Goal: Task Accomplishment & Management: Manage account settings

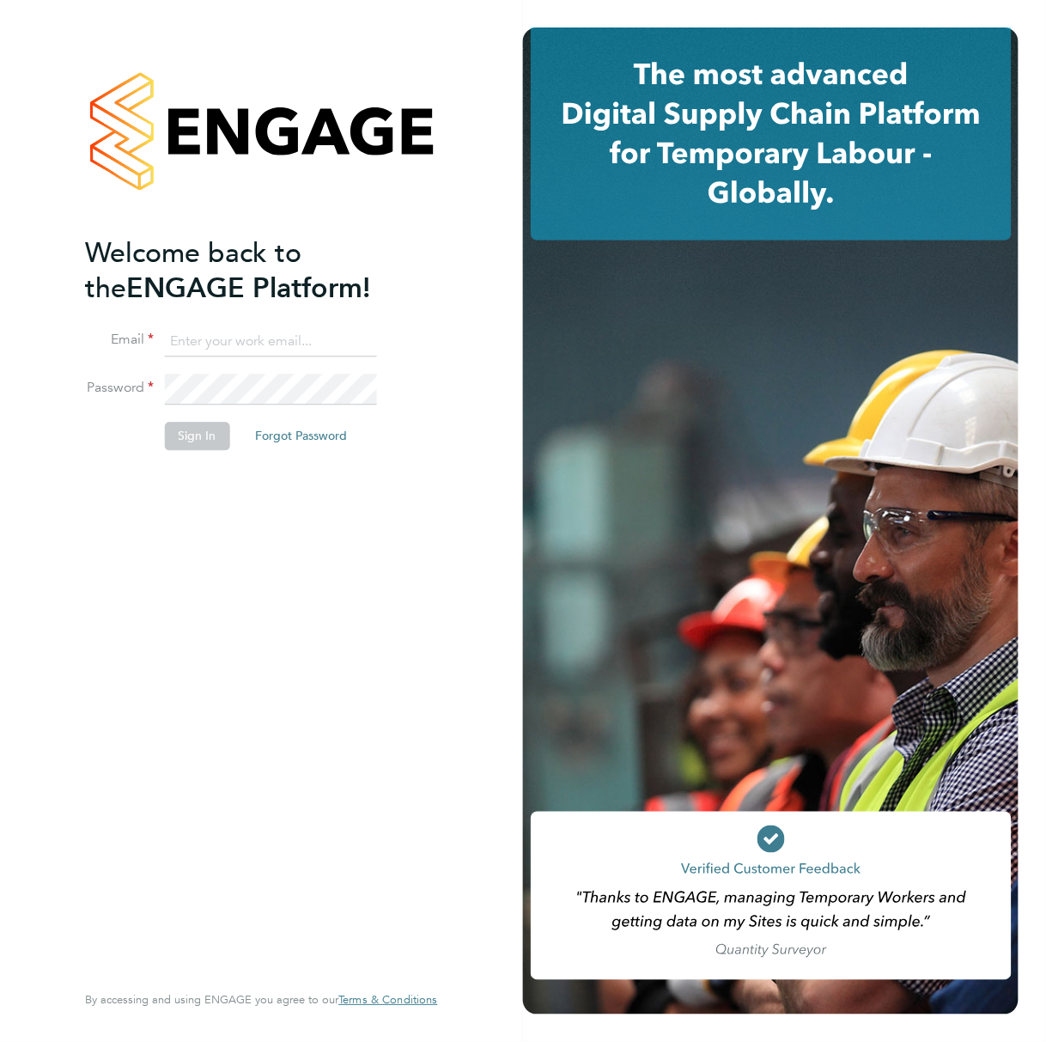
type input "Callum.pridmore@f-mead.com"
click at [206, 437] on button "Sign In" at bounding box center [196, 435] width 65 height 27
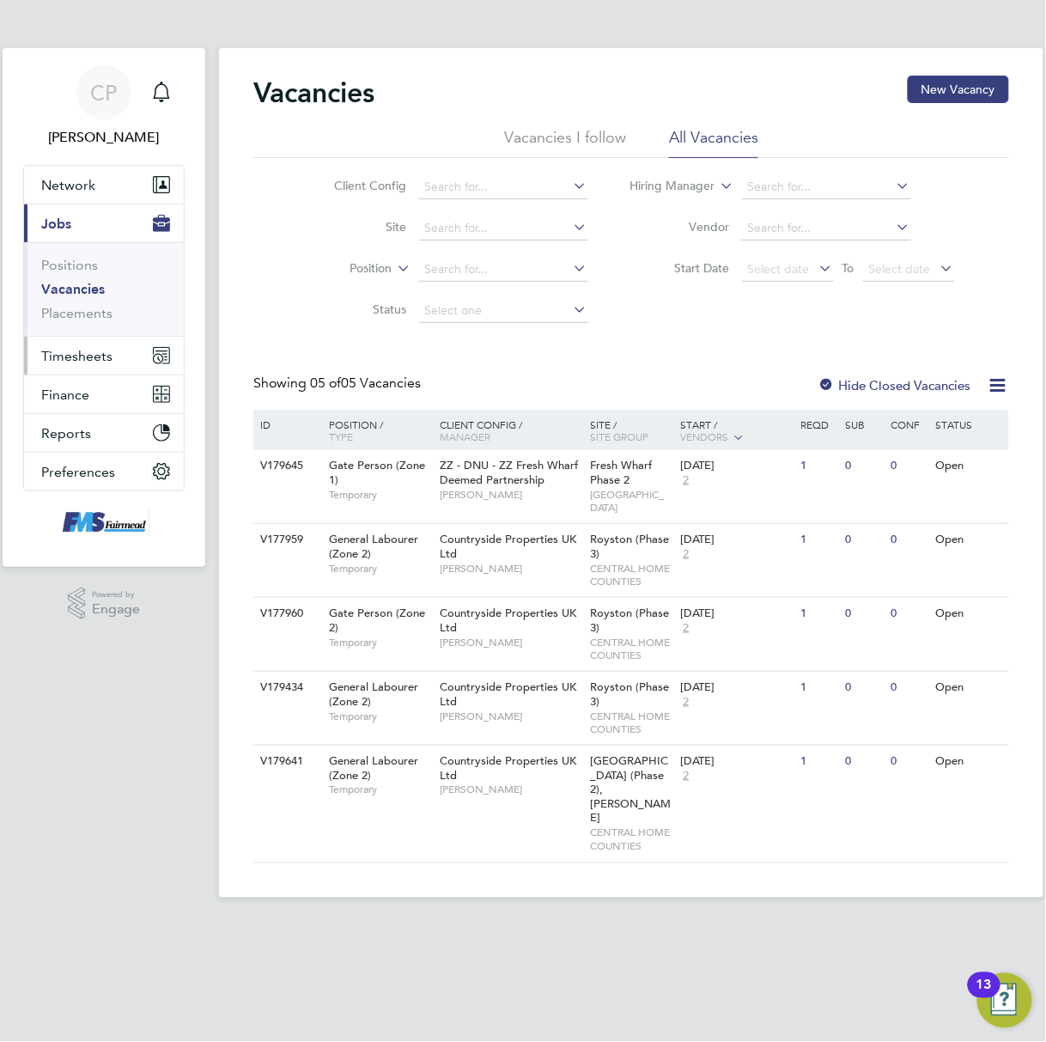
click at [76, 355] on span "Timesheets" at bounding box center [76, 356] width 71 height 16
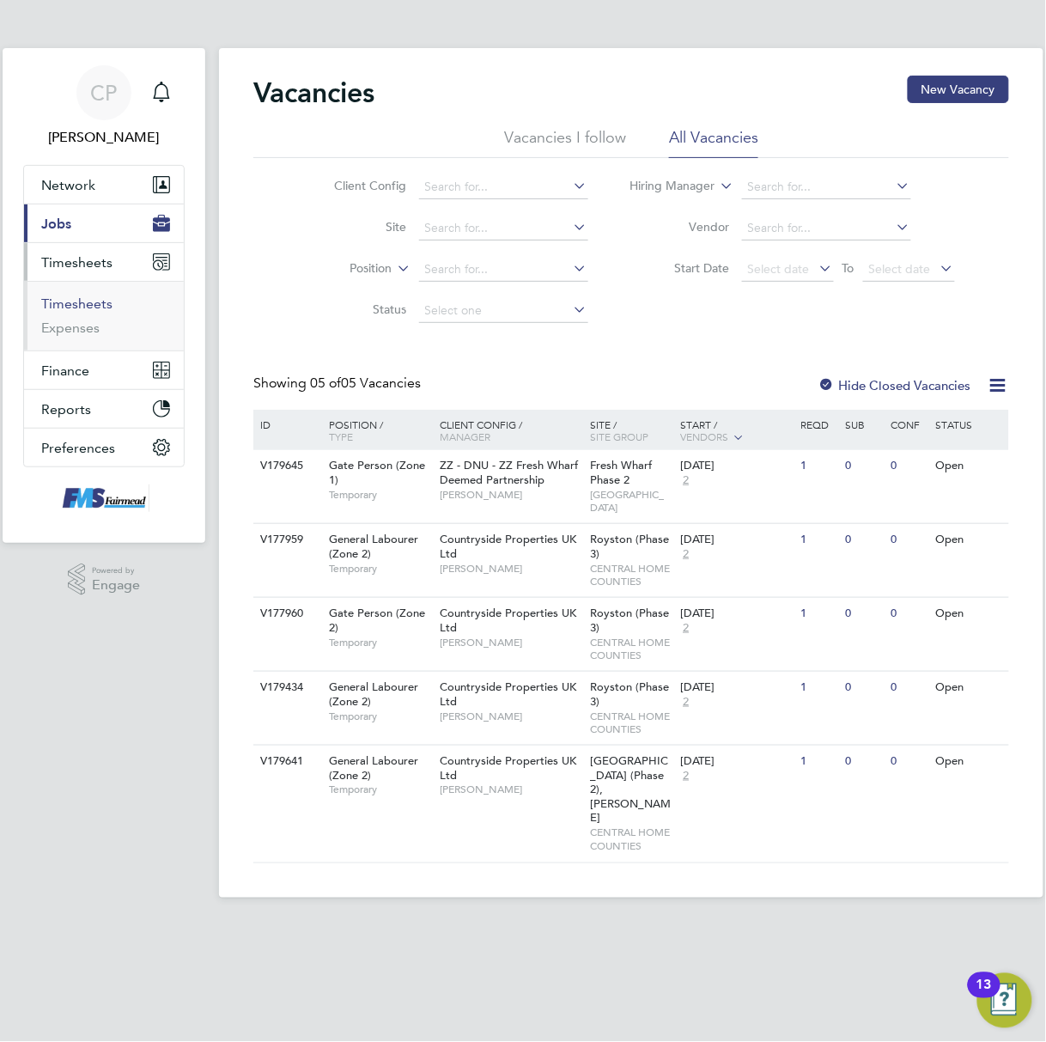
click at [83, 297] on link "Timesheets" at bounding box center [76, 303] width 71 height 16
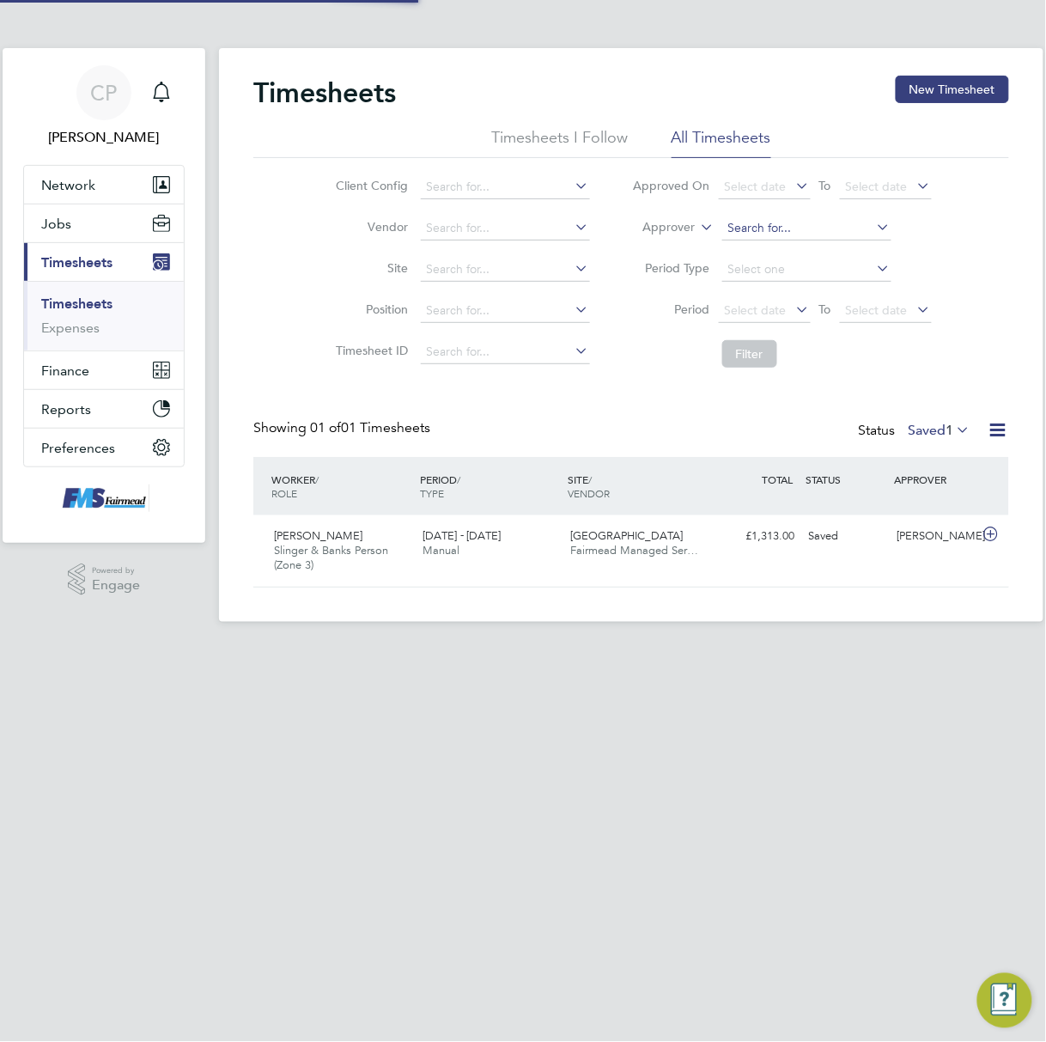
scroll to position [43, 149]
click at [934, 430] on label "Saved 1" at bounding box center [939, 430] width 63 height 17
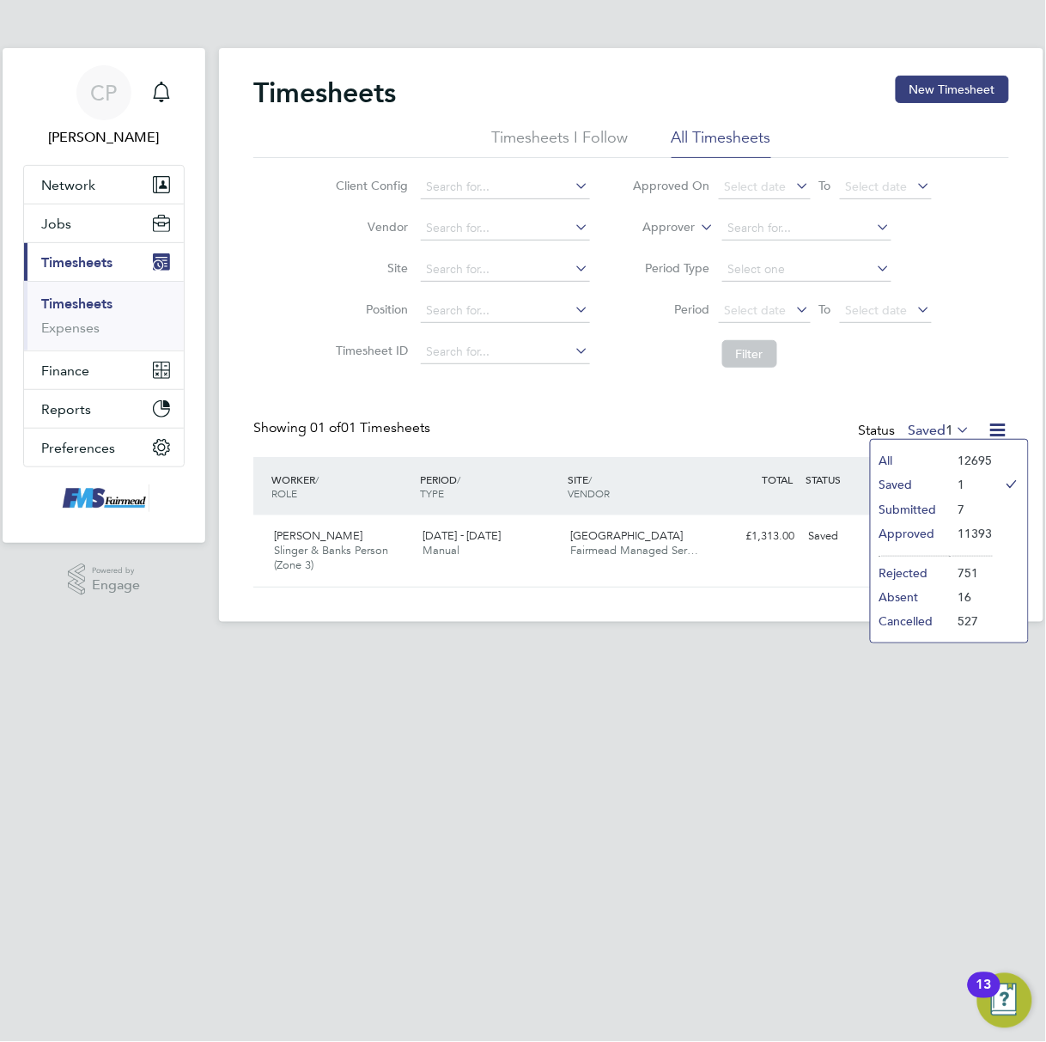
click at [910, 512] on li "Submitted" at bounding box center [910, 509] width 79 height 24
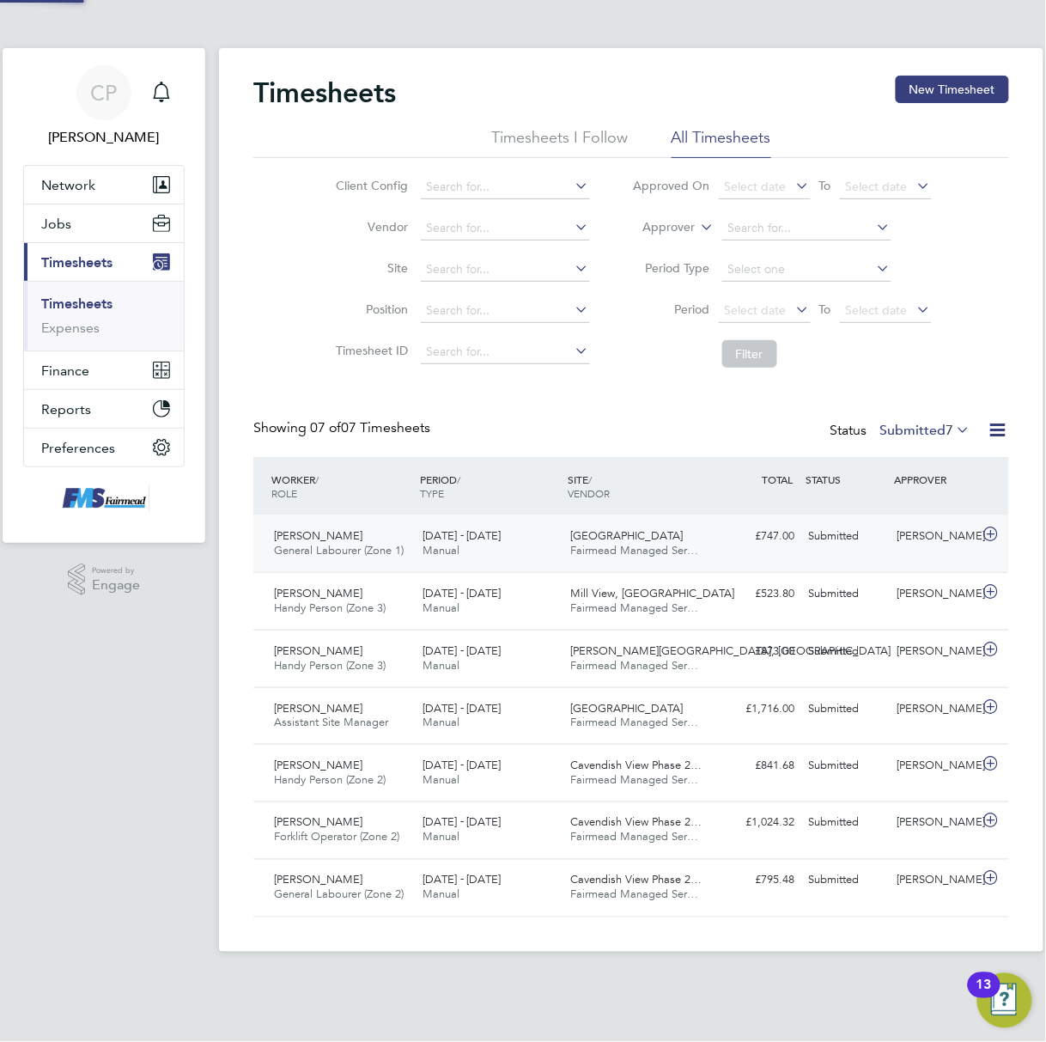
scroll to position [0, 0]
click at [898, 547] on div "[PERSON_NAME]" at bounding box center [934, 536] width 89 height 28
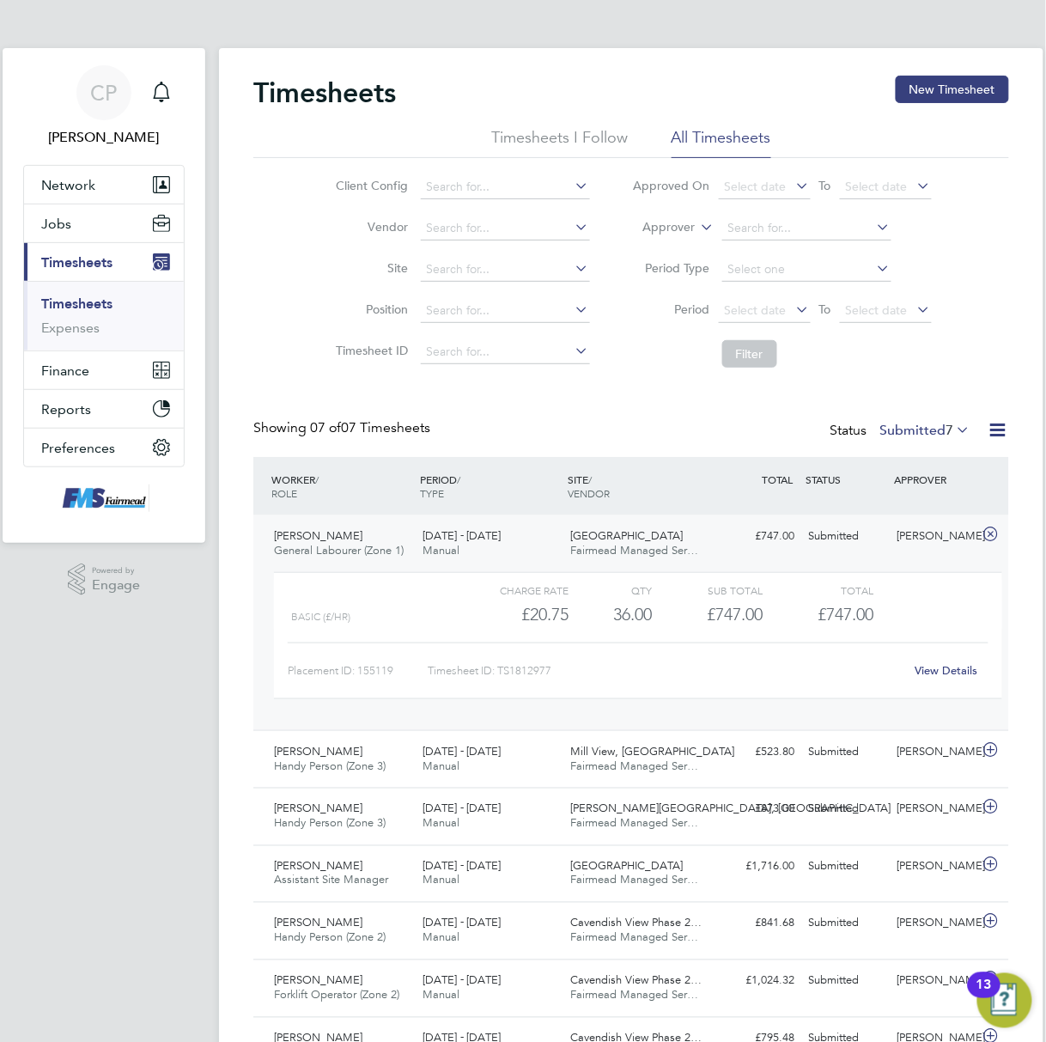
click at [927, 667] on link "View Details" at bounding box center [946, 670] width 63 height 15
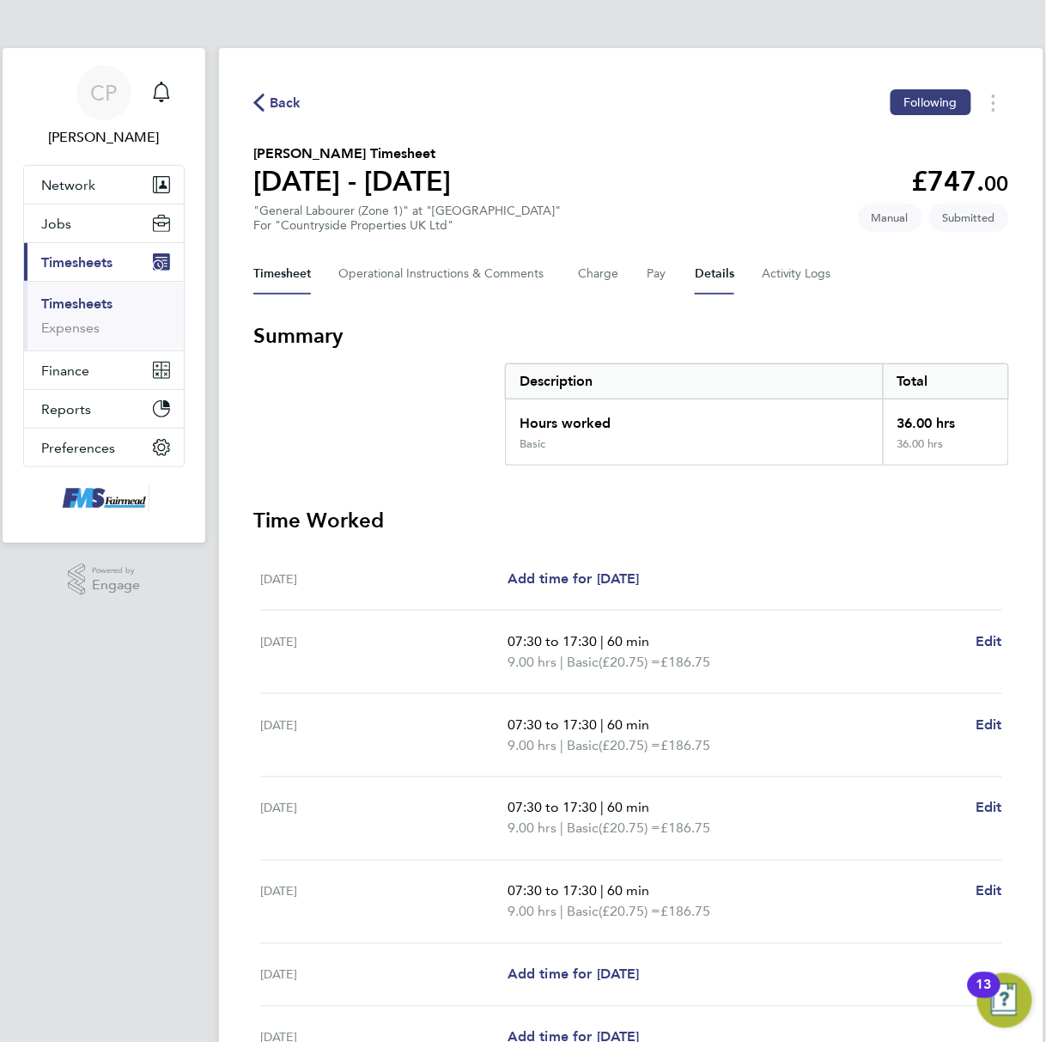
click at [728, 285] on button "Details" at bounding box center [714, 273] width 39 height 41
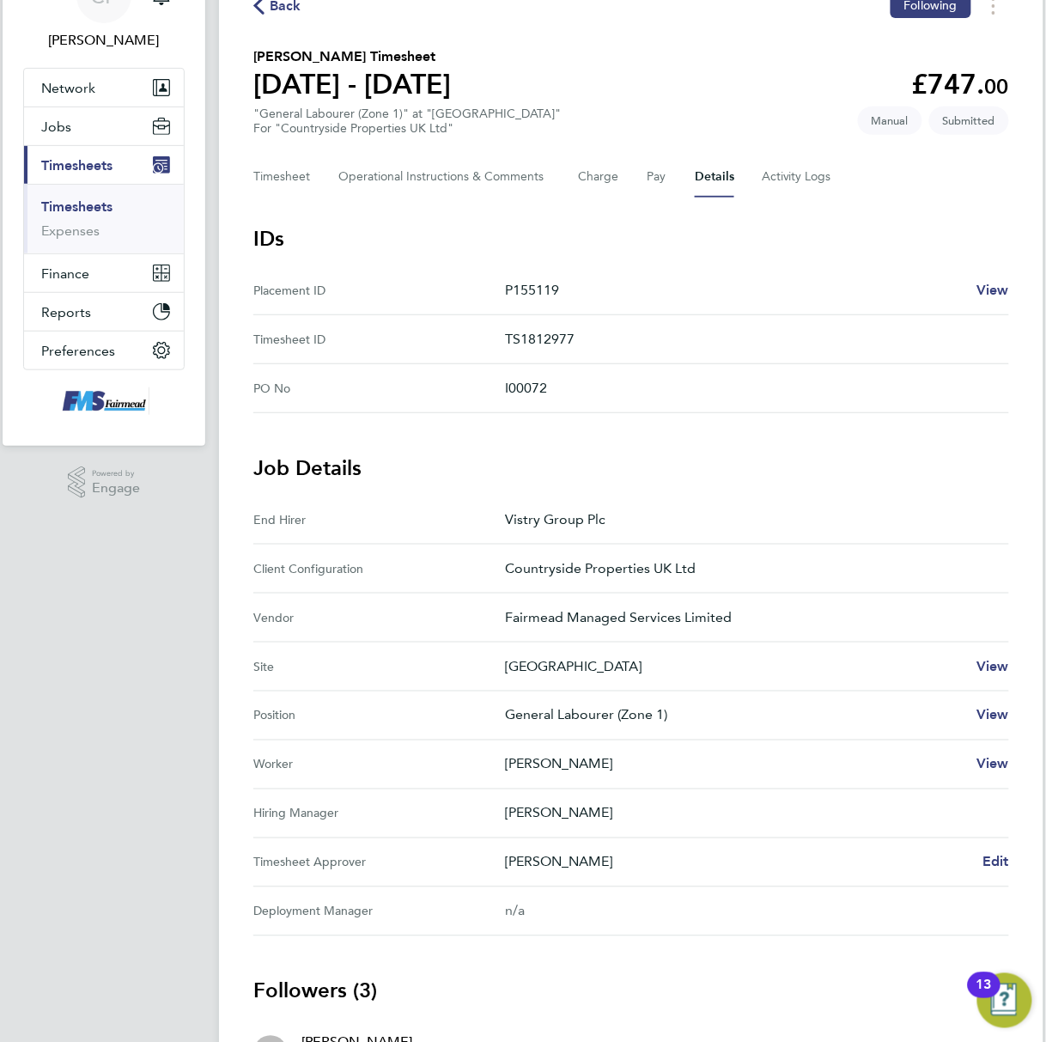
scroll to position [228, 0]
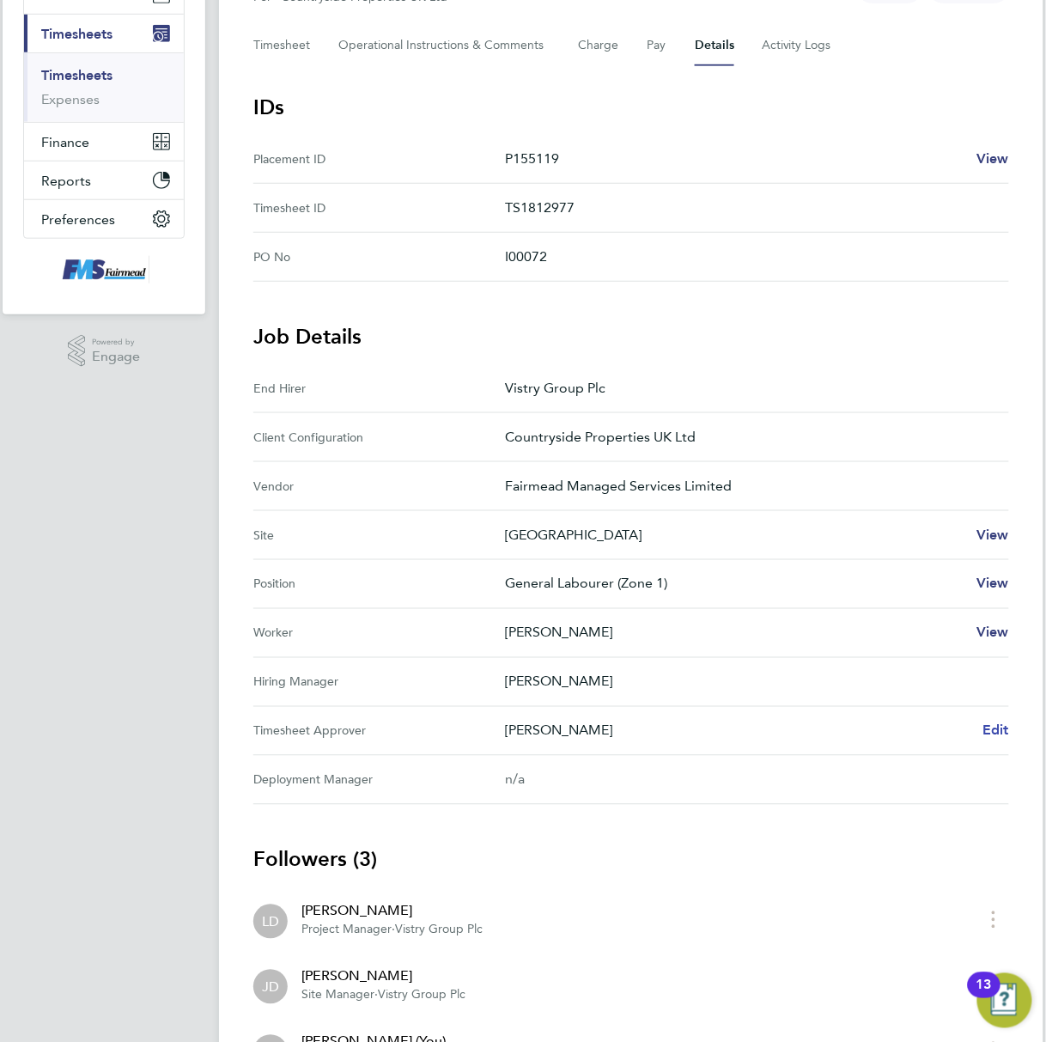
click at [994, 726] on span "Edit" at bounding box center [995, 730] width 27 height 16
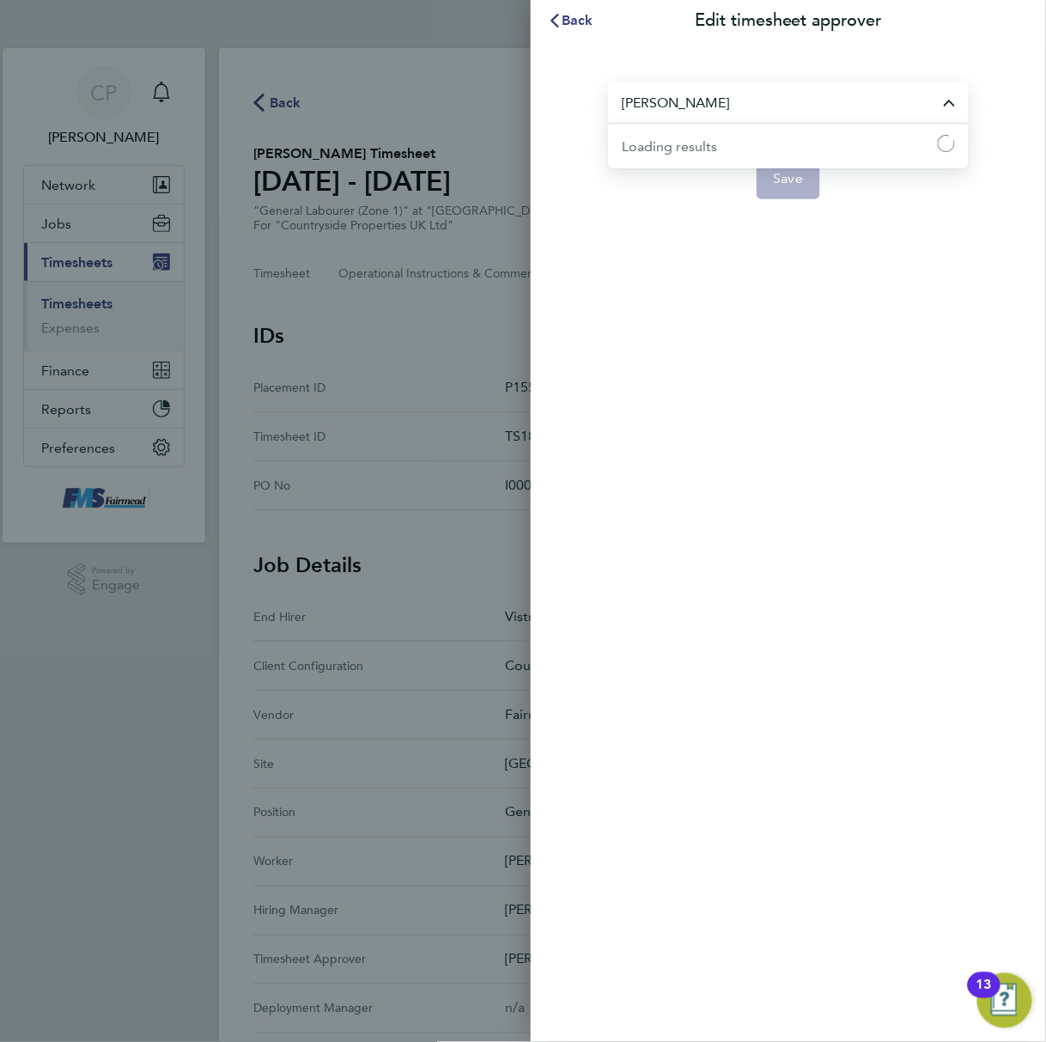
click at [716, 105] on input "[PERSON_NAME]" at bounding box center [788, 102] width 361 height 40
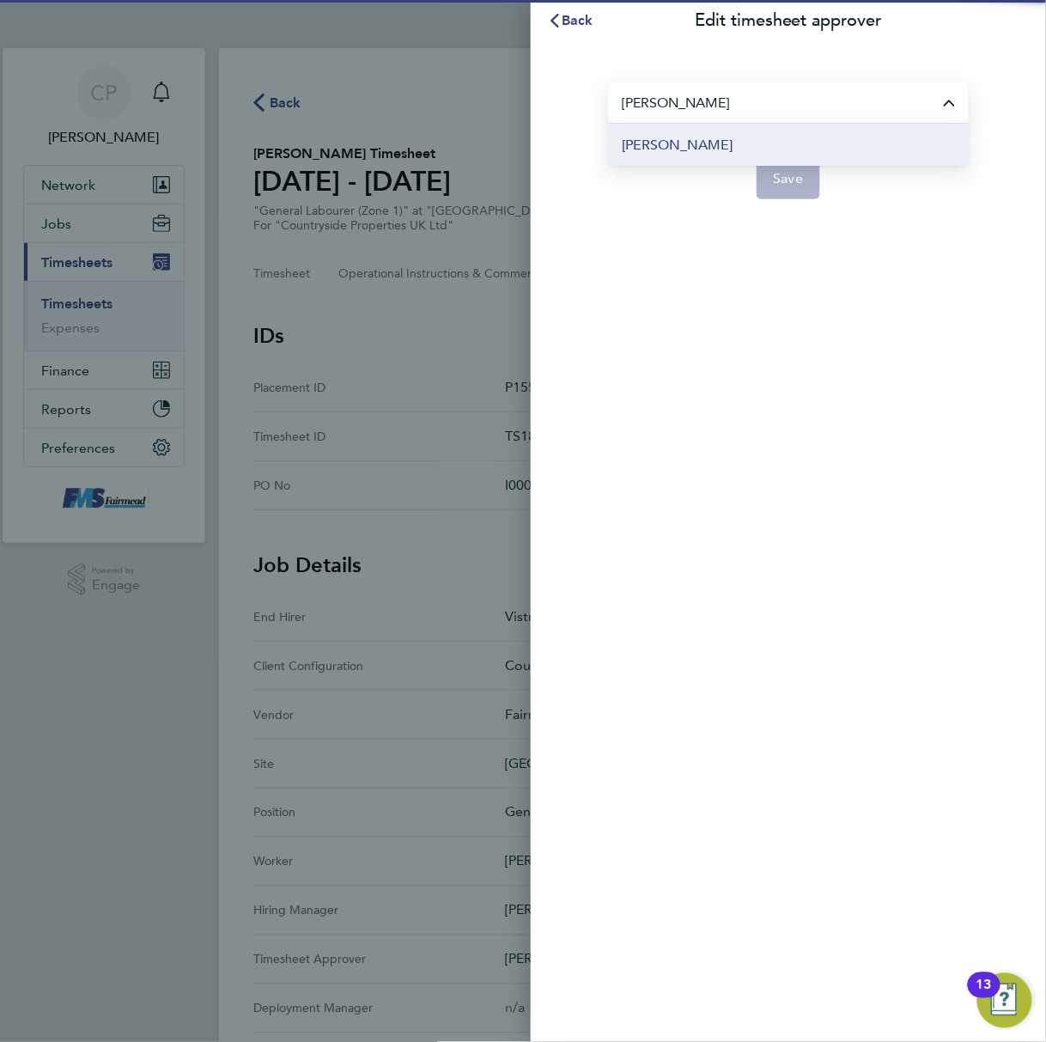
click at [706, 143] on li "[PERSON_NAME]" at bounding box center [788, 145] width 361 height 42
type input "[PERSON_NAME]"
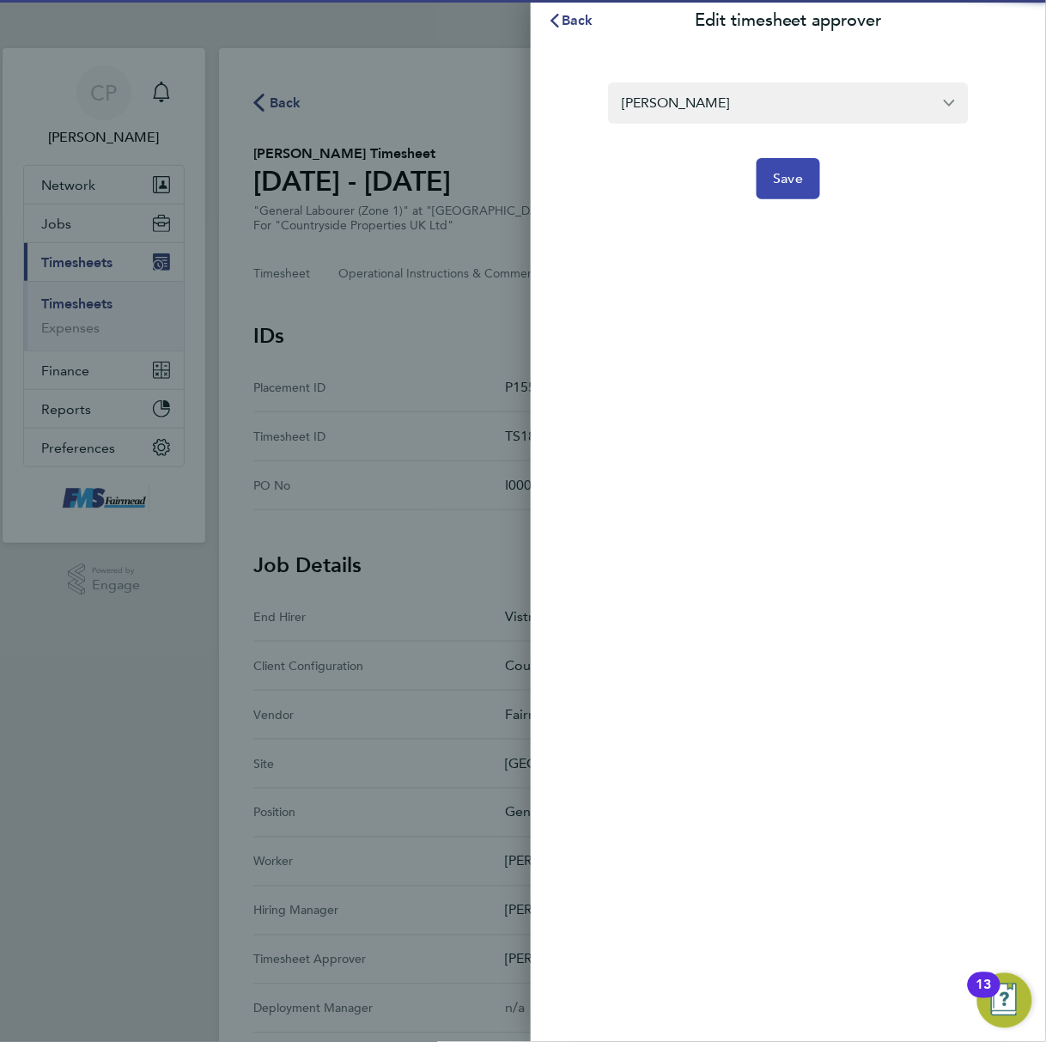
click at [809, 182] on button "Save" at bounding box center [789, 178] width 64 height 41
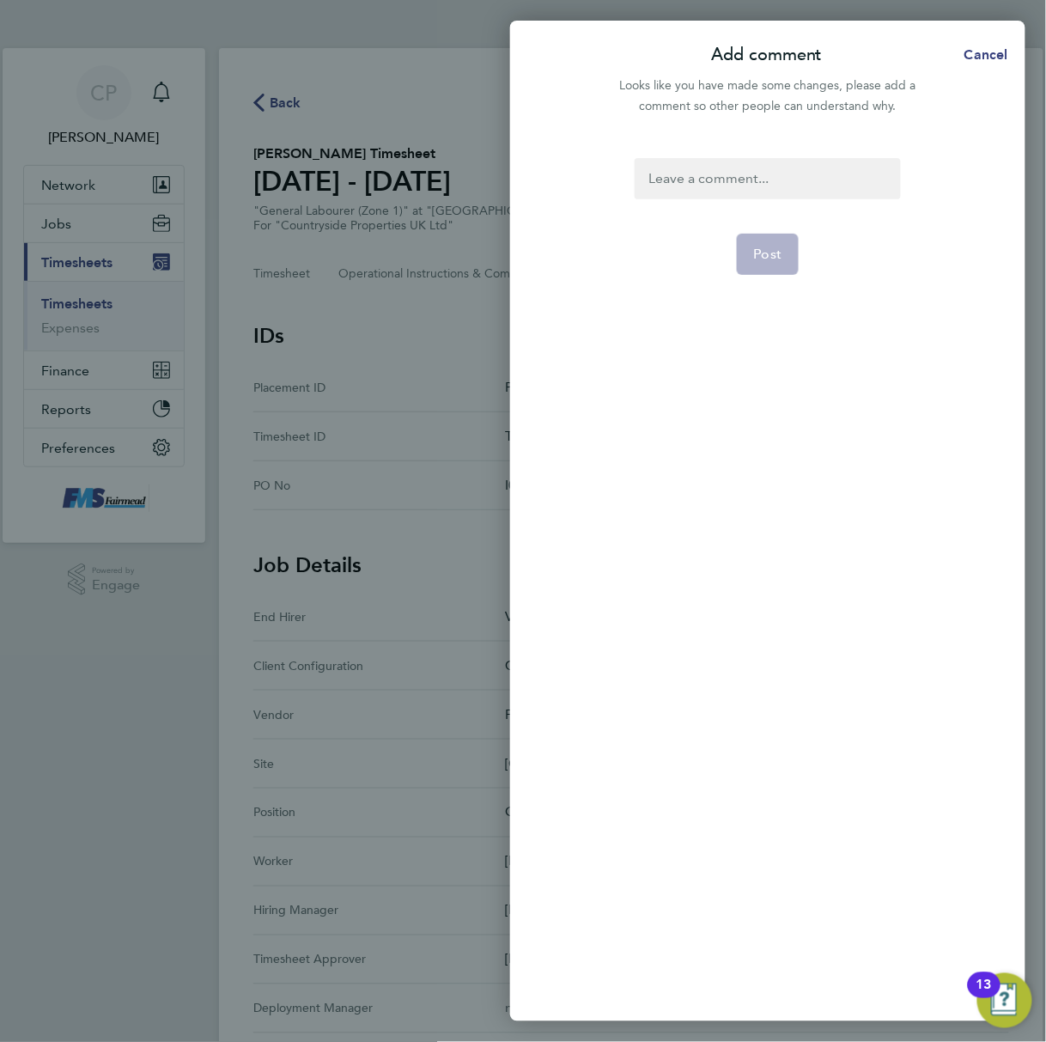
click at [745, 168] on div at bounding box center [767, 178] width 265 height 41
click at [750, 177] on div at bounding box center [767, 178] width 265 height 41
click at [753, 259] on button "Post" at bounding box center [768, 254] width 63 height 41
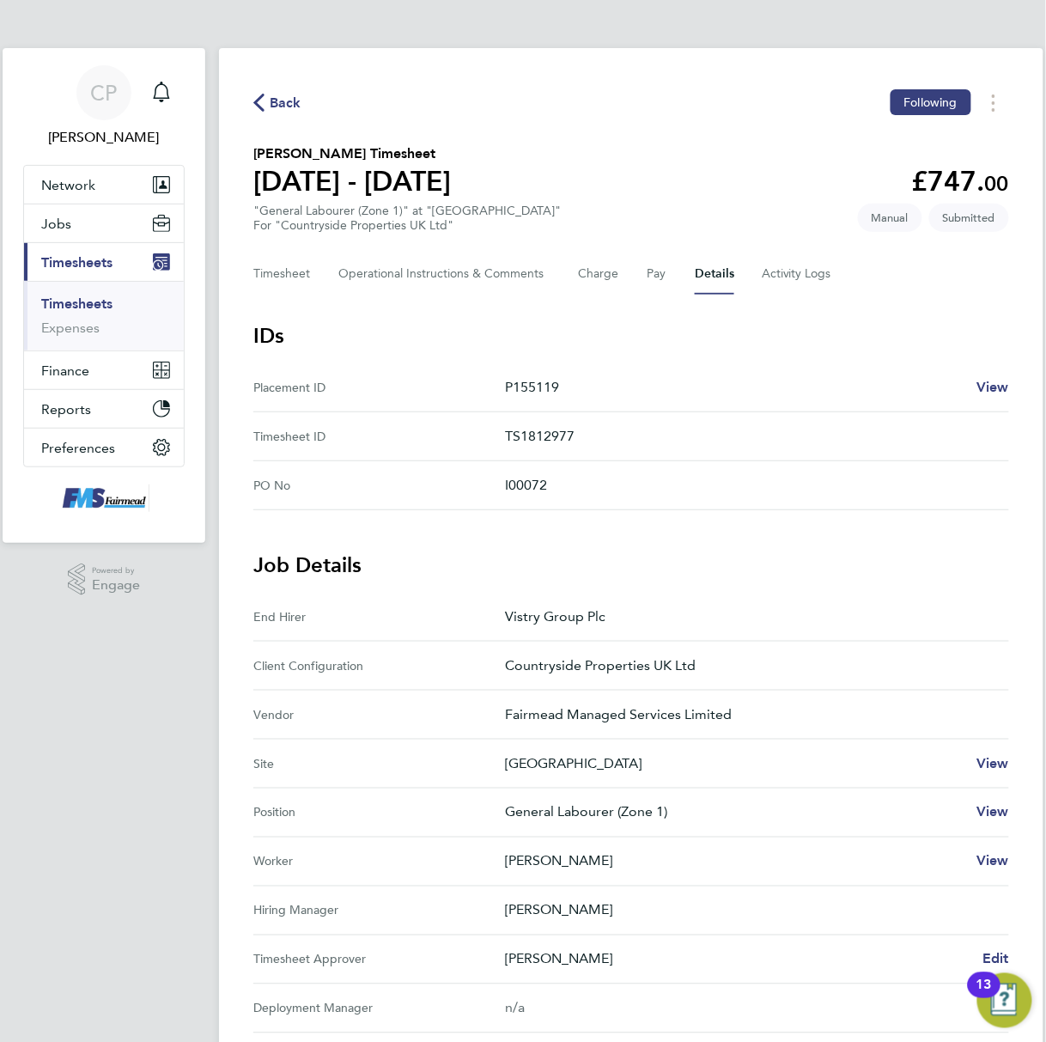
click at [93, 301] on link "Timesheets" at bounding box center [76, 303] width 71 height 16
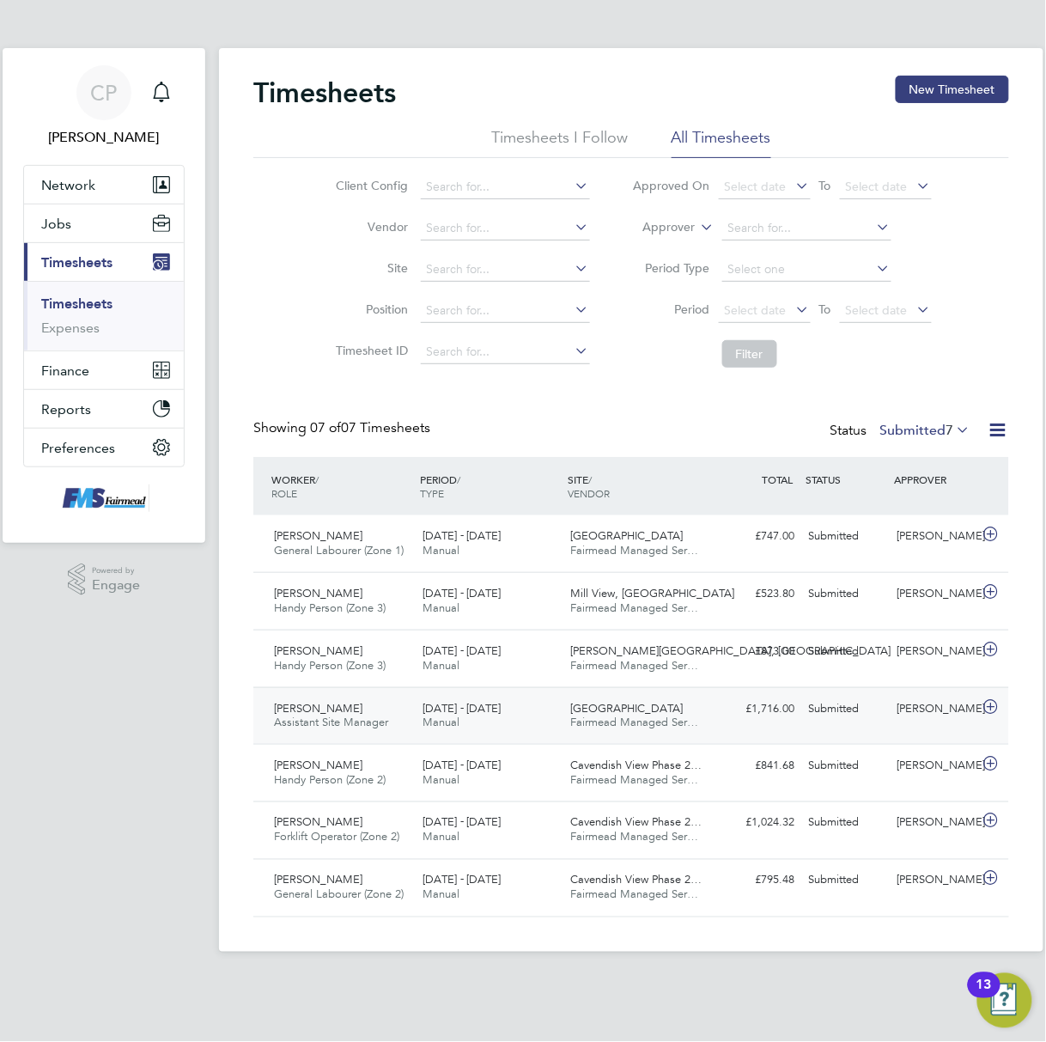
click at [857, 715] on div "Submitted" at bounding box center [845, 709] width 89 height 28
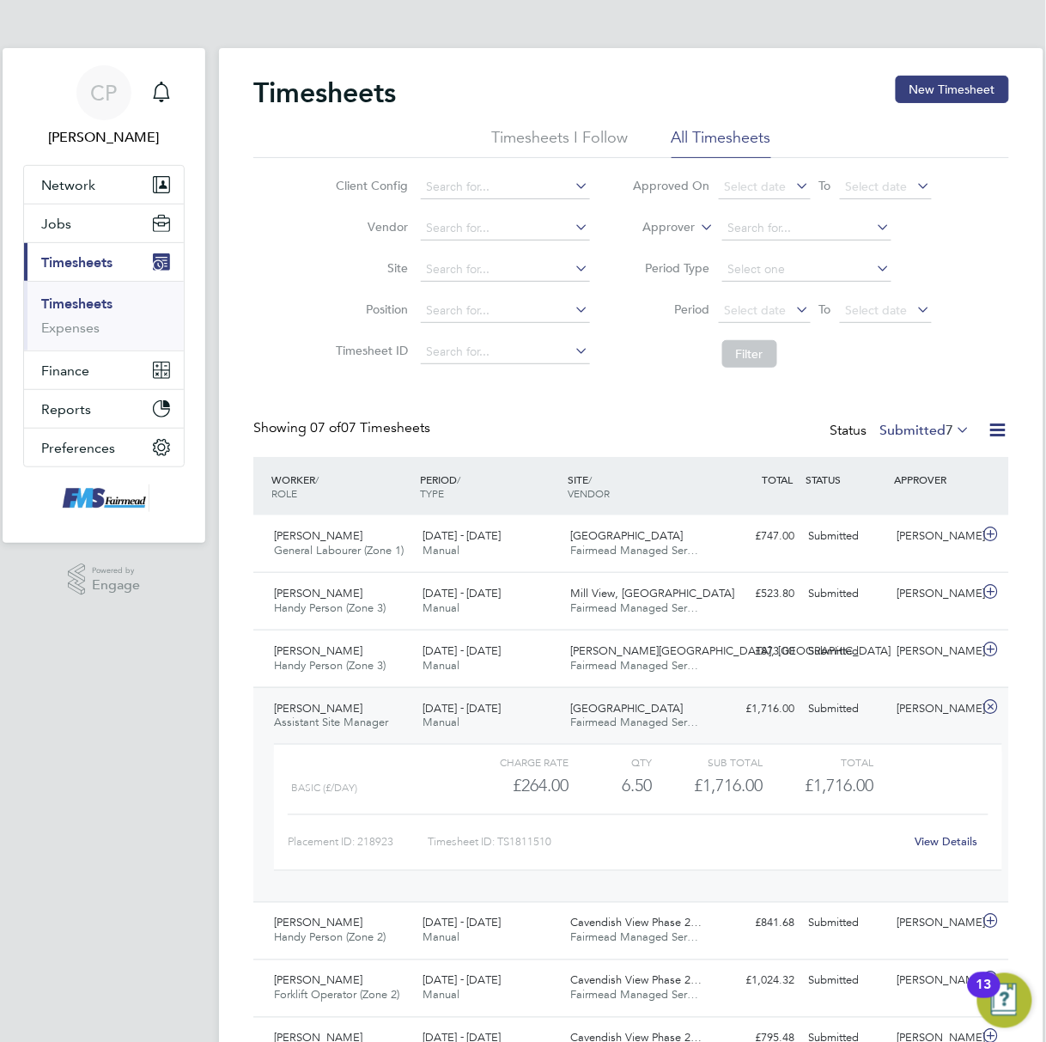
click at [926, 846] on link "View Details" at bounding box center [946, 842] width 63 height 15
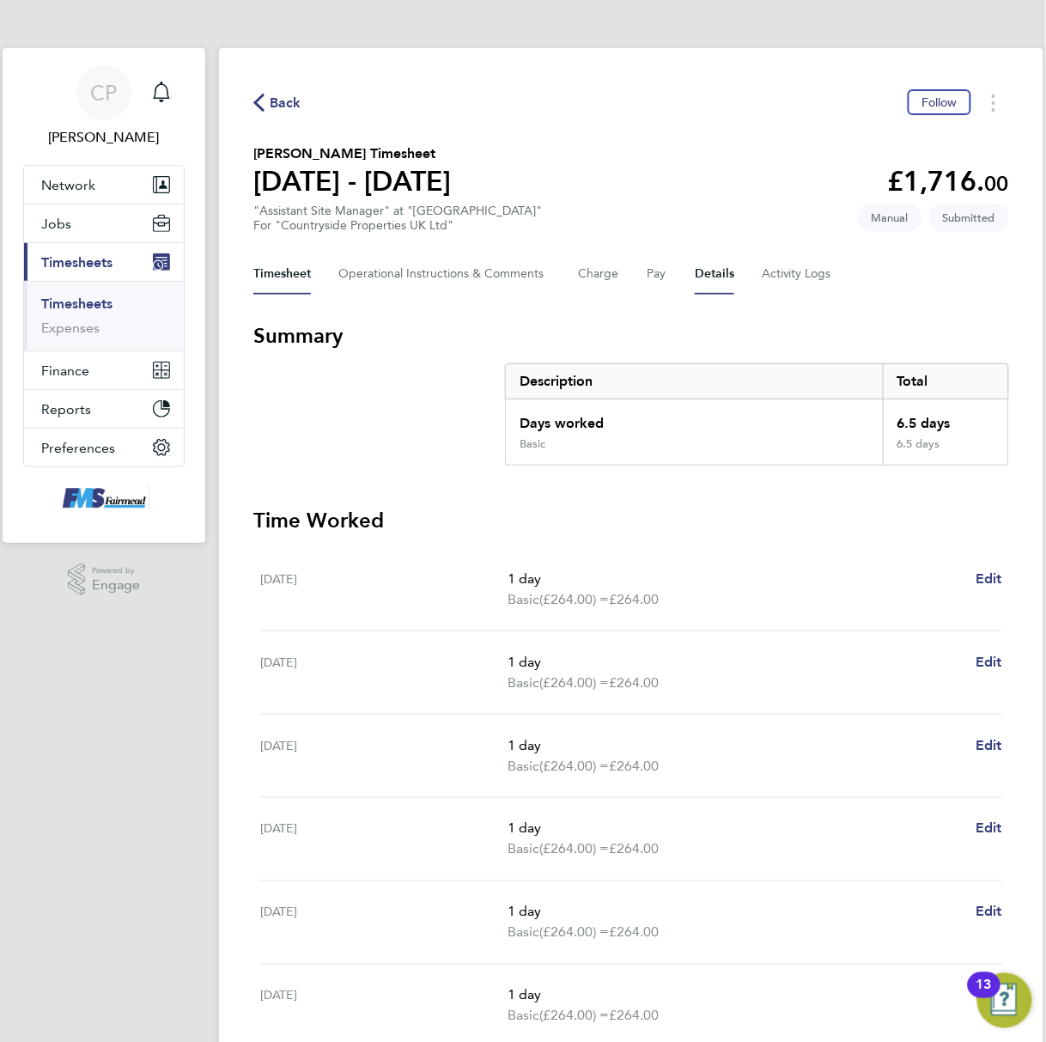
click at [705, 282] on button "Details" at bounding box center [714, 273] width 39 height 41
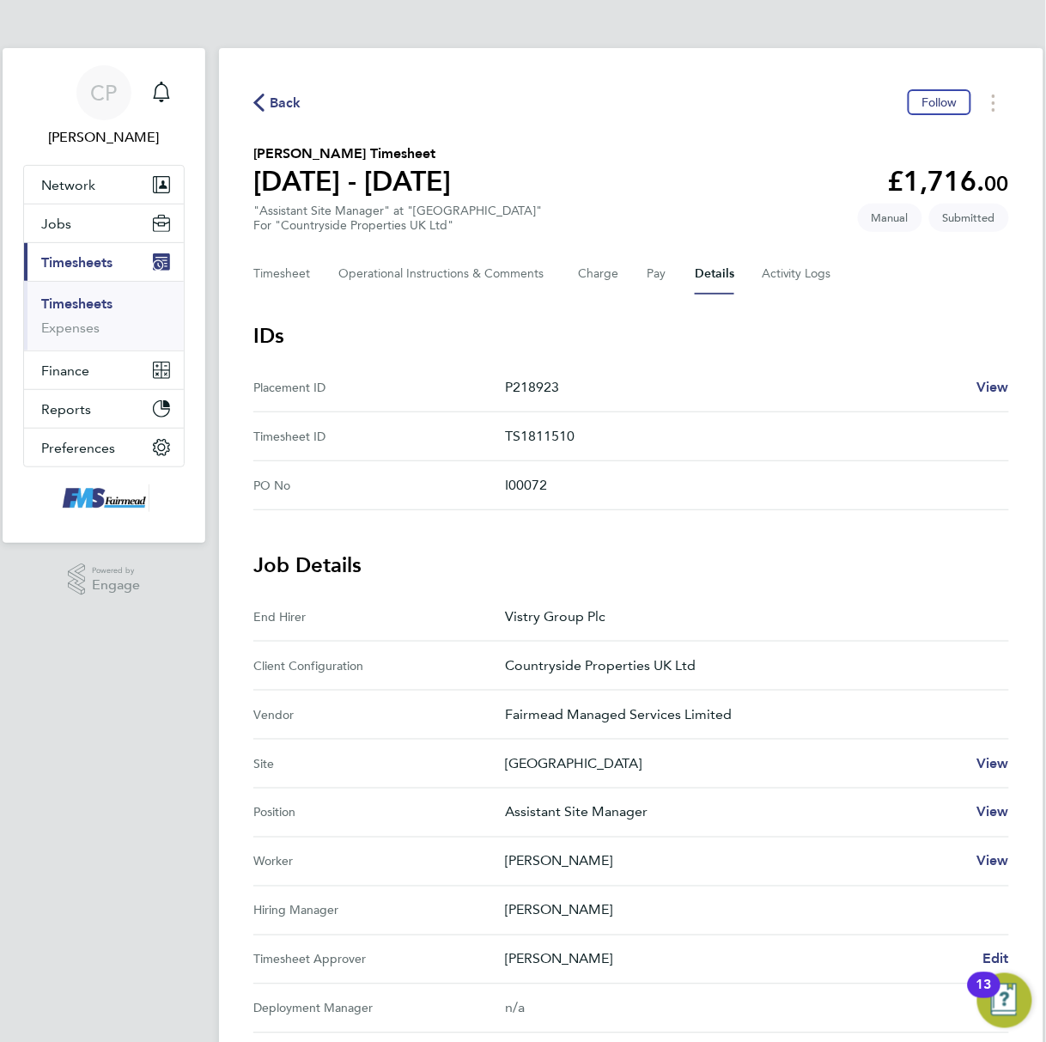
click at [77, 306] on link "Timesheets" at bounding box center [76, 303] width 71 height 16
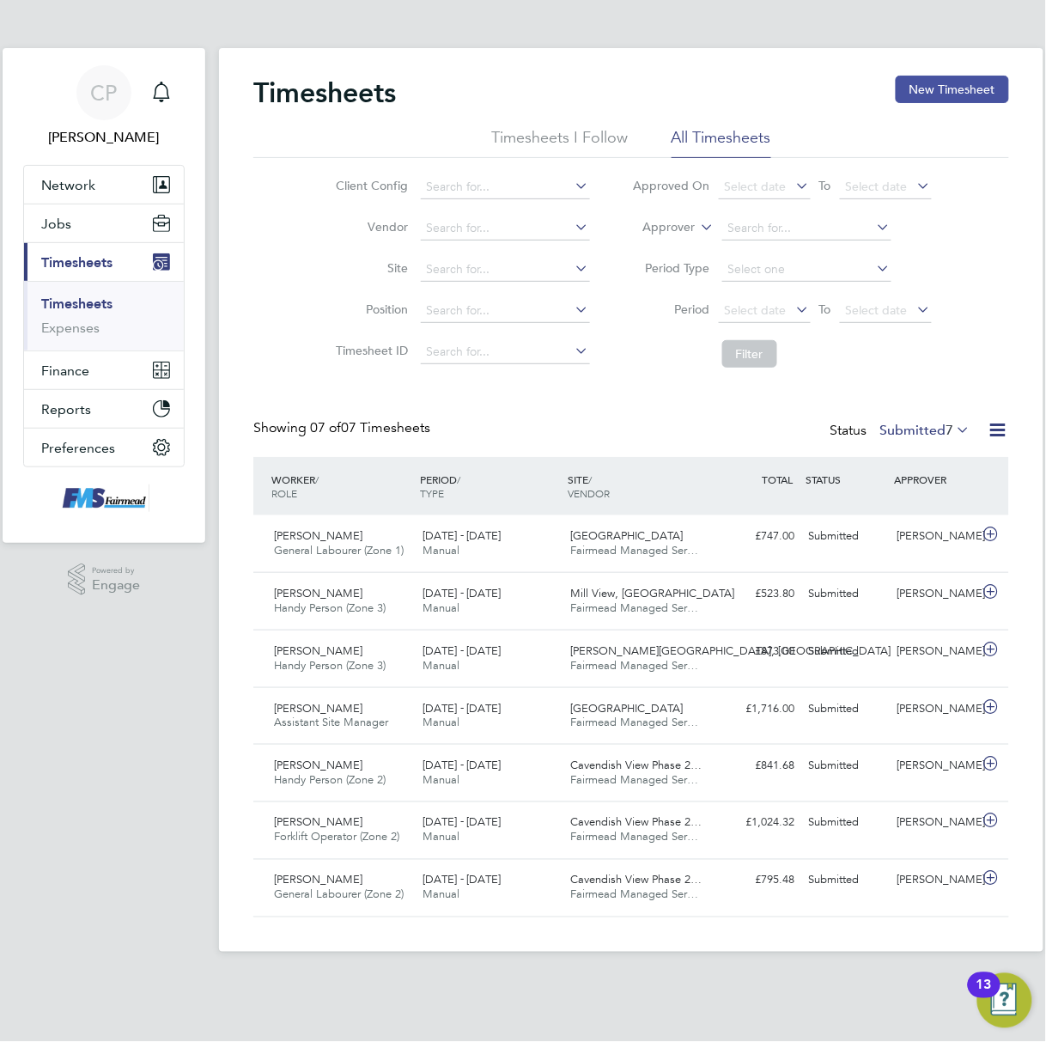
click at [953, 90] on button "New Timesheet" at bounding box center [952, 89] width 113 height 27
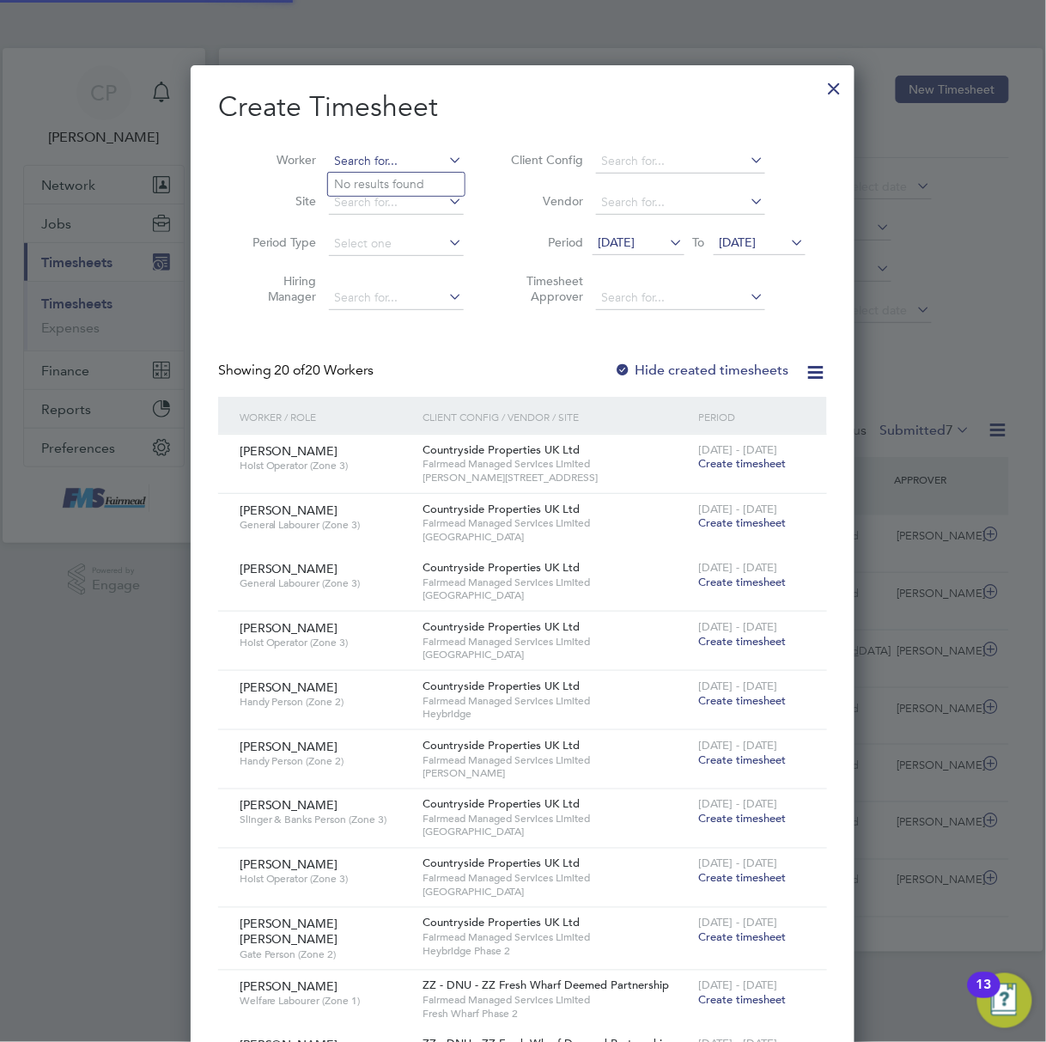
click at [364, 160] on input at bounding box center [396, 161] width 135 height 24
click at [379, 149] on input at bounding box center [396, 161] width 135 height 24
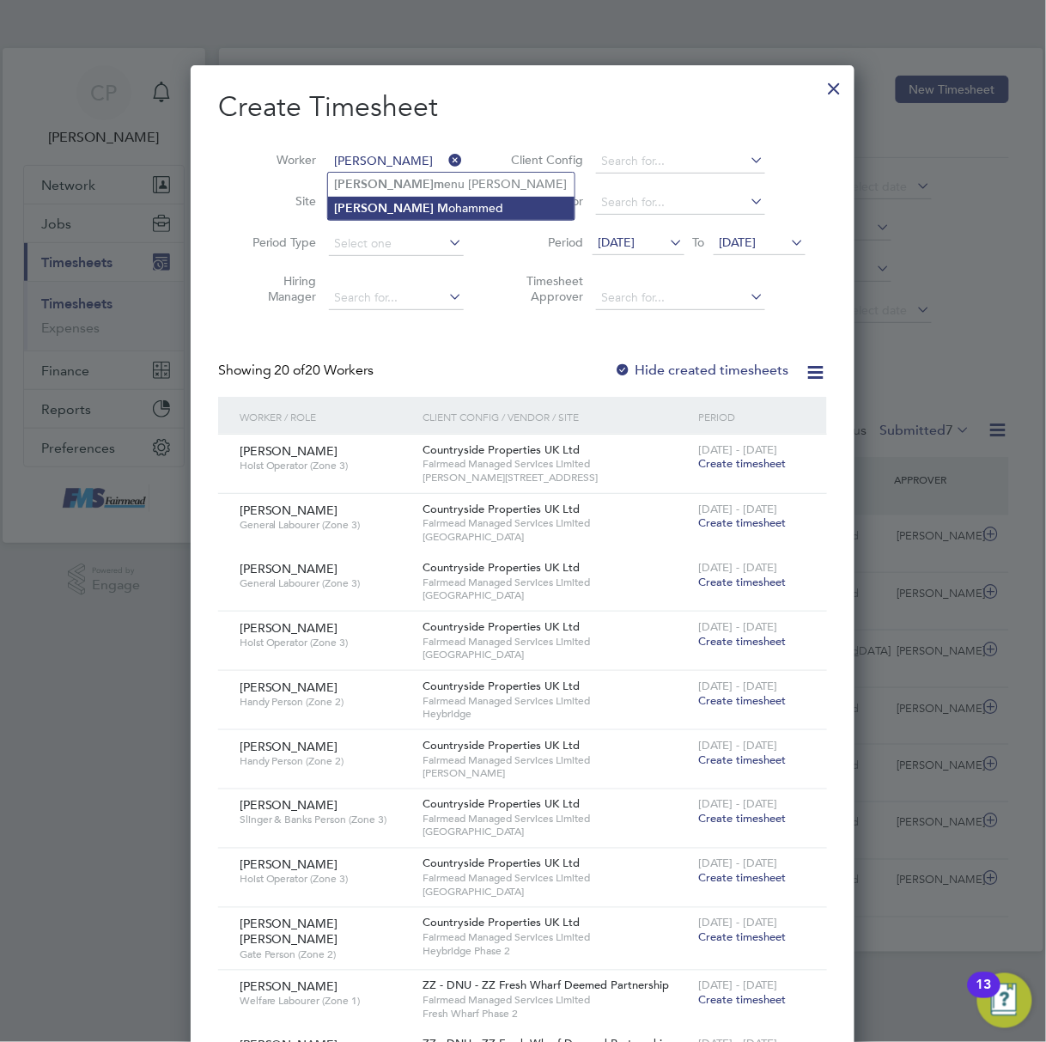
click at [441, 215] on li "Abdul M ohammed" at bounding box center [451, 208] width 246 height 23
type input "Abdul Mohammed"
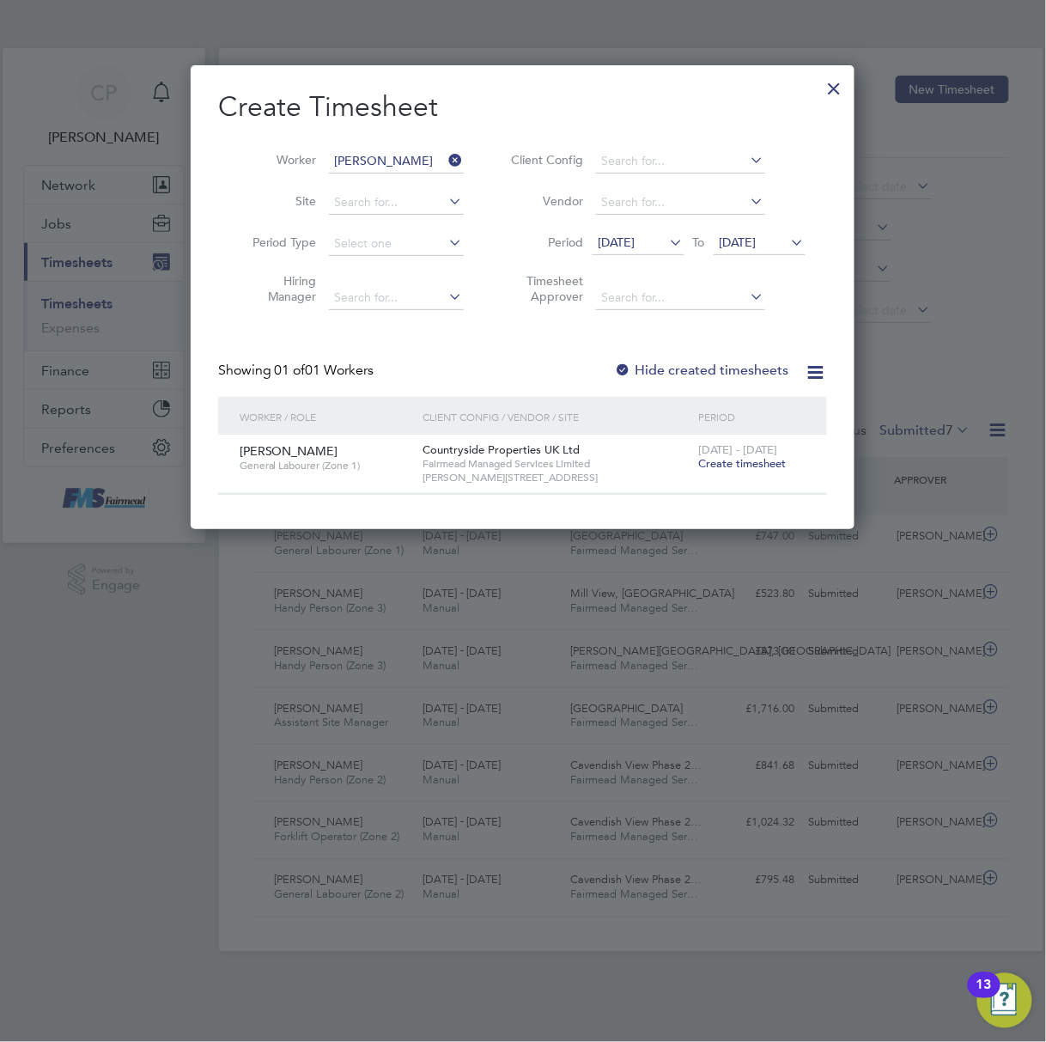
click at [714, 455] on div "25 - 31 Aug 2025 Create timesheet" at bounding box center [752, 457] width 115 height 46
click at [720, 455] on div "25 - 31 Aug 2025 Create timesheet" at bounding box center [752, 457] width 115 height 46
click at [719, 462] on span "Create timesheet" at bounding box center [743, 463] width 88 height 15
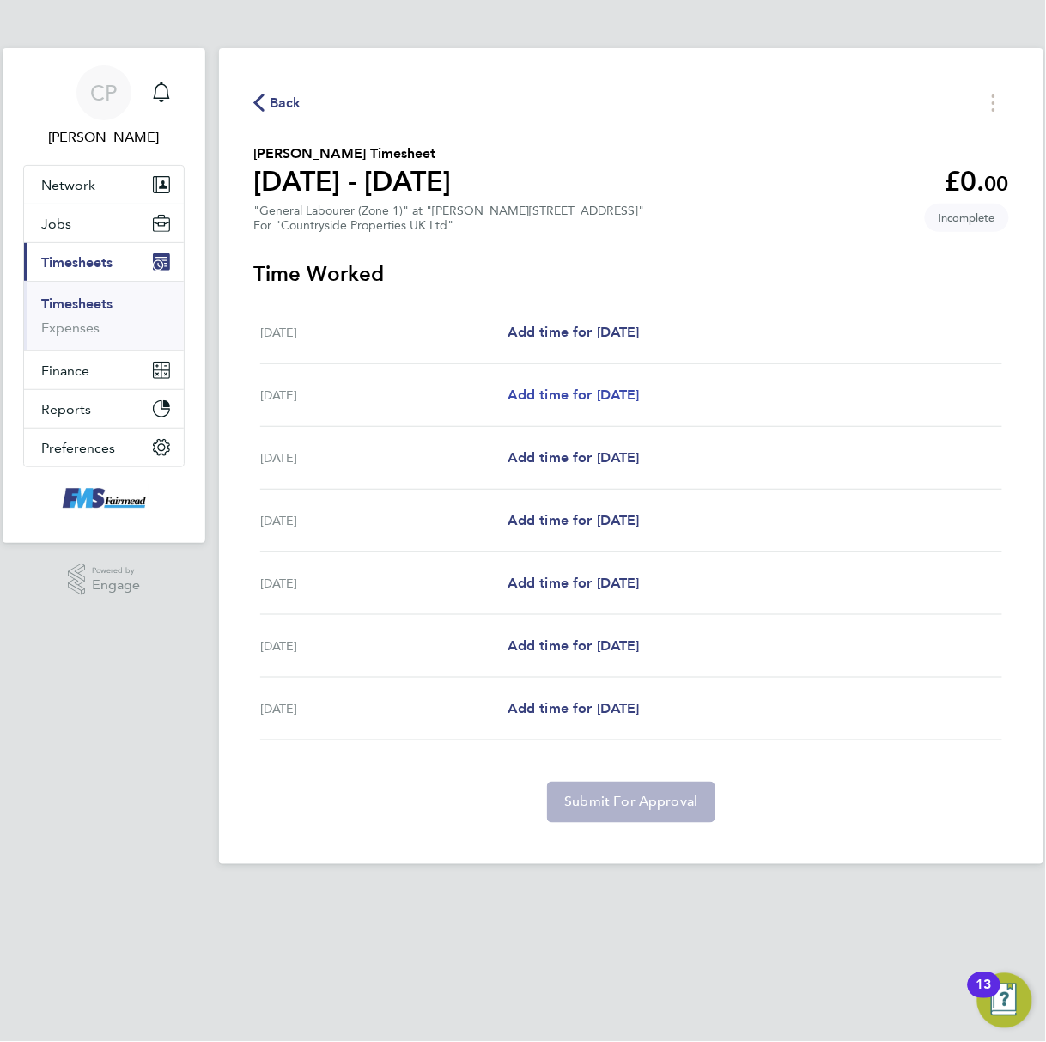
click at [560, 386] on span "Add time for Tue 26 Aug" at bounding box center [573, 394] width 132 height 16
select select "30"
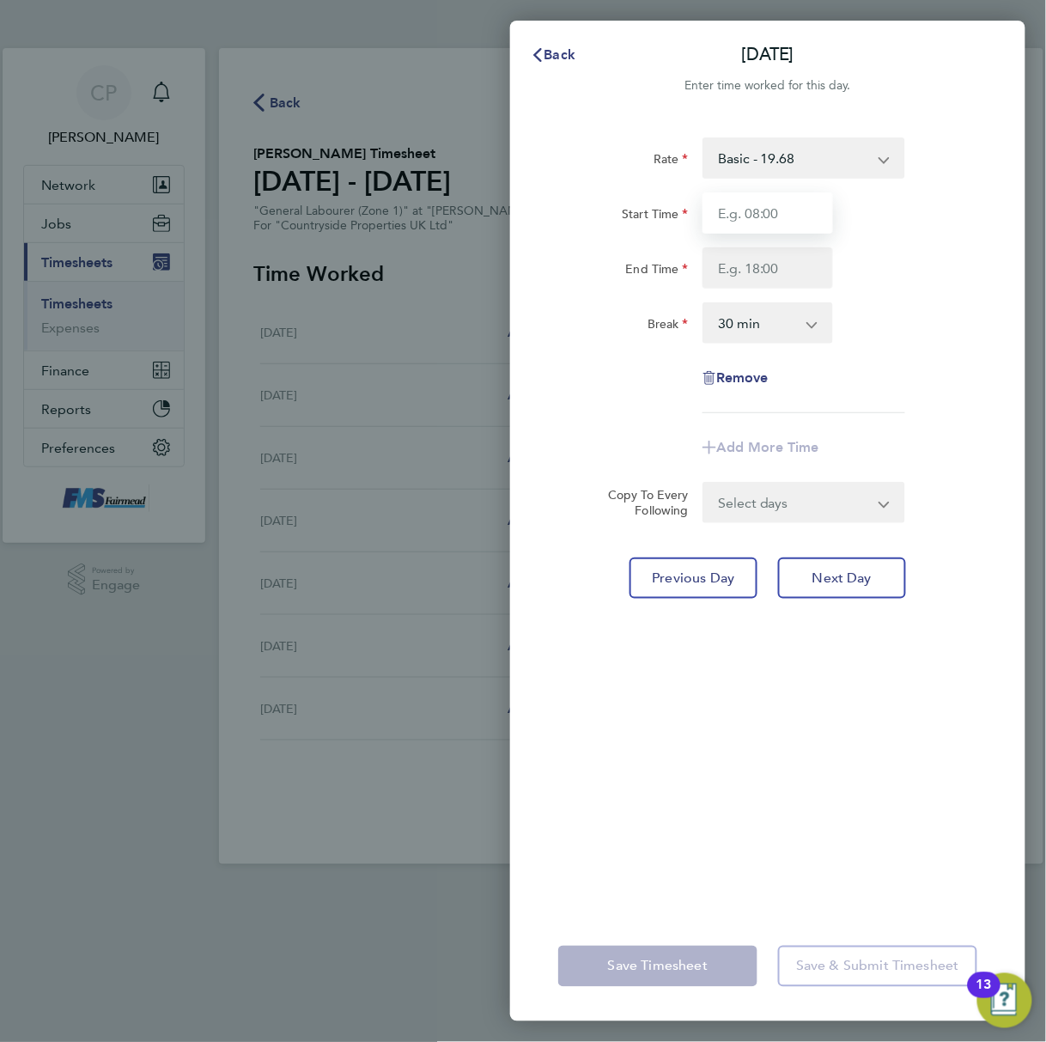
click at [723, 215] on input "Start Time" at bounding box center [767, 212] width 131 height 41
type input "07:30"
click at [770, 272] on input "End Time" at bounding box center [767, 267] width 131 height 41
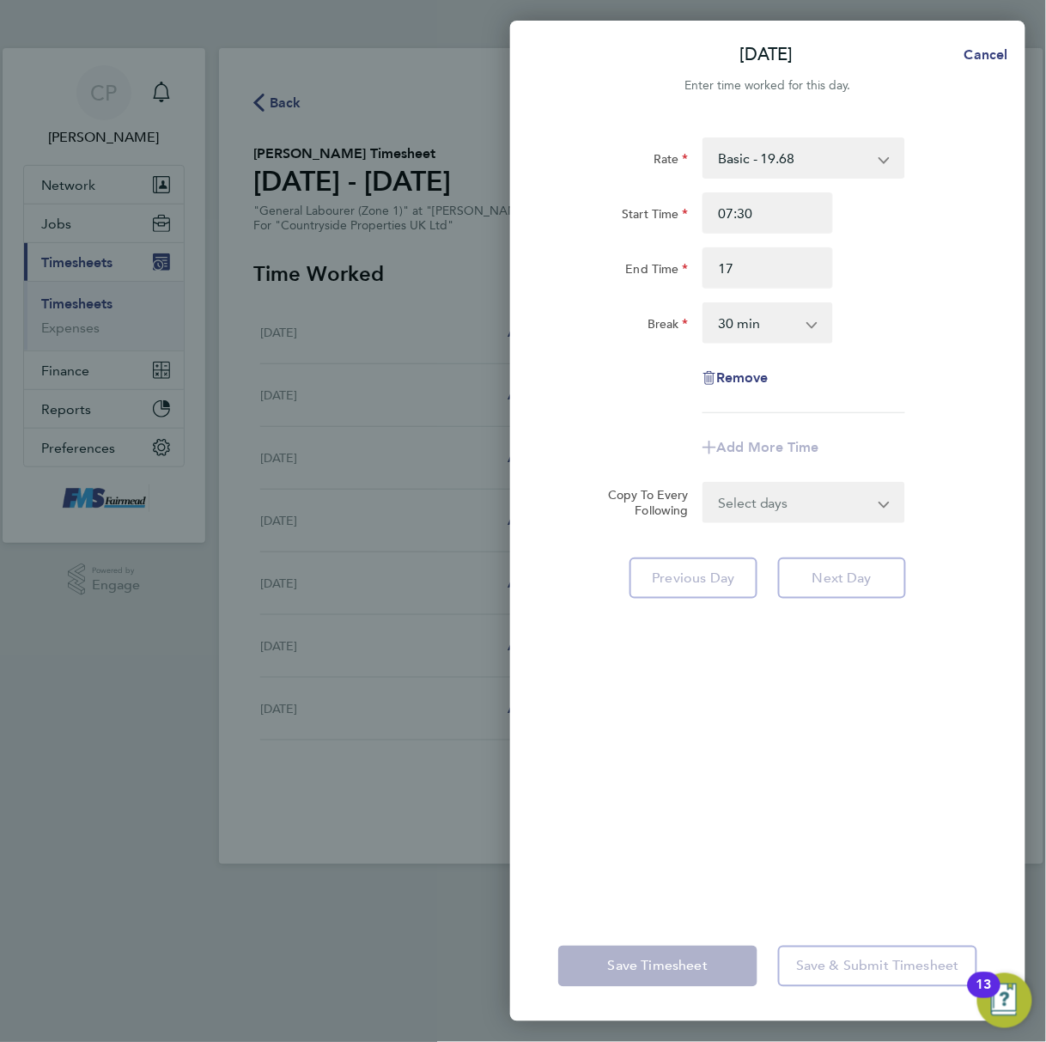
type input "17:00"
click at [911, 342] on div "Break 0 min 15 min 30 min 45 min 60 min 75 min 90 min" at bounding box center [767, 322] width 433 height 41
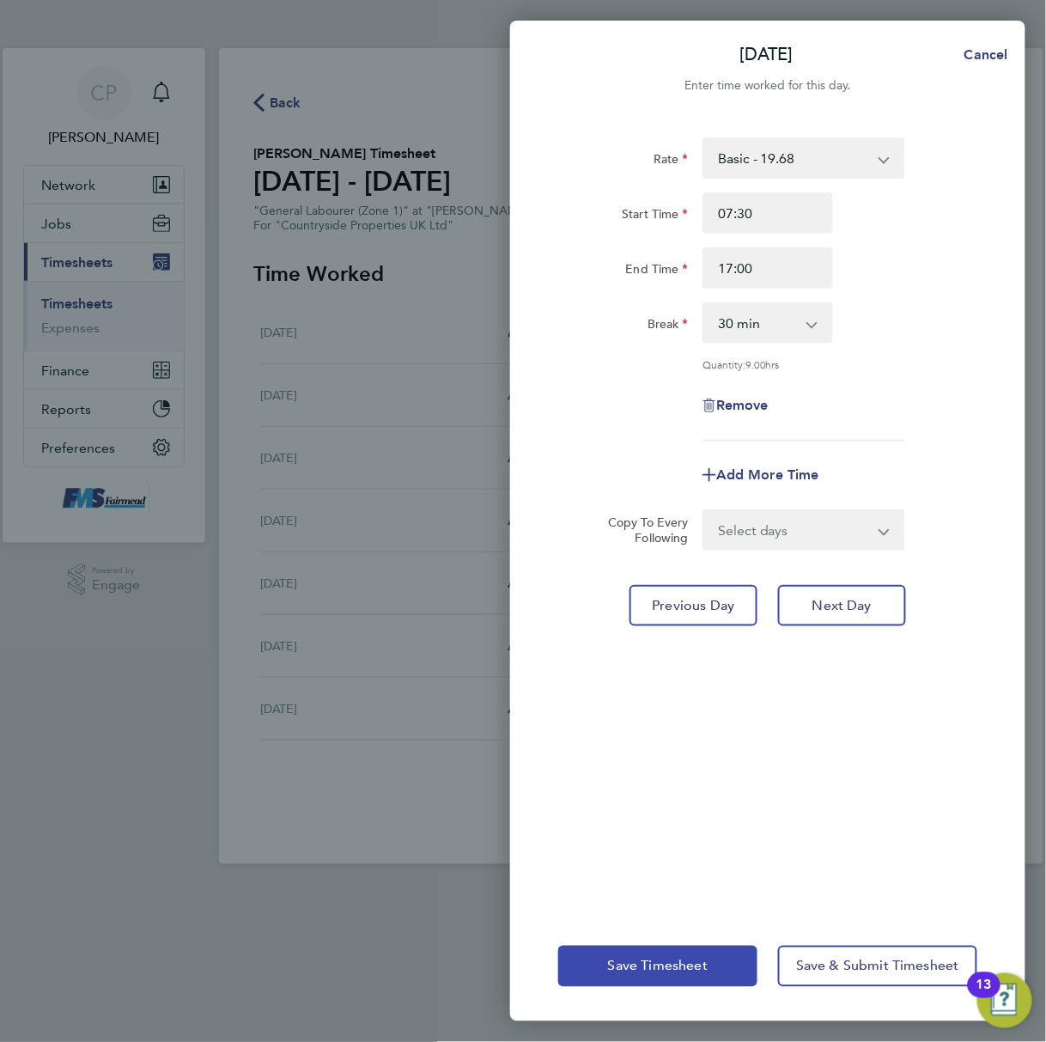
click at [675, 960] on span "Save Timesheet" at bounding box center [658, 965] width 100 height 17
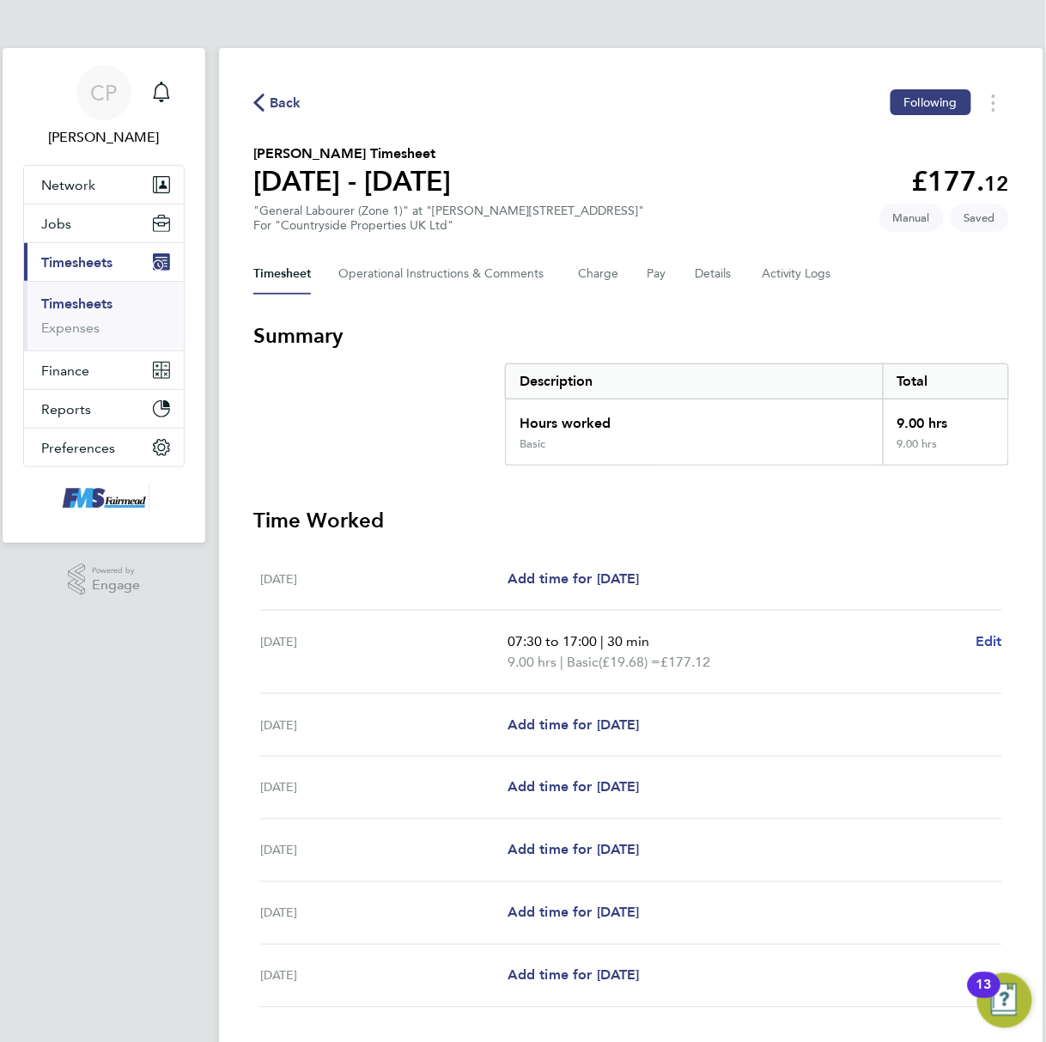
click at [991, 644] on span "Edit" at bounding box center [988, 641] width 27 height 16
select select "30"
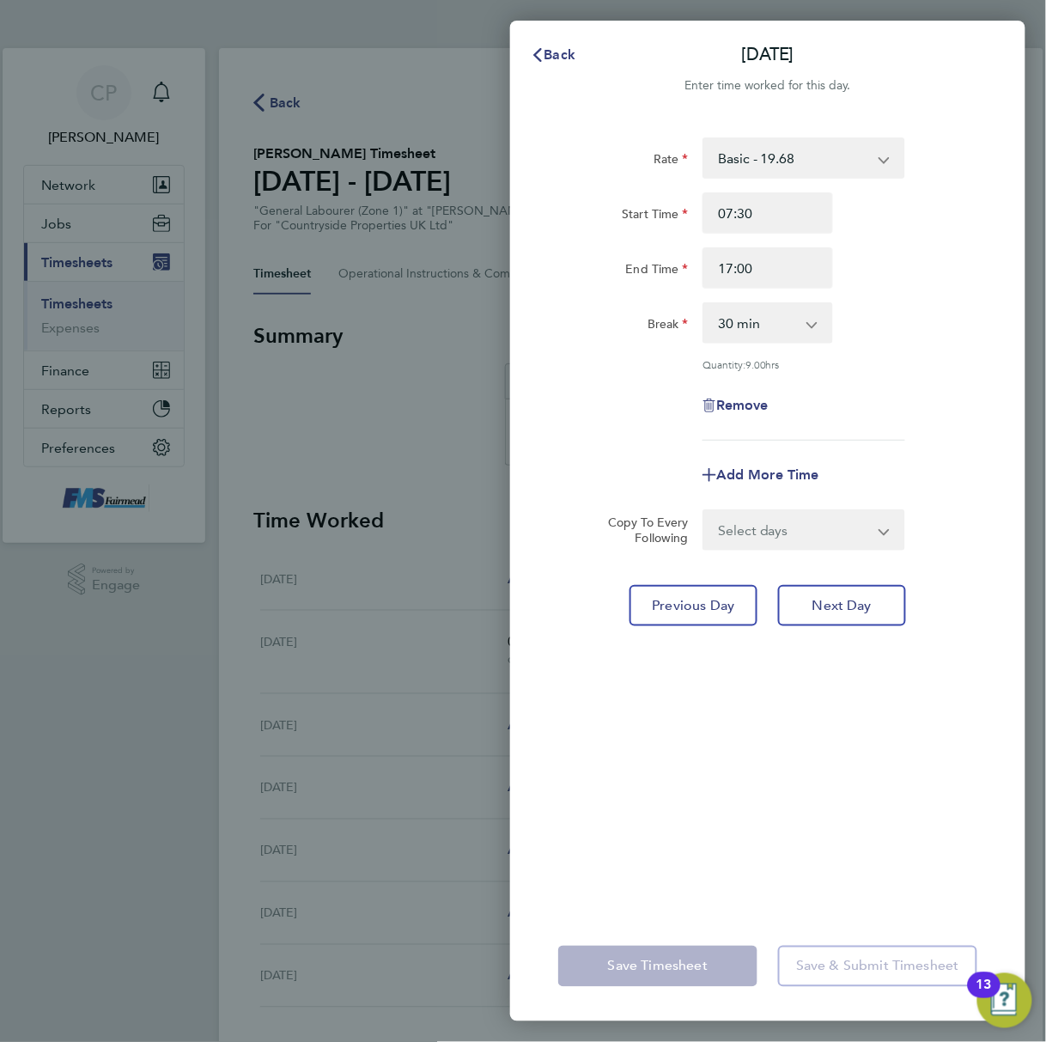
click at [843, 526] on select "Select days Day Weekday (Mon-Fri) Weekend (Sat-Sun) Wednesday Thursday Friday S…" at bounding box center [794, 530] width 180 height 38
select select "WEEKDAY"
click at [704, 511] on select "Select days Day Weekday (Mon-Fri) Weekend (Sat-Sun) Wednesday Thursday Friday S…" at bounding box center [794, 530] width 180 height 38
select select "2025-08-31"
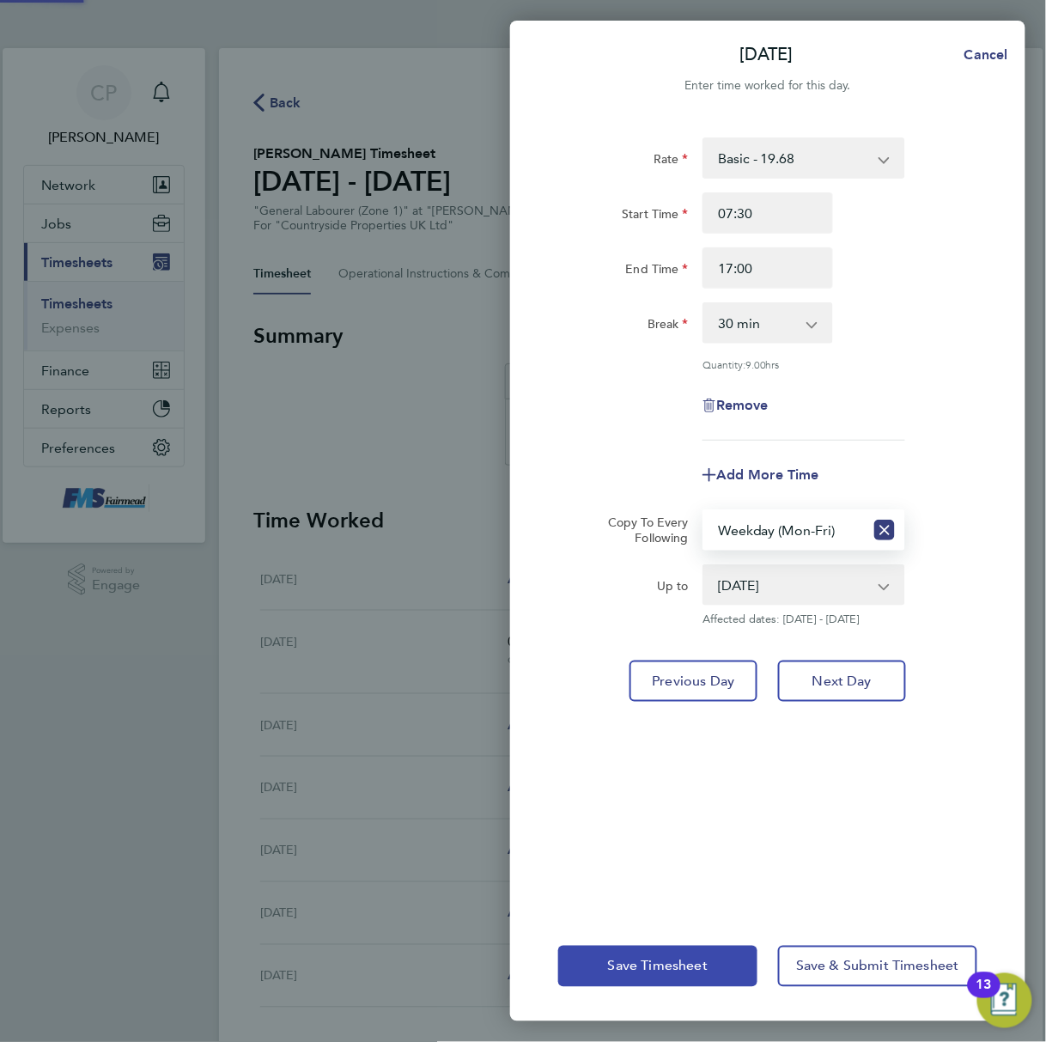
click at [635, 970] on span "Save Timesheet" at bounding box center [658, 965] width 100 height 17
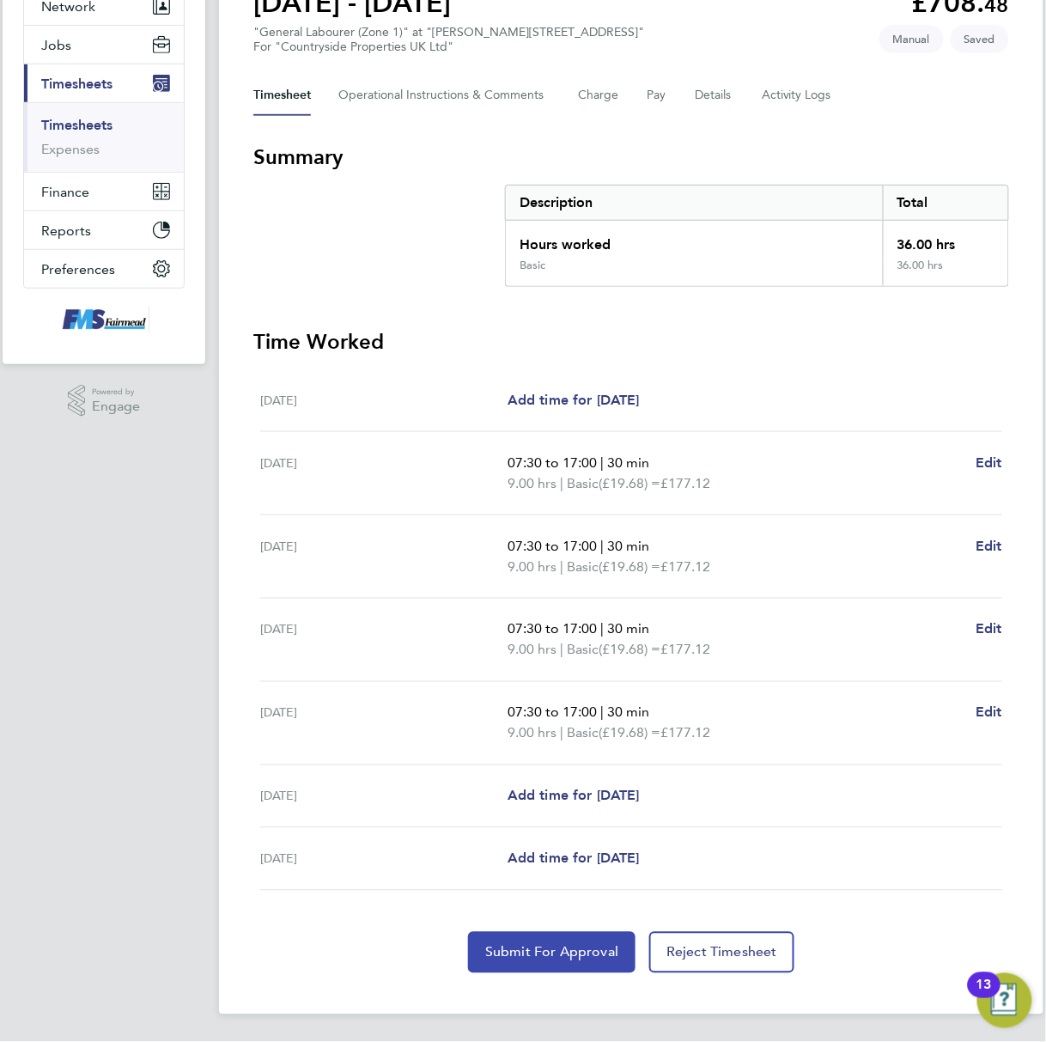
click at [507, 952] on span "Submit For Approval" at bounding box center [551, 952] width 133 height 17
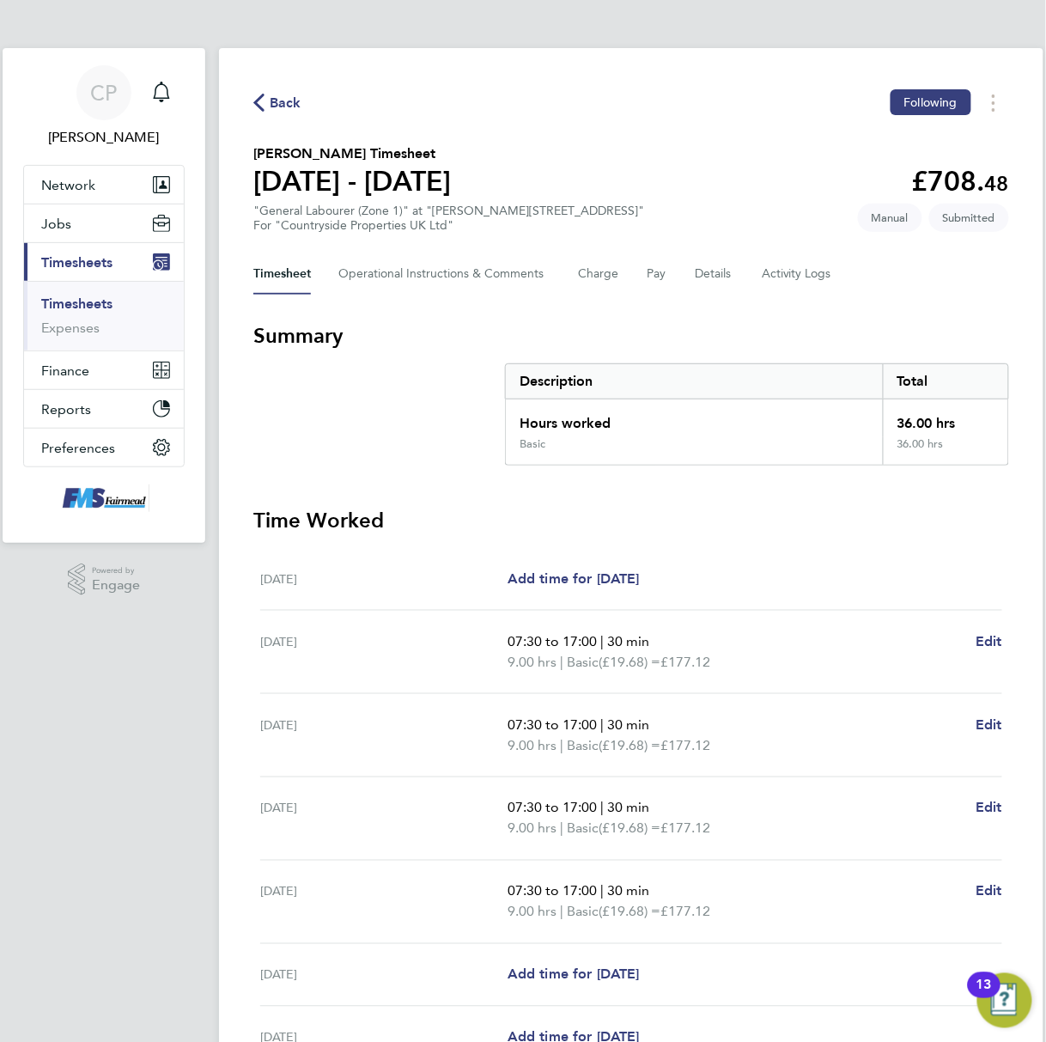
click at [105, 304] on link "Timesheets" at bounding box center [76, 303] width 71 height 16
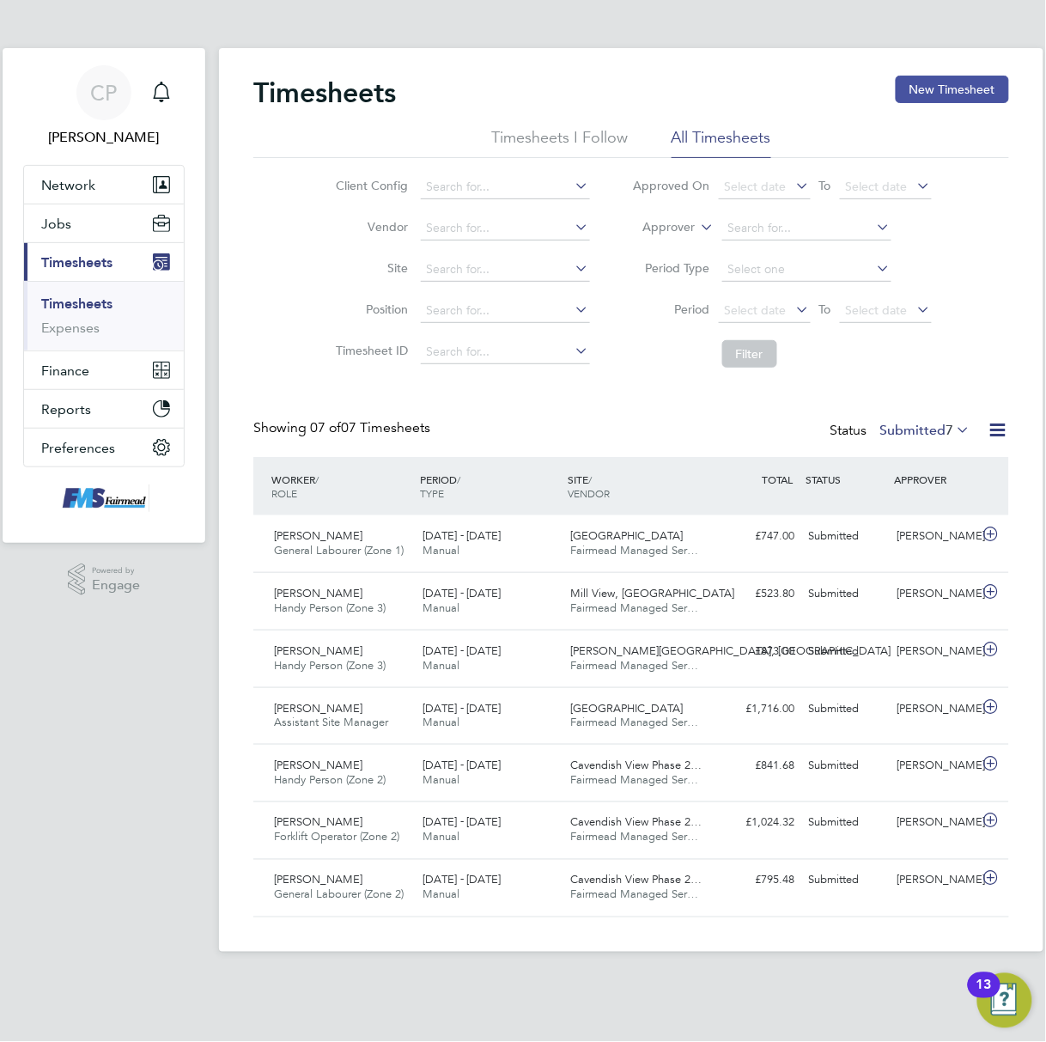
click at [918, 100] on button "New Timesheet" at bounding box center [952, 89] width 113 height 27
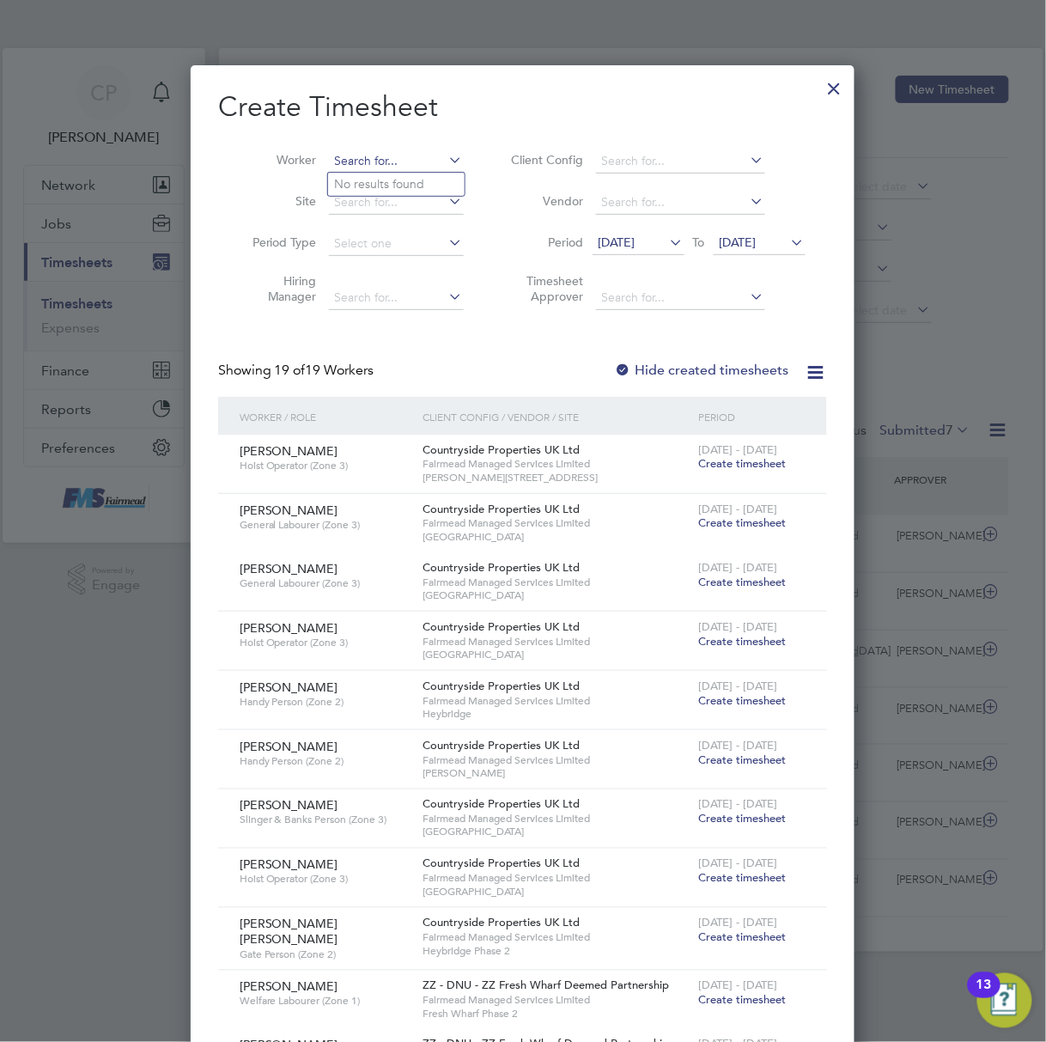
click at [381, 155] on input at bounding box center [396, 161] width 135 height 24
click at [385, 180] on li "Tada lay Zoola" at bounding box center [408, 184] width 161 height 23
type input "Tadalay Zoola"
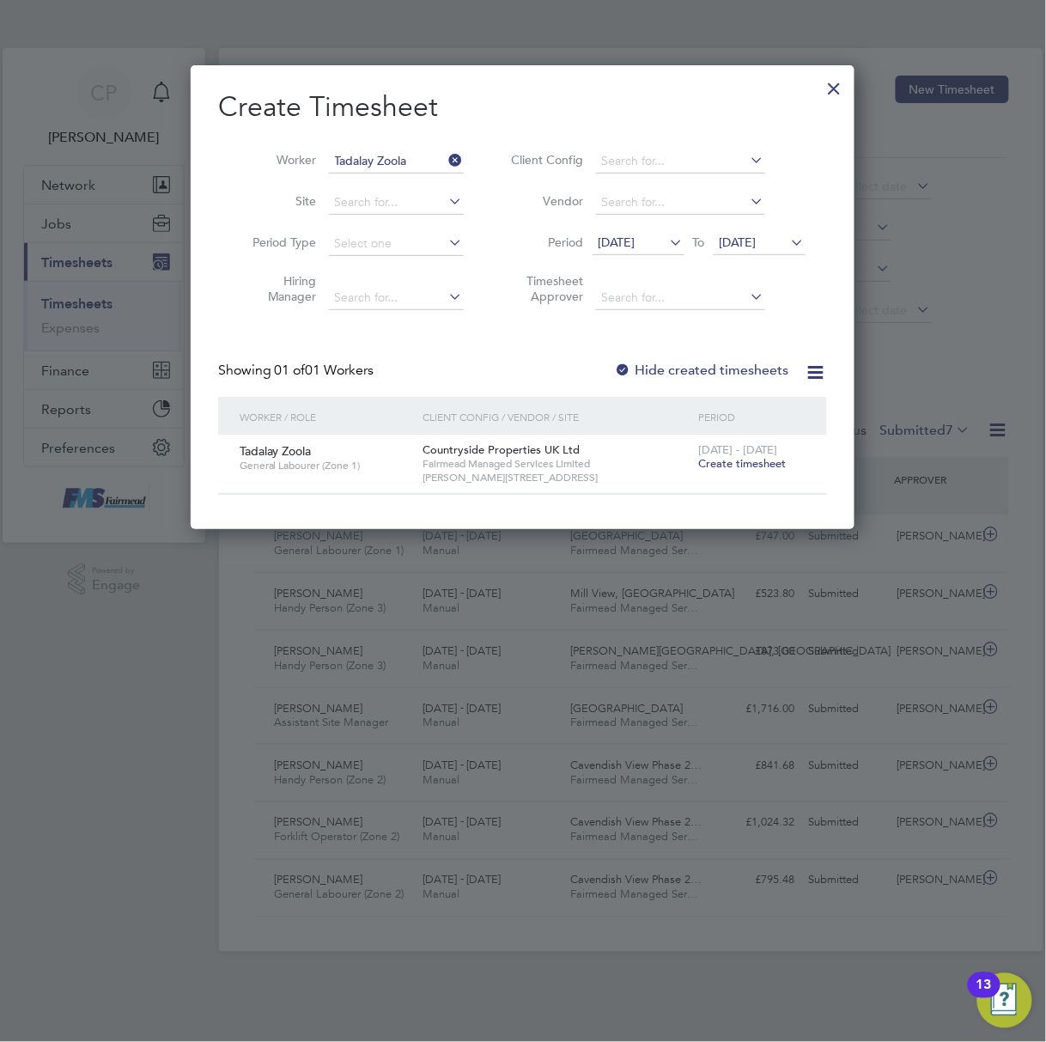
click at [746, 468] on span "Create timesheet" at bounding box center [743, 463] width 88 height 15
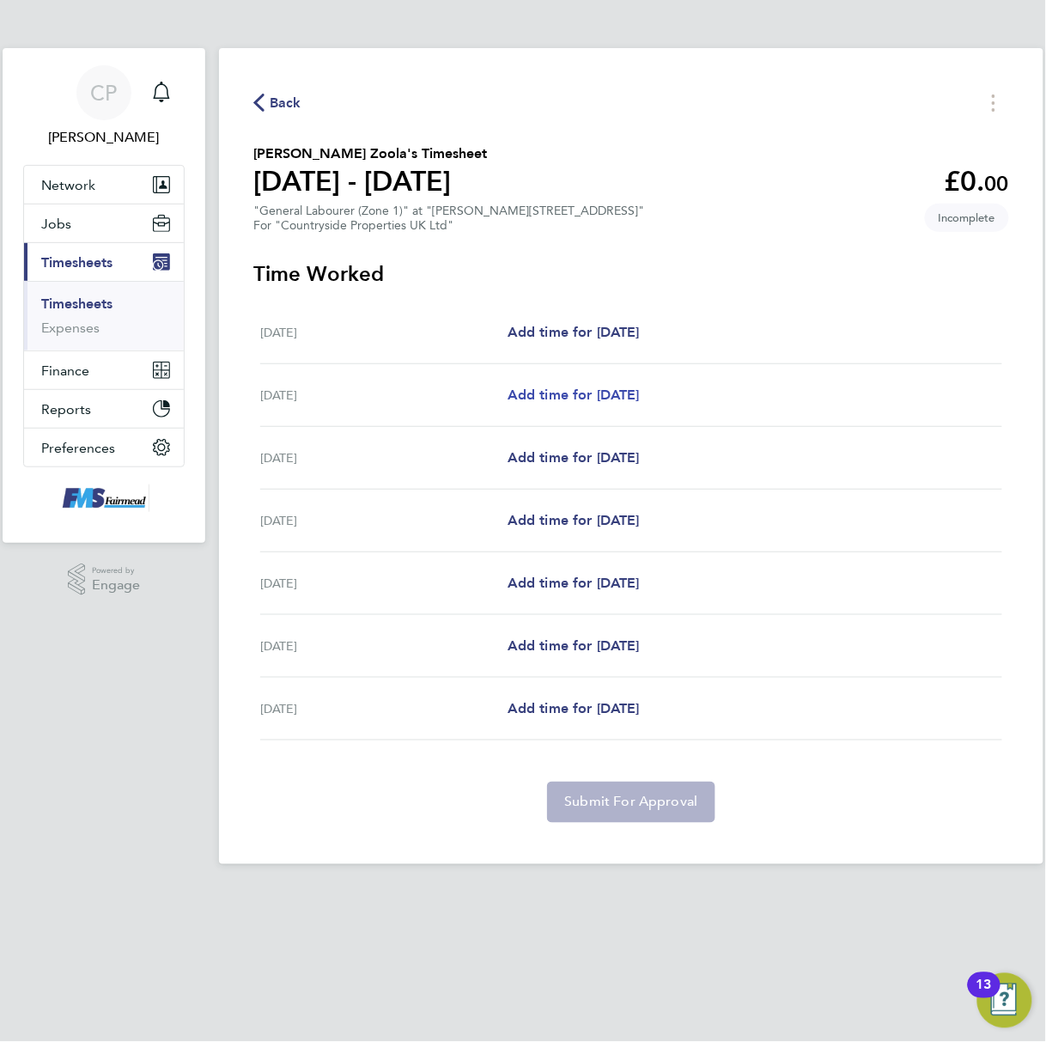
click at [585, 395] on span "Add time for Tue 26 Aug" at bounding box center [573, 394] width 132 height 16
select select "30"
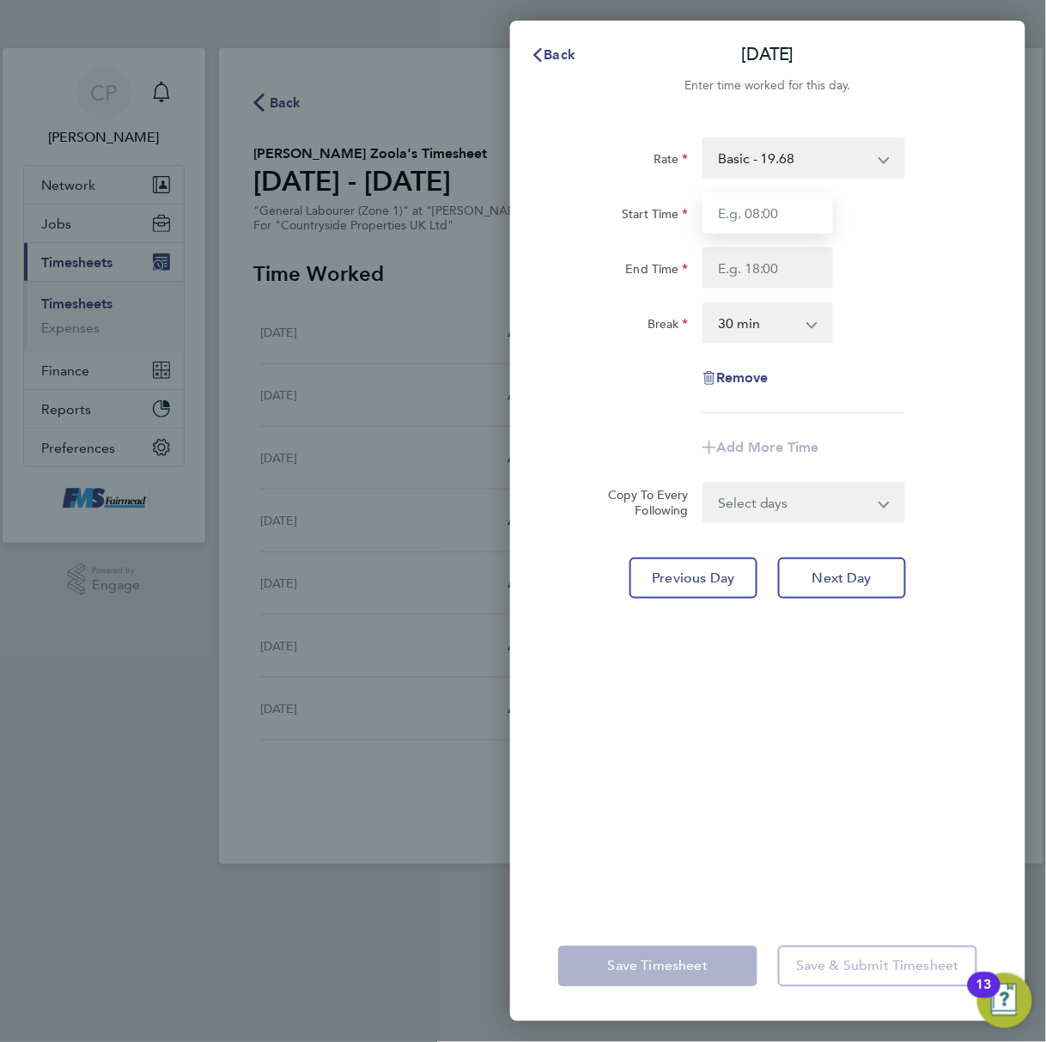
click at [766, 216] on input "Start Time" at bounding box center [767, 212] width 131 height 41
type input "07:30"
click at [776, 282] on input "End Time" at bounding box center [767, 267] width 131 height 41
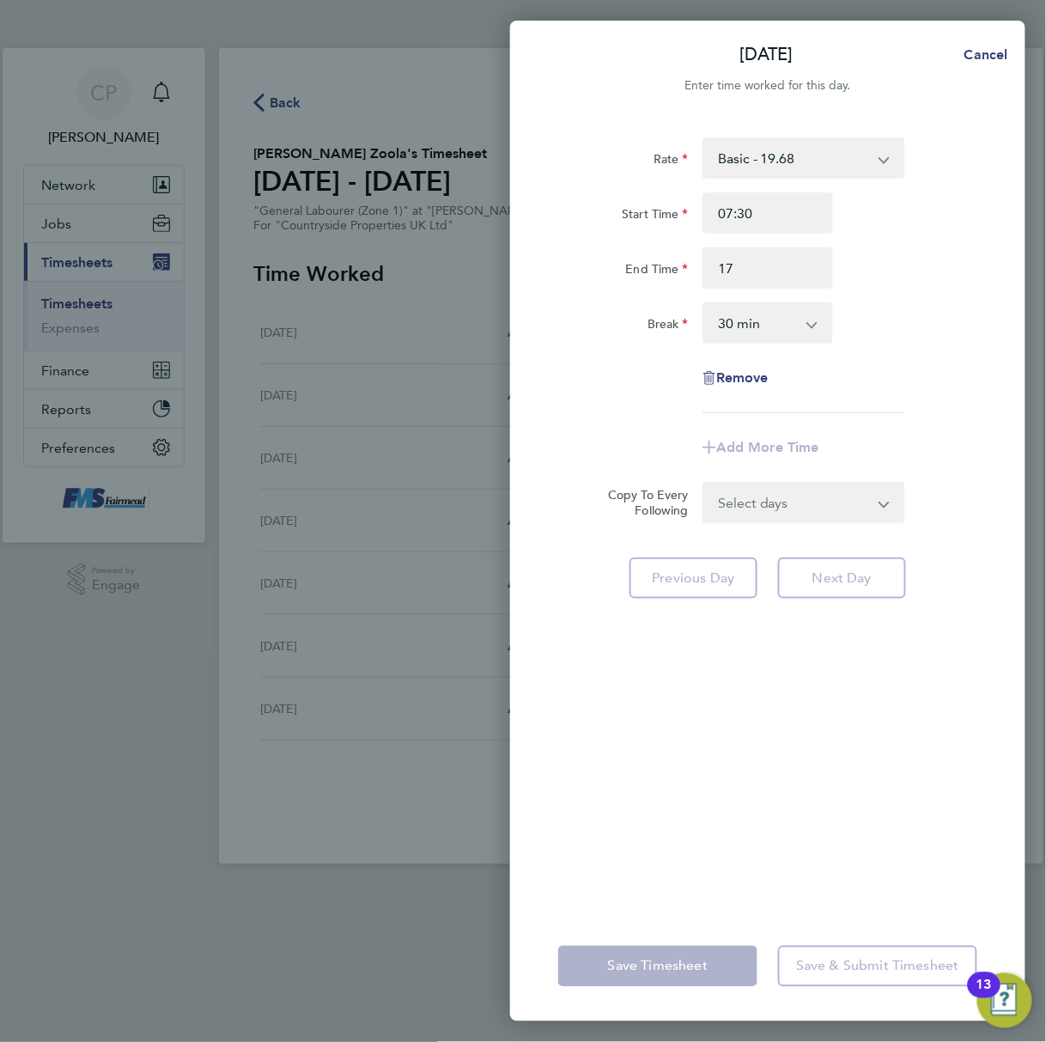
type input "17:00"
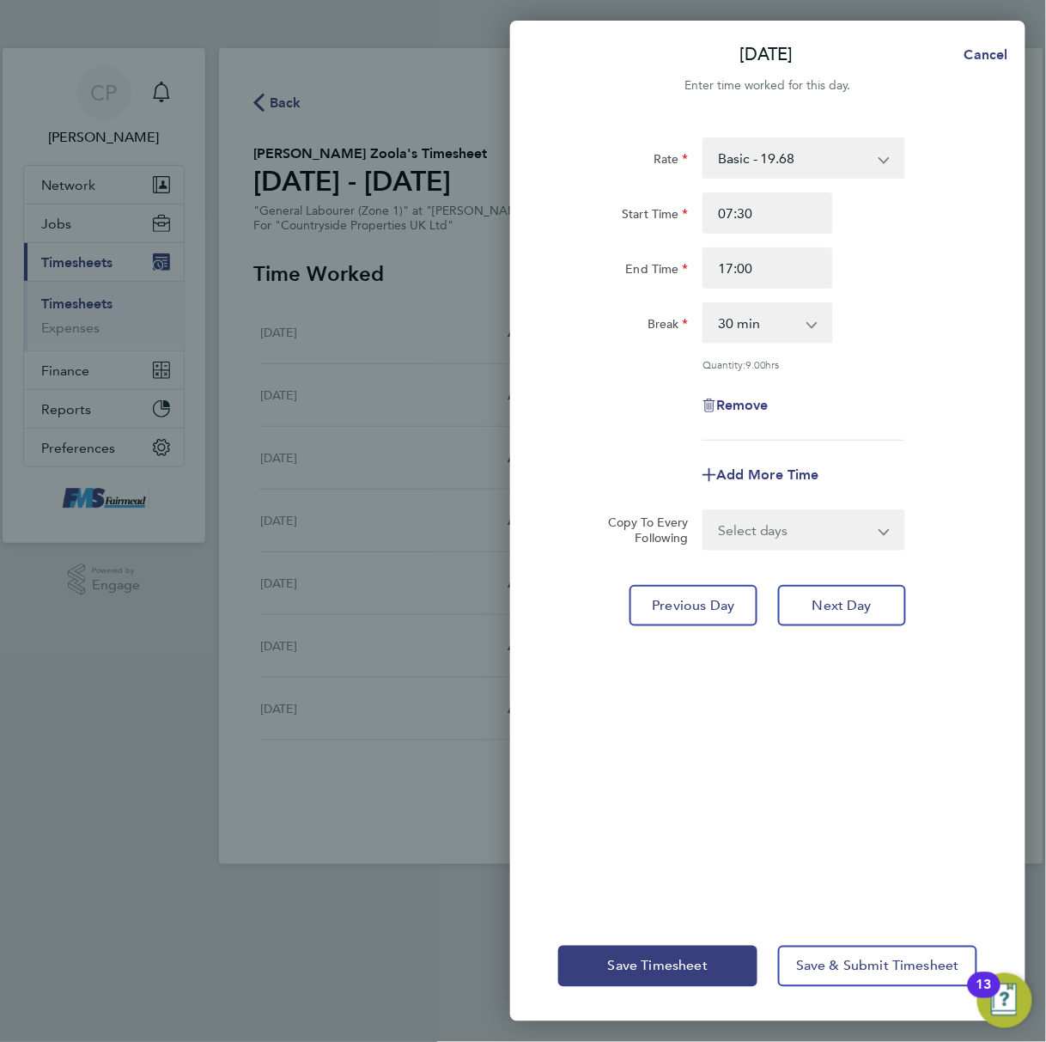
drag, startPoint x: 842, startPoint y: 307, endPoint x: 847, endPoint y: 314, distance: 9.3
click at [842, 307] on div "Rate Basic - 19.68 Start Time 07:30 End Time 17:00 Break 0 min 15 min 30 min 45…" at bounding box center [767, 288] width 419 height 303
click at [822, 516] on select "Select days Day Weekday (Mon-Fri) Weekend (Sat-Sun) Wednesday Thursday Friday S…" at bounding box center [794, 530] width 180 height 38
select select "WEEKDAY"
click at [704, 511] on select "Select days Day Weekday (Mon-Fri) Weekend (Sat-Sun) Wednesday Thursday Friday S…" at bounding box center [794, 530] width 180 height 38
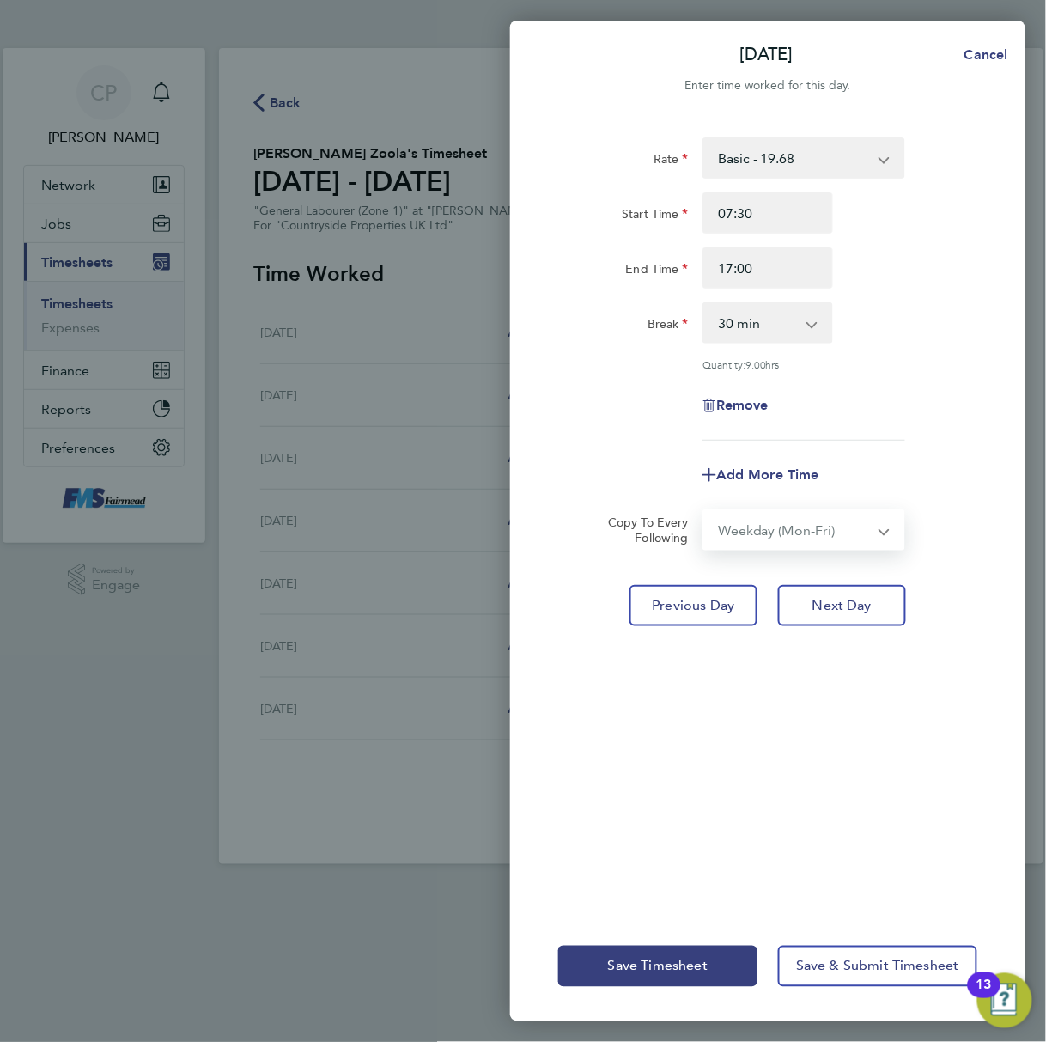
select select "2025-08-31"
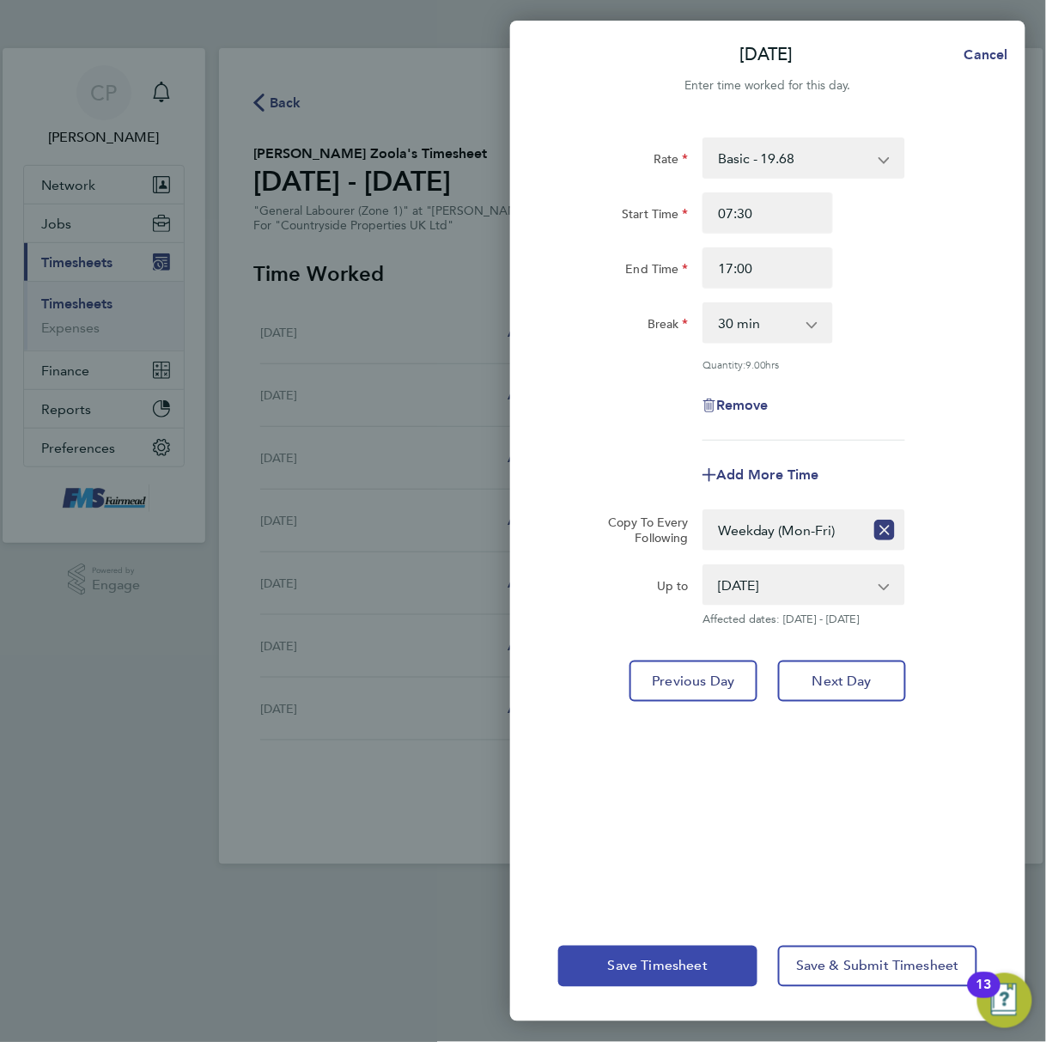
click at [682, 969] on span "Save Timesheet" at bounding box center [658, 965] width 100 height 17
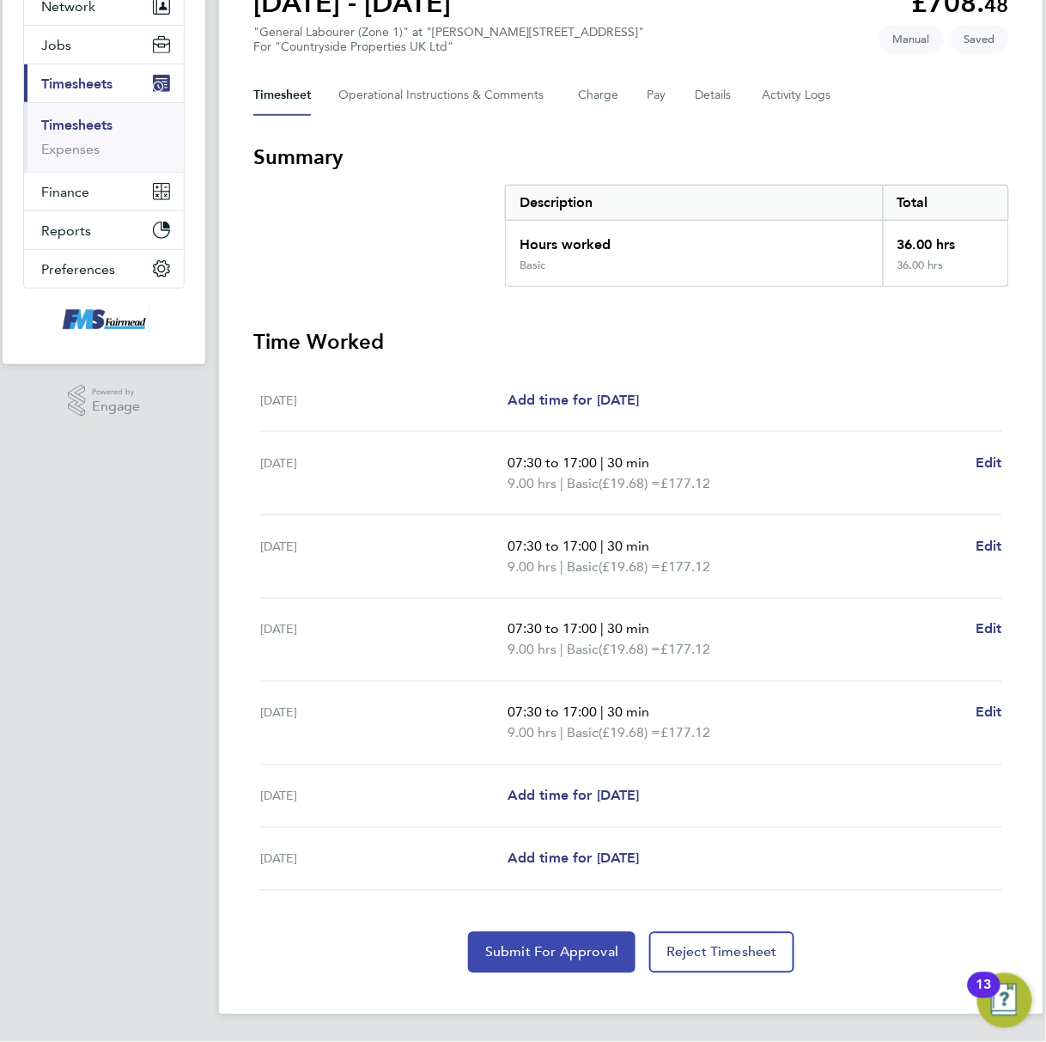
click at [530, 946] on span "Submit For Approval" at bounding box center [551, 952] width 133 height 17
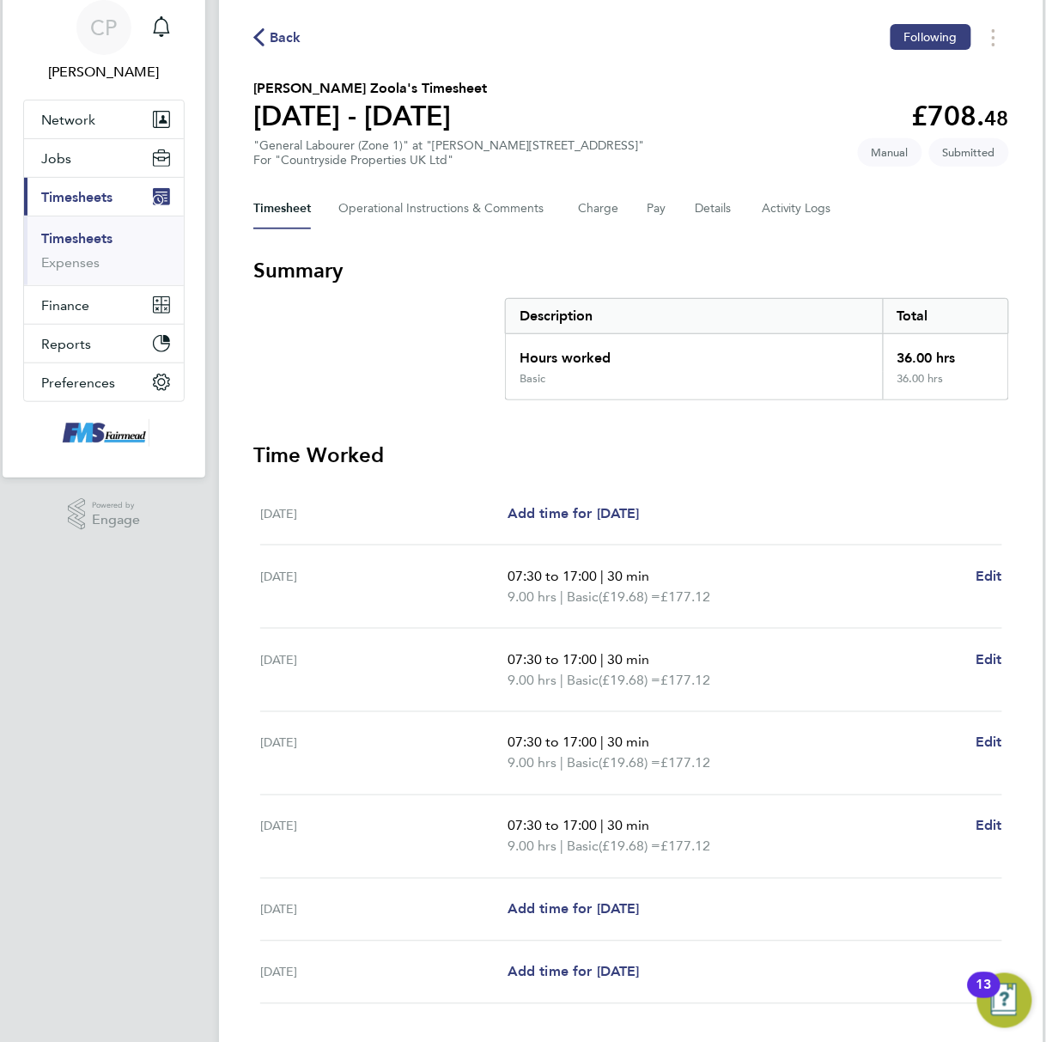
click at [100, 230] on ul "Timesheets Expenses" at bounding box center [104, 251] width 160 height 70
click at [80, 239] on link "Timesheets" at bounding box center [76, 238] width 71 height 16
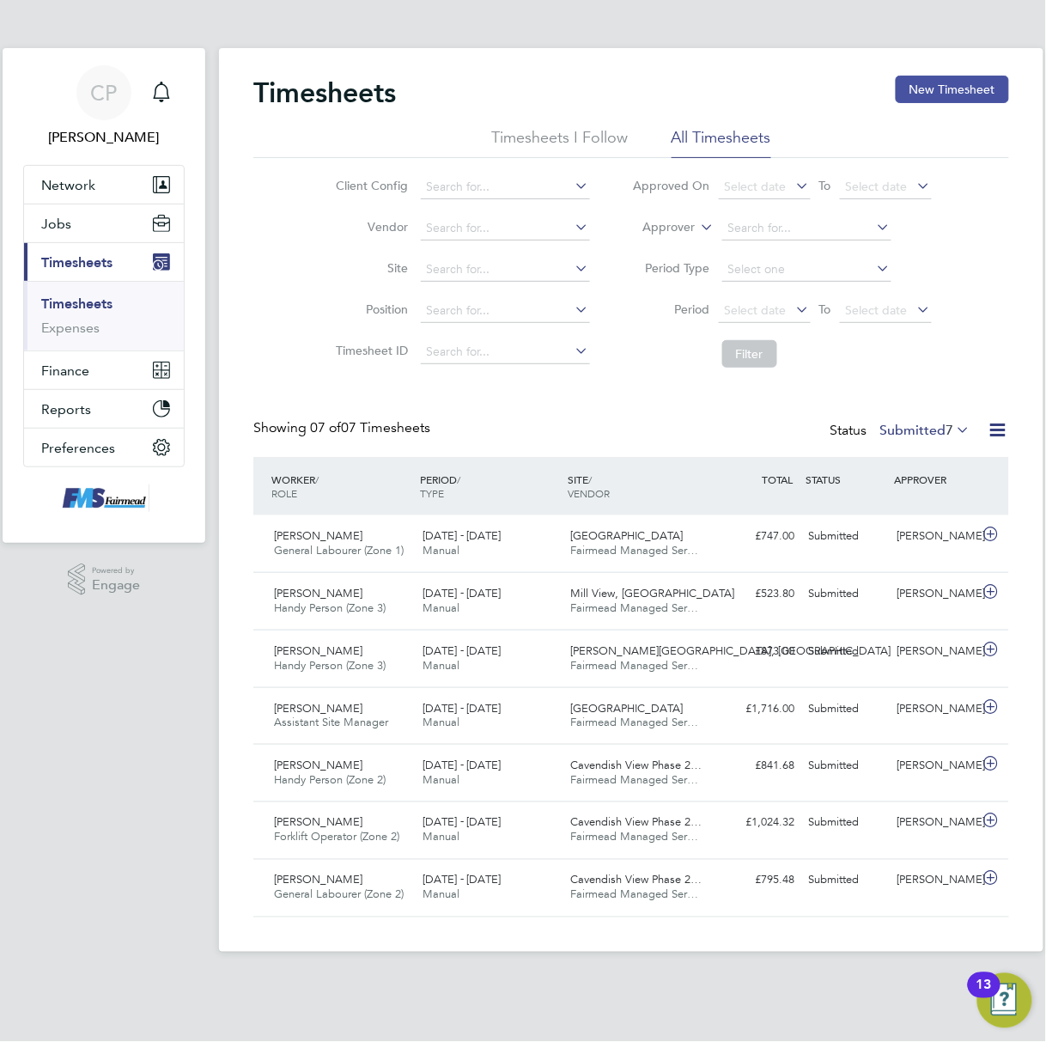
click at [924, 94] on button "New Timesheet" at bounding box center [952, 89] width 113 height 27
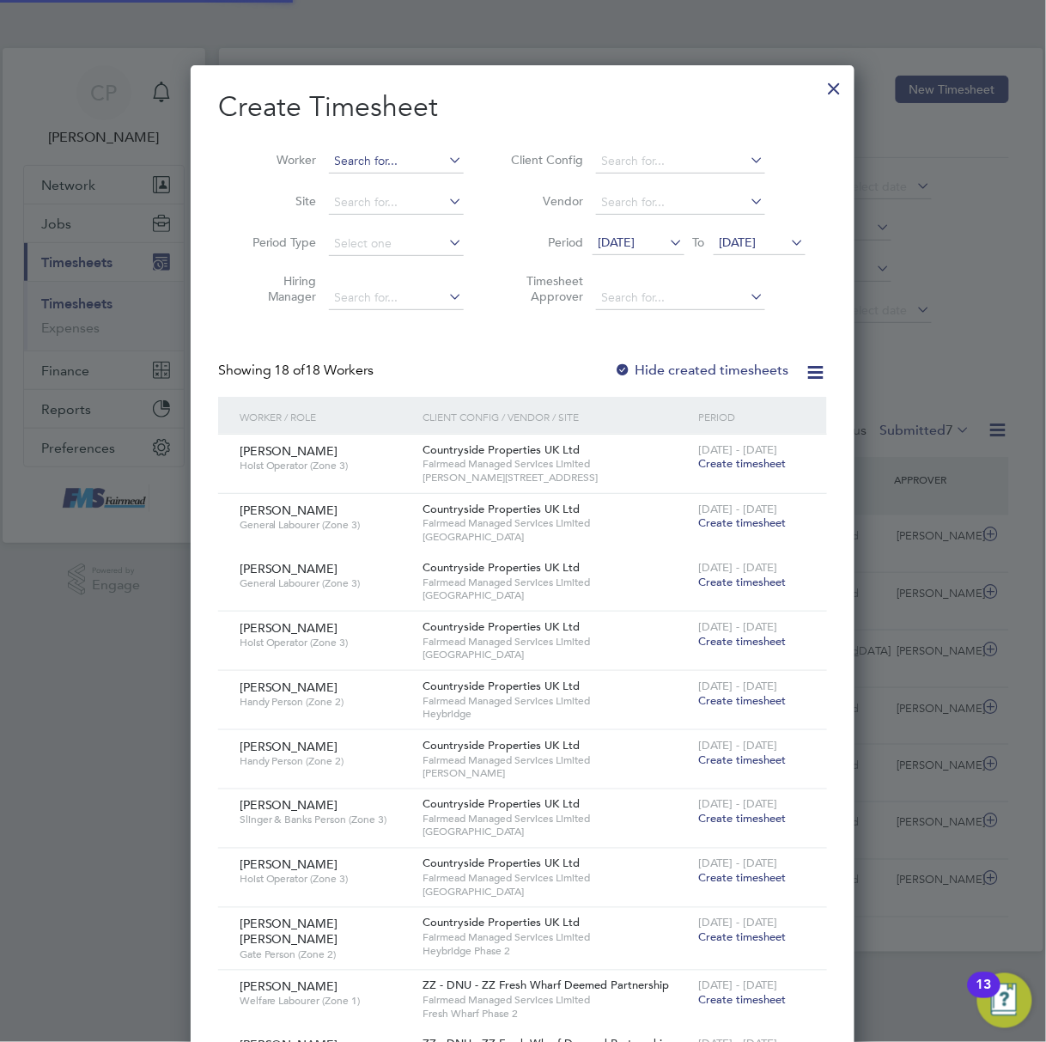
click at [351, 172] on div "Timesheets New Timesheet Timesheets I Follow All Timesheets Client Config Vendo…" at bounding box center [631, 499] width 824 height 903
click at [354, 182] on b "Enzo" at bounding box center [385, 184] width 100 height 15
type input "[PERSON_NAME]"
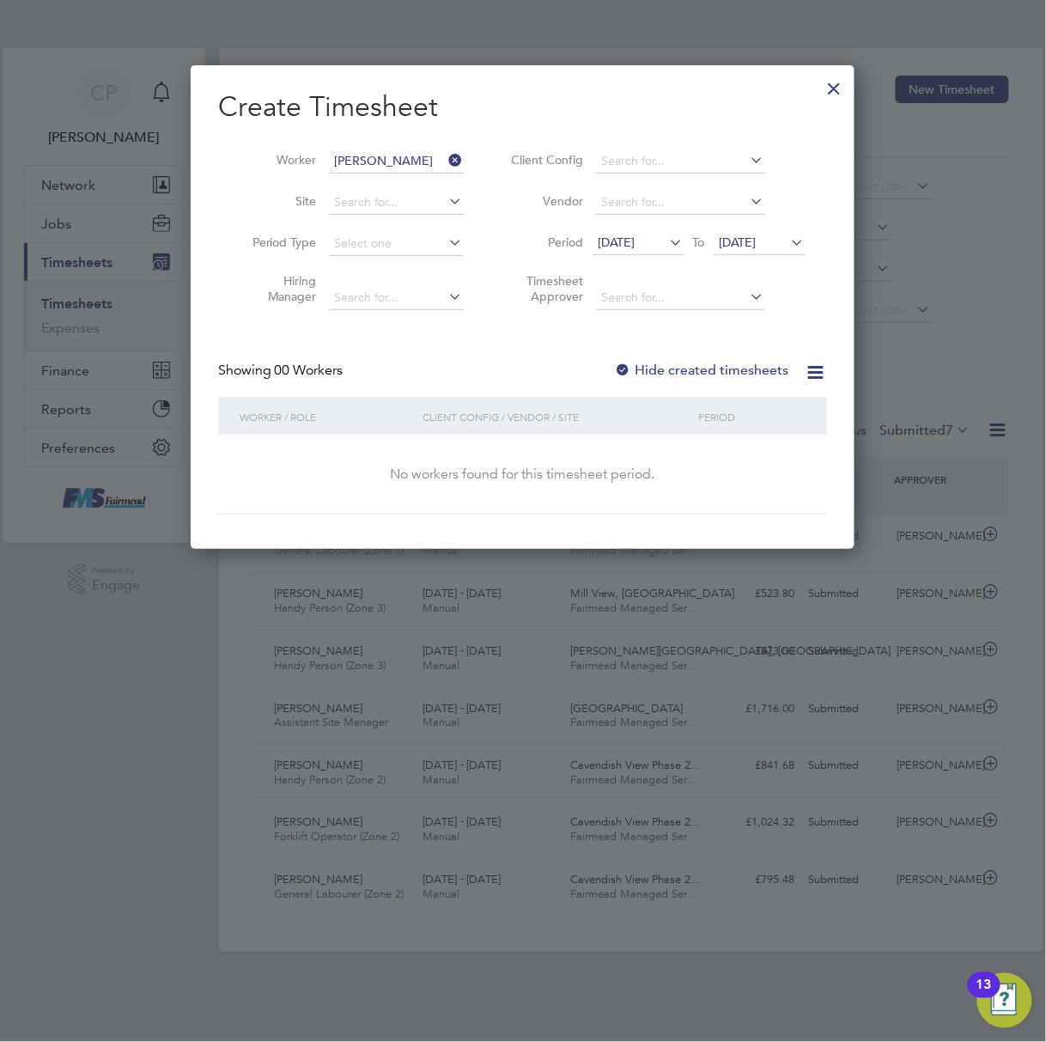
click at [622, 237] on span "19 Aug 2025" at bounding box center [617, 241] width 37 height 15
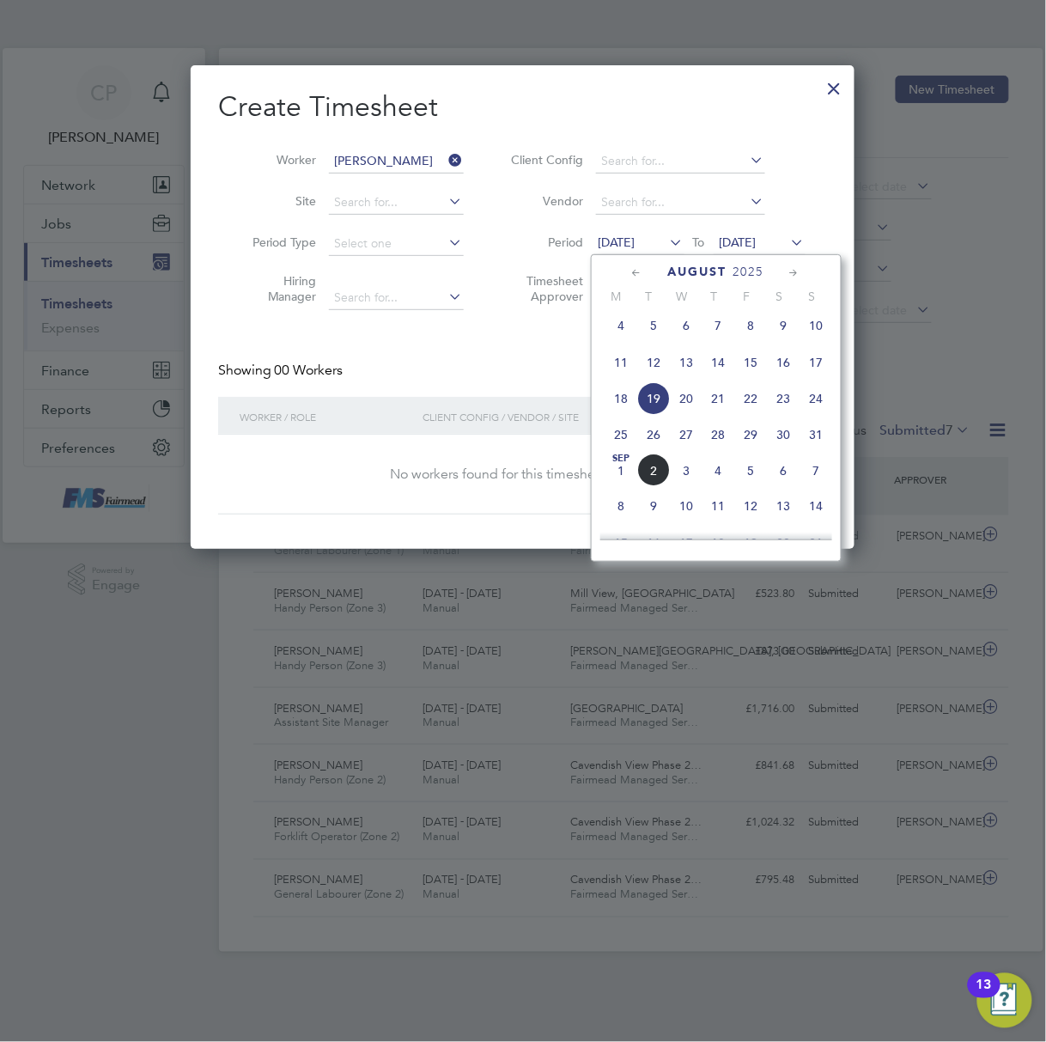
click at [616, 440] on span "25" at bounding box center [621, 434] width 33 height 33
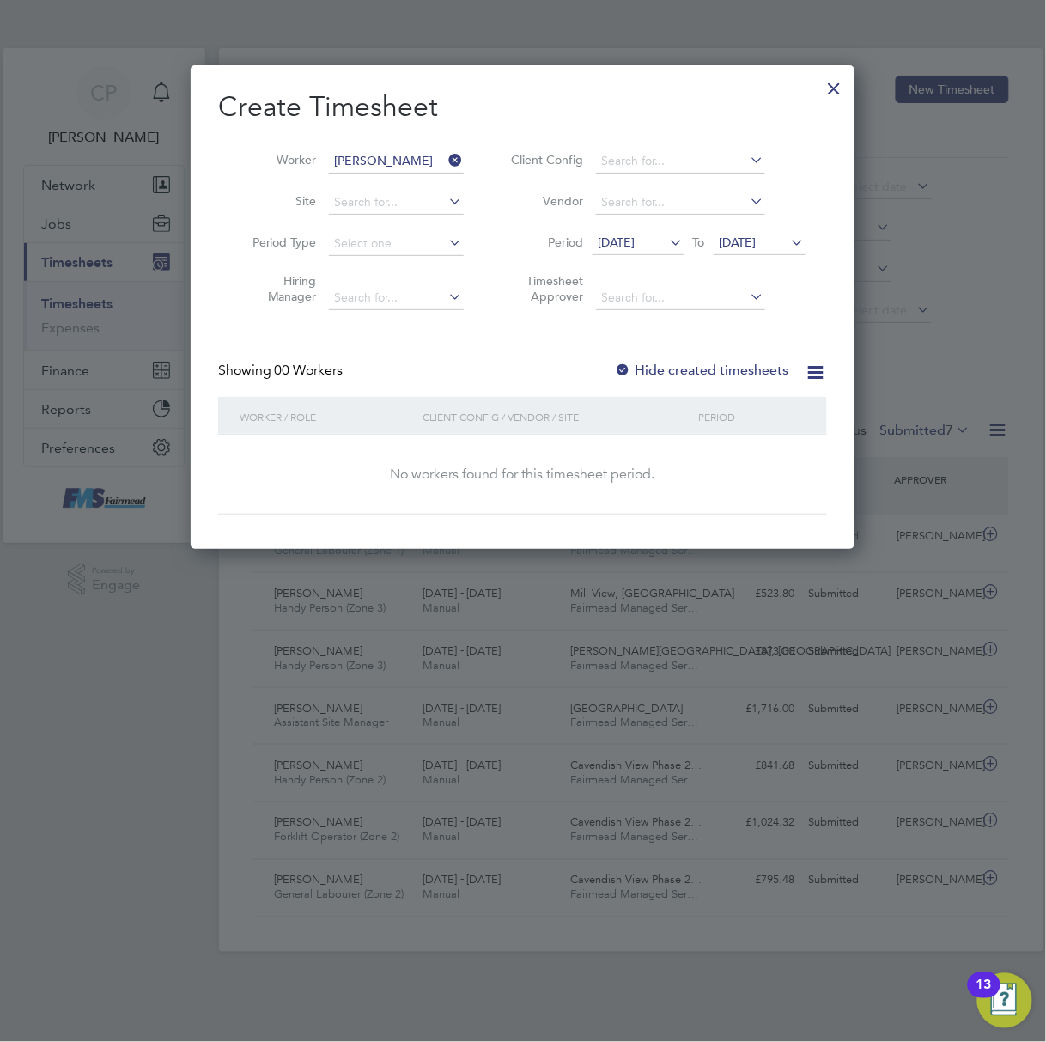
click at [689, 365] on label "Hide created timesheets" at bounding box center [702, 370] width 174 height 17
click at [759, 223] on ul "Client Config Vendor Period 25 Aug 2025 To 26 Aug 2025 Timesheet Approver" at bounding box center [656, 230] width 342 height 178
click at [756, 234] on span "26 Aug 2025" at bounding box center [738, 241] width 37 height 15
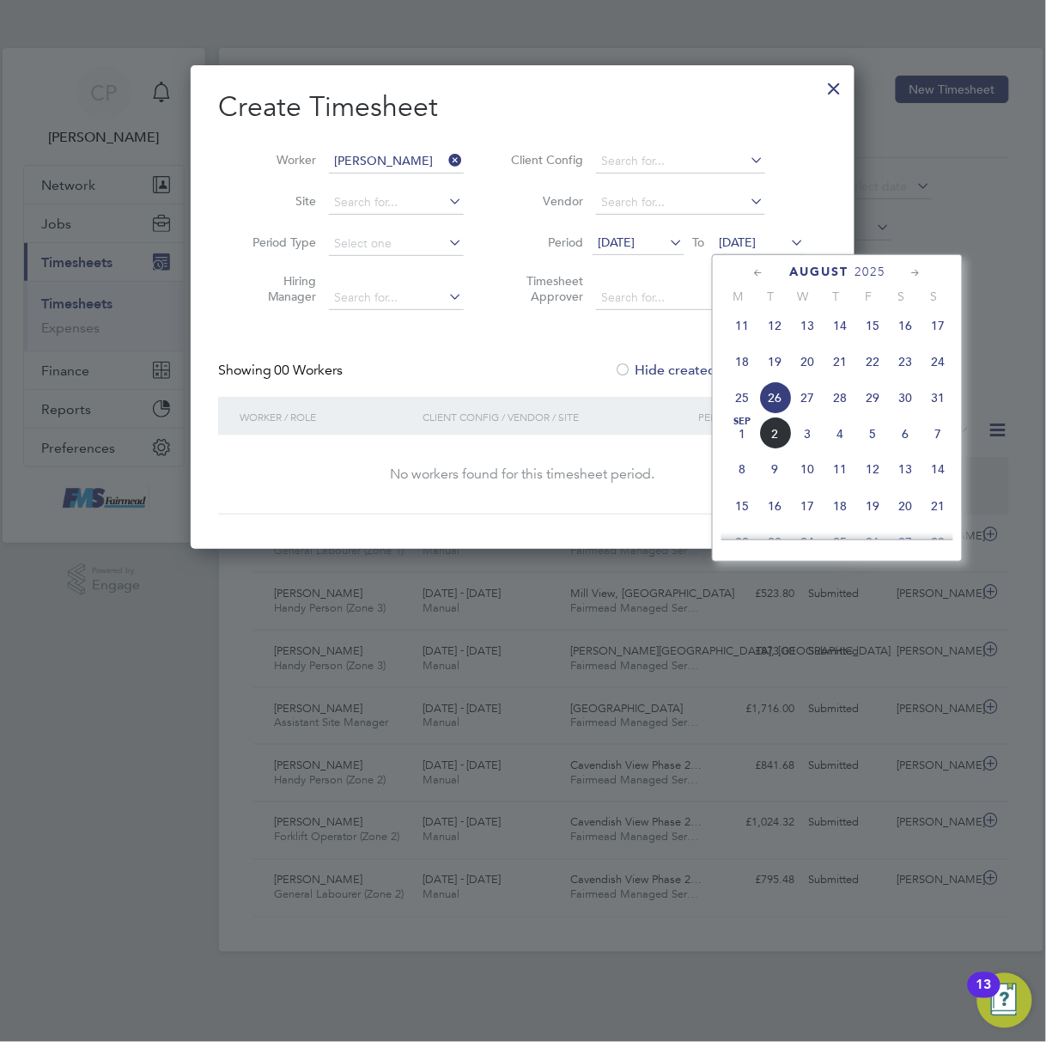
click at [938, 403] on span "31" at bounding box center [937, 397] width 33 height 33
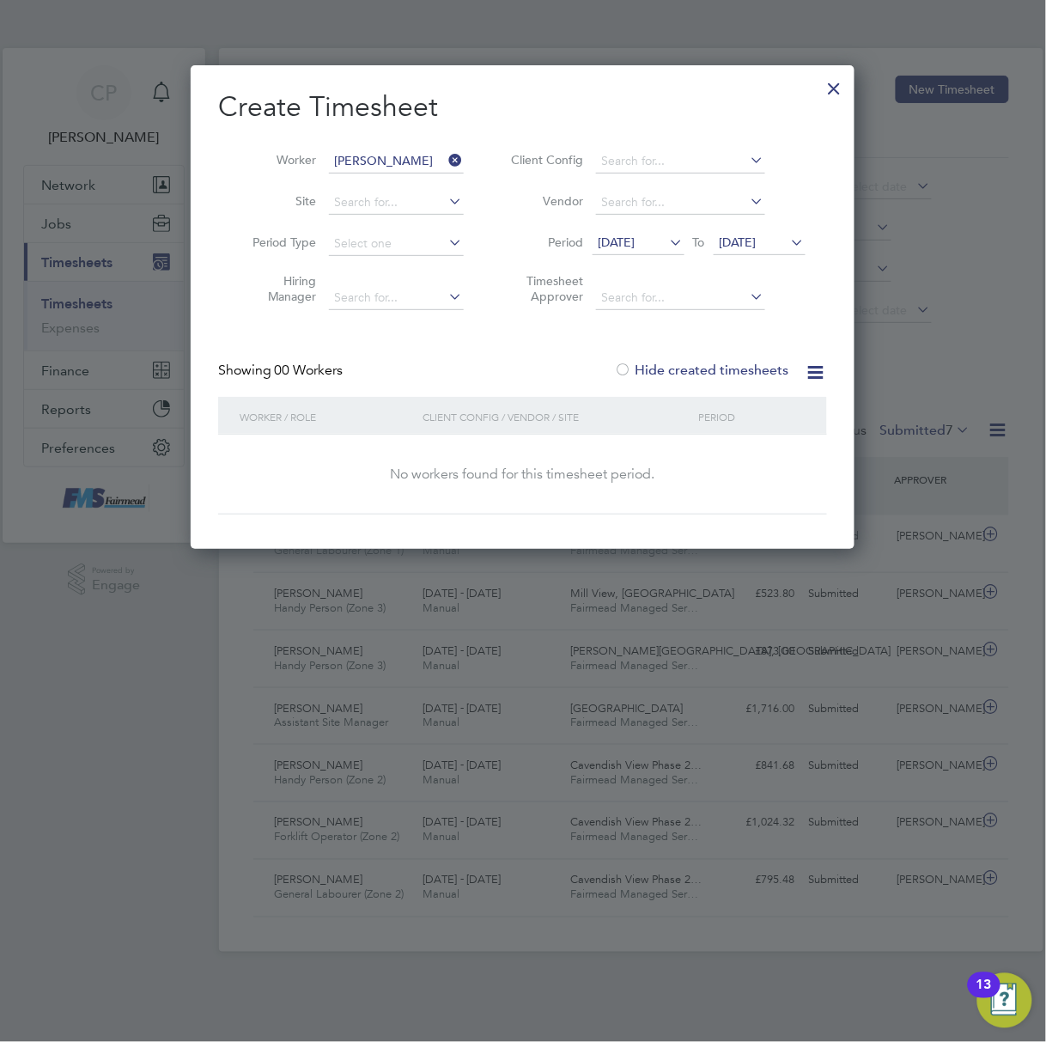
click at [688, 362] on label "Hide created timesheets" at bounding box center [702, 370] width 174 height 17
click at [814, 96] on h2 "Create Timesheet" at bounding box center [522, 107] width 609 height 36
click at [447, 155] on icon at bounding box center [447, 160] width 0 height 24
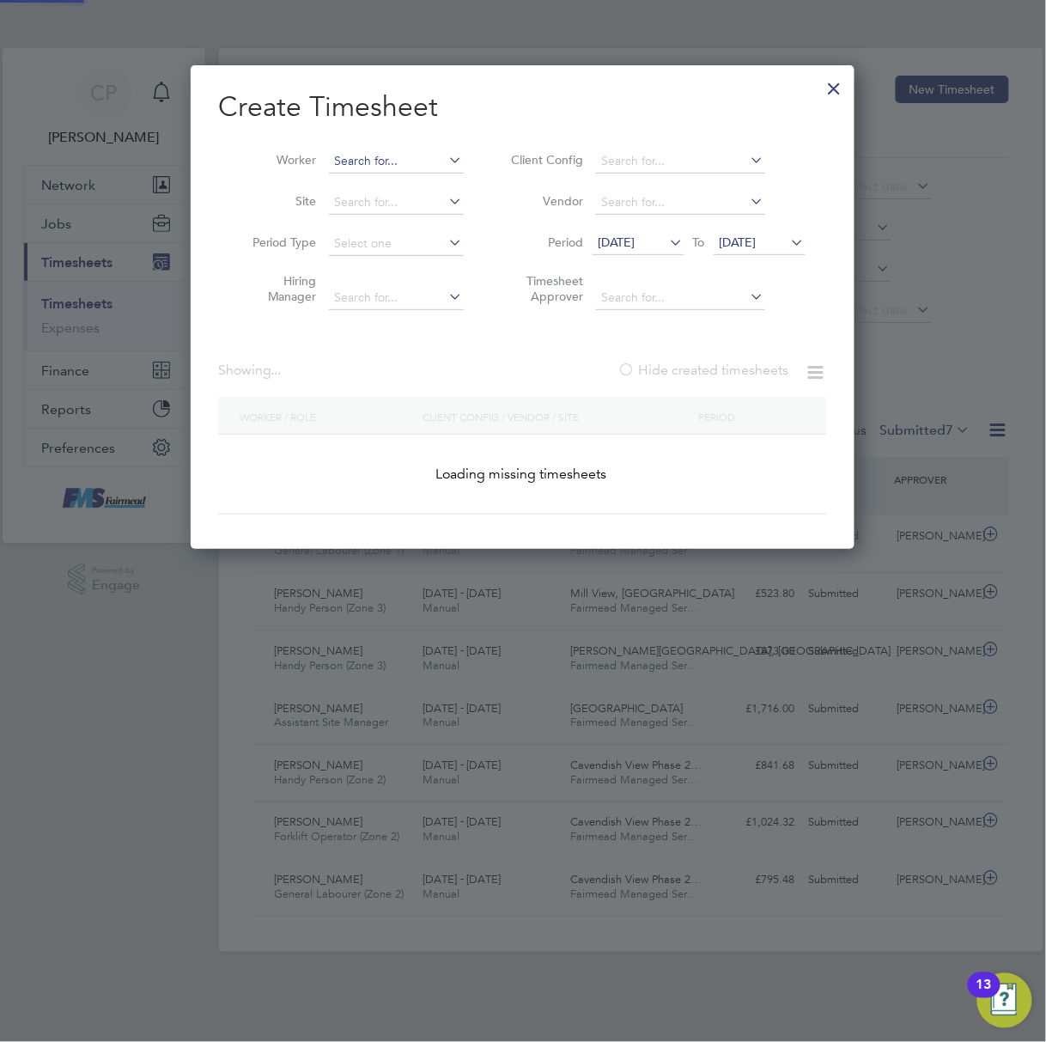
click at [389, 156] on input at bounding box center [396, 161] width 135 height 24
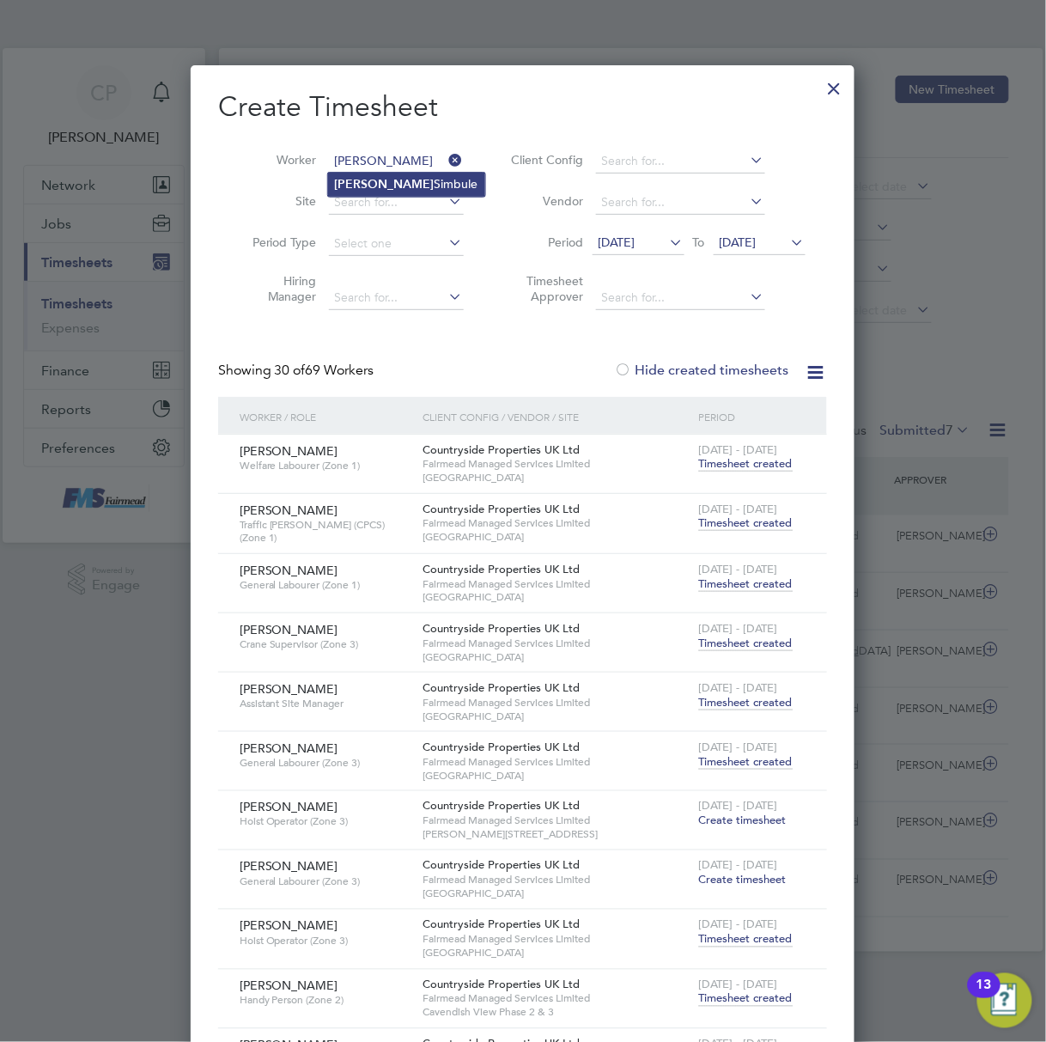
click at [405, 186] on li "Benson Simbule" at bounding box center [406, 184] width 157 height 23
type input "Benson Simbule"
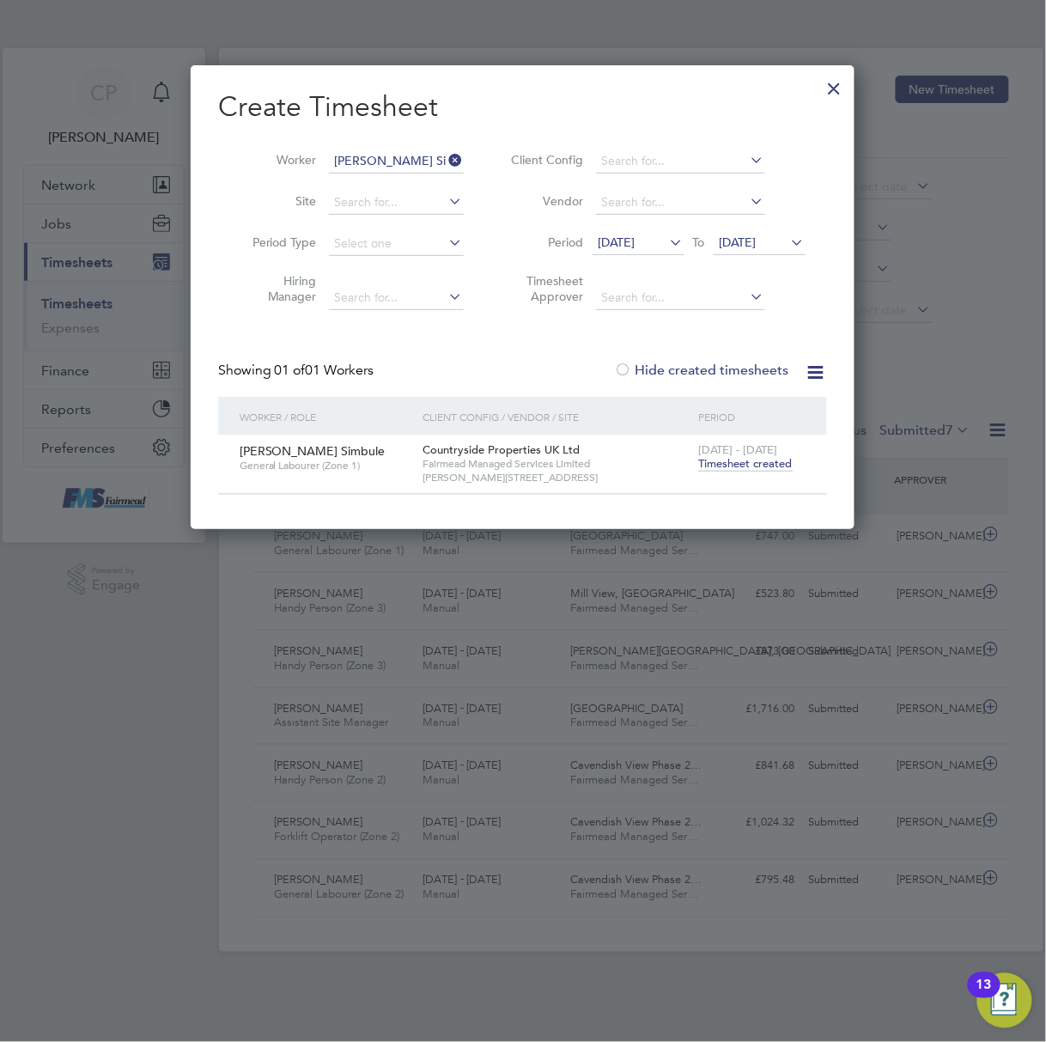
click at [737, 465] on span "Timesheet created" at bounding box center [746, 463] width 94 height 15
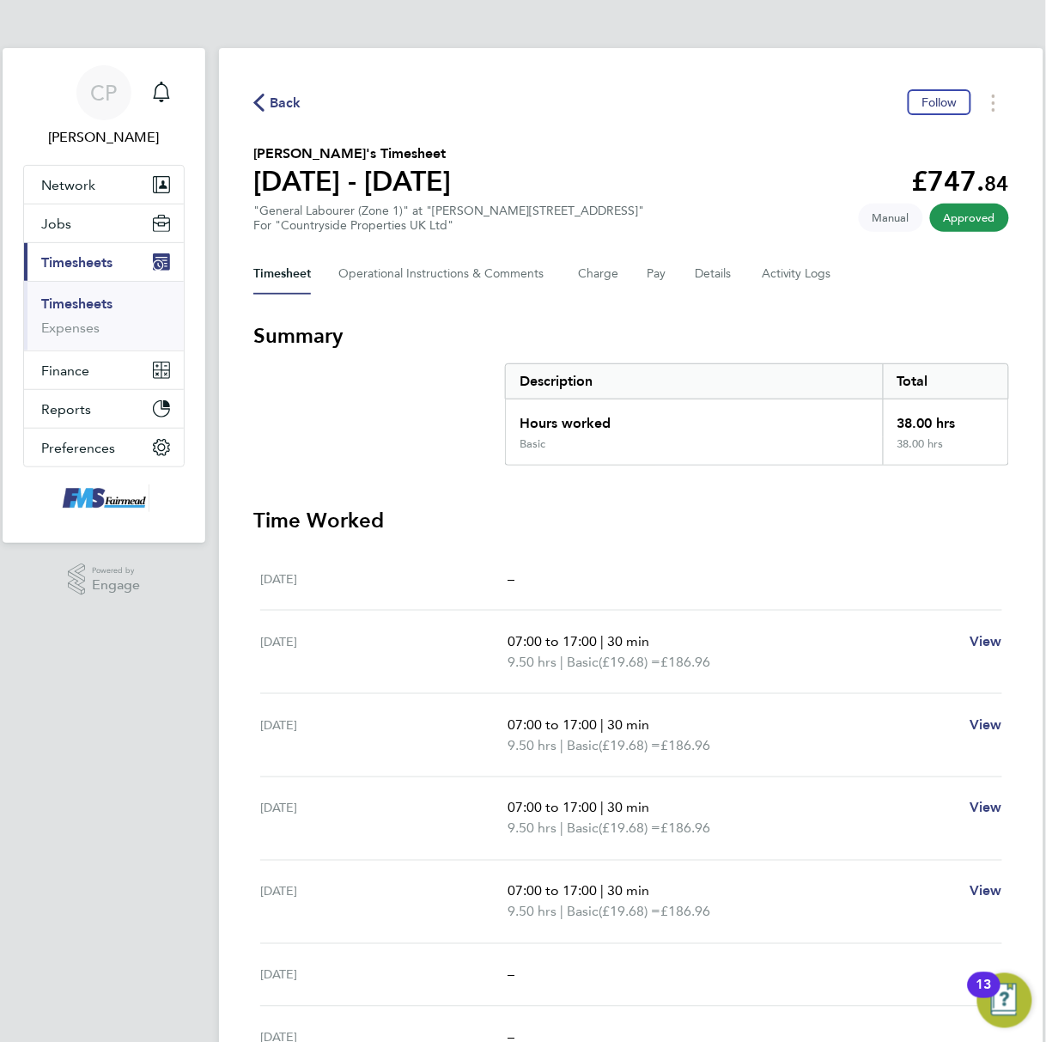
click at [101, 300] on link "Timesheets" at bounding box center [76, 303] width 71 height 16
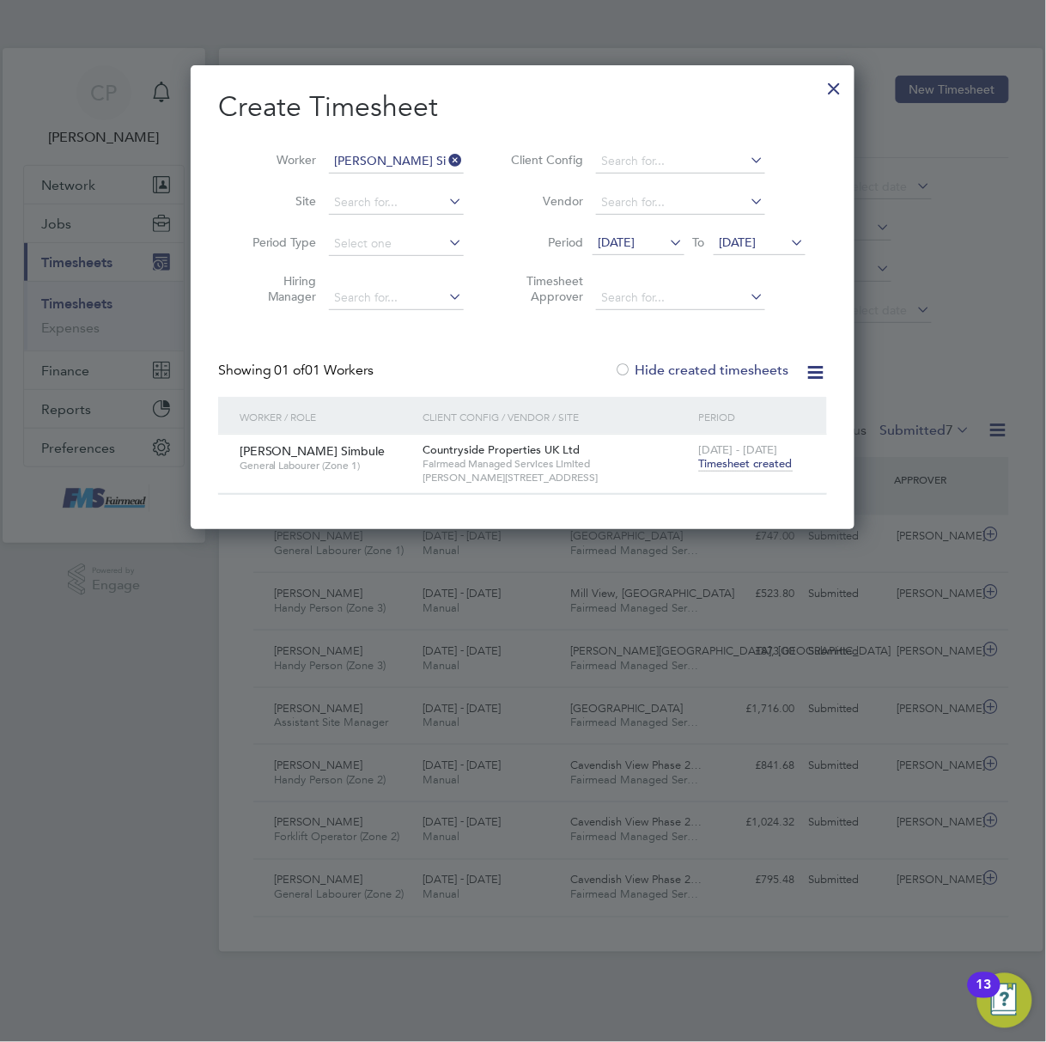
click at [447, 159] on icon at bounding box center [447, 160] width 0 height 24
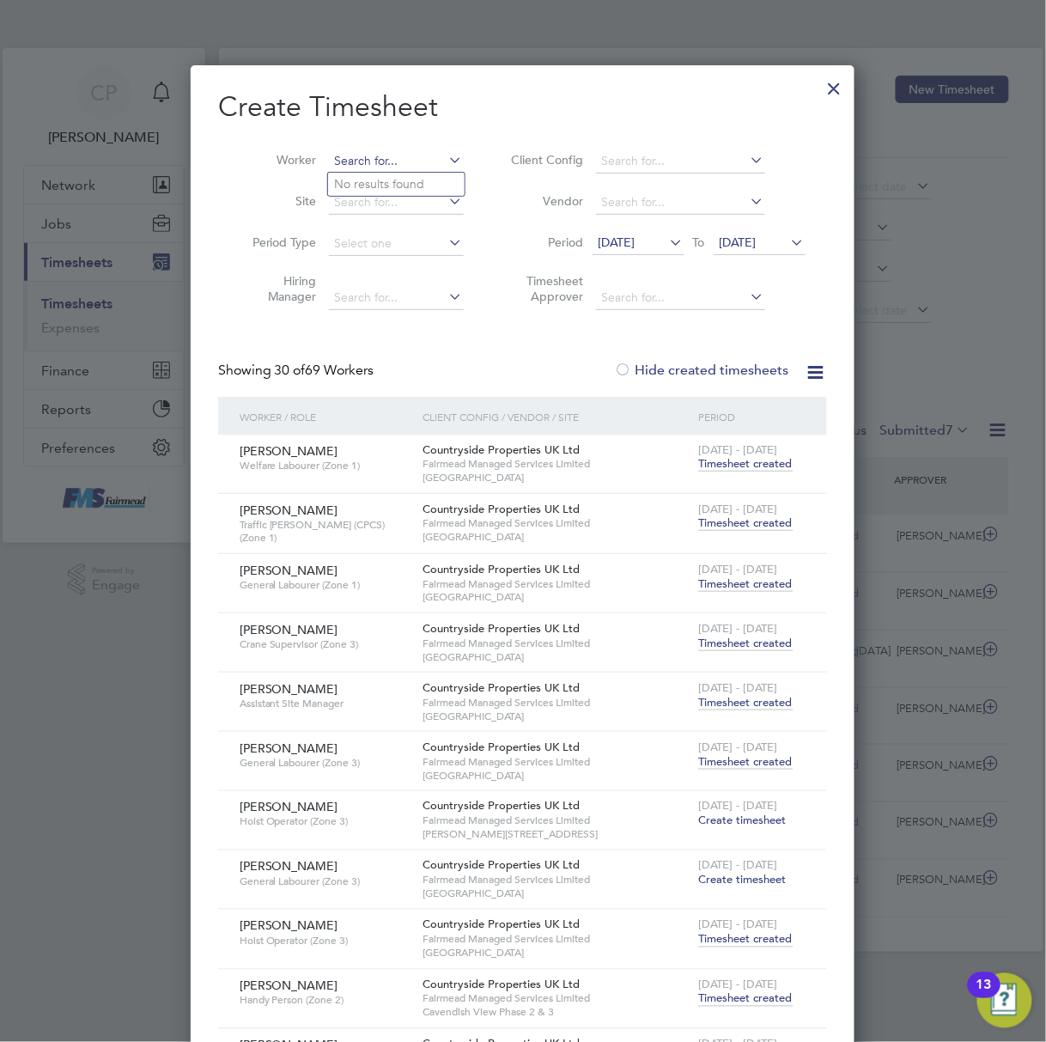
click at [371, 161] on input at bounding box center [396, 161] width 135 height 24
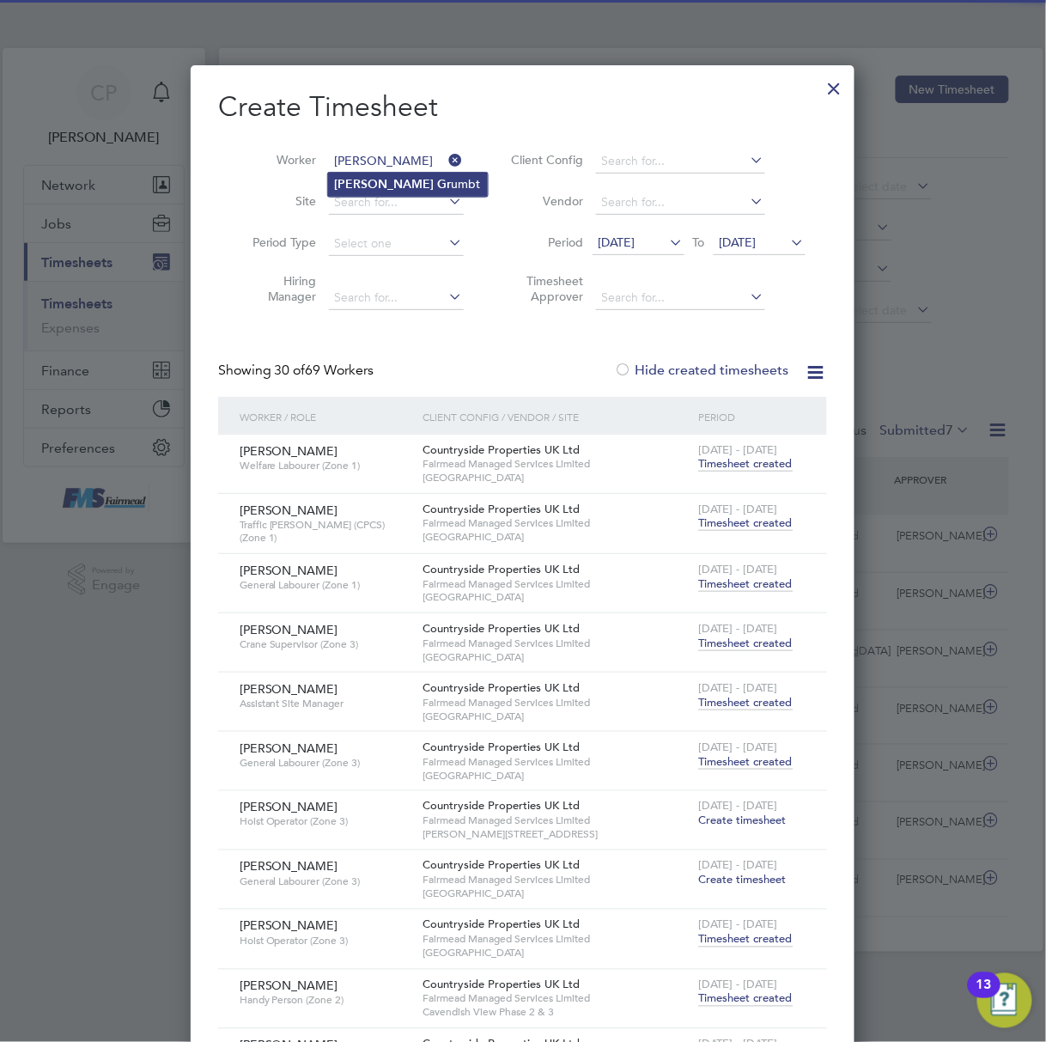
click at [383, 187] on li "Tony Gr umbt" at bounding box center [408, 184] width 160 height 23
type input "Tony Grumbt"
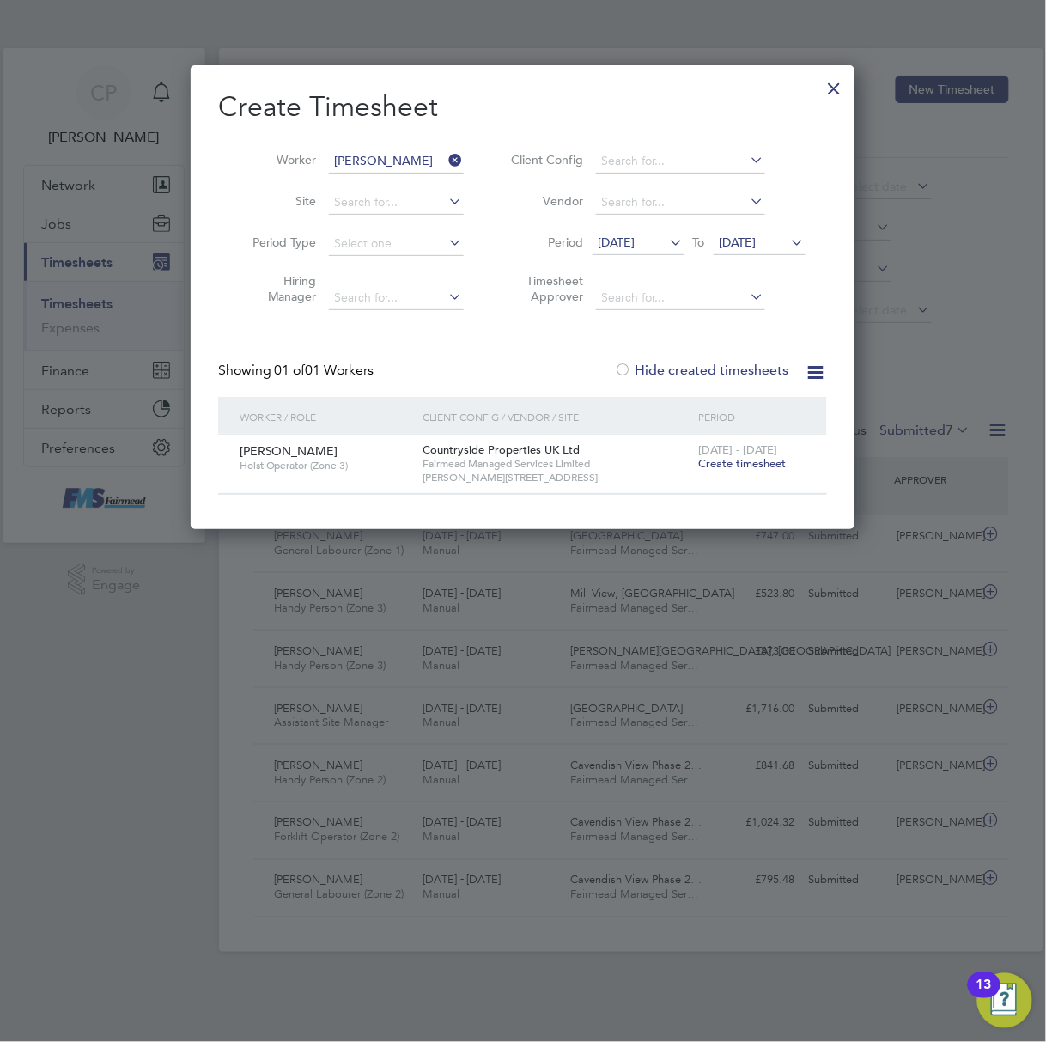
click at [722, 467] on span "Create timesheet" at bounding box center [743, 463] width 88 height 15
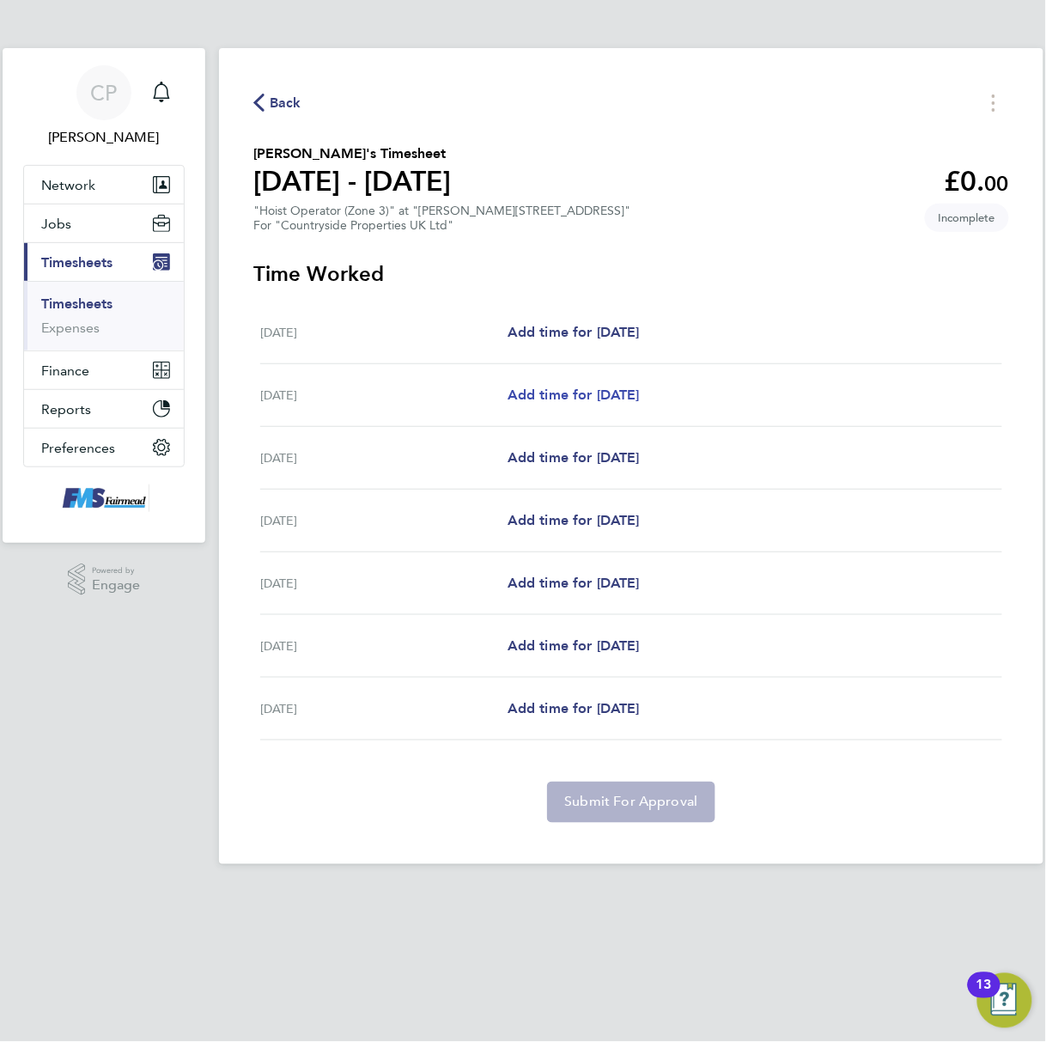
click at [601, 397] on span "Add time for Tue 26 Aug" at bounding box center [573, 394] width 132 height 16
select select "30"
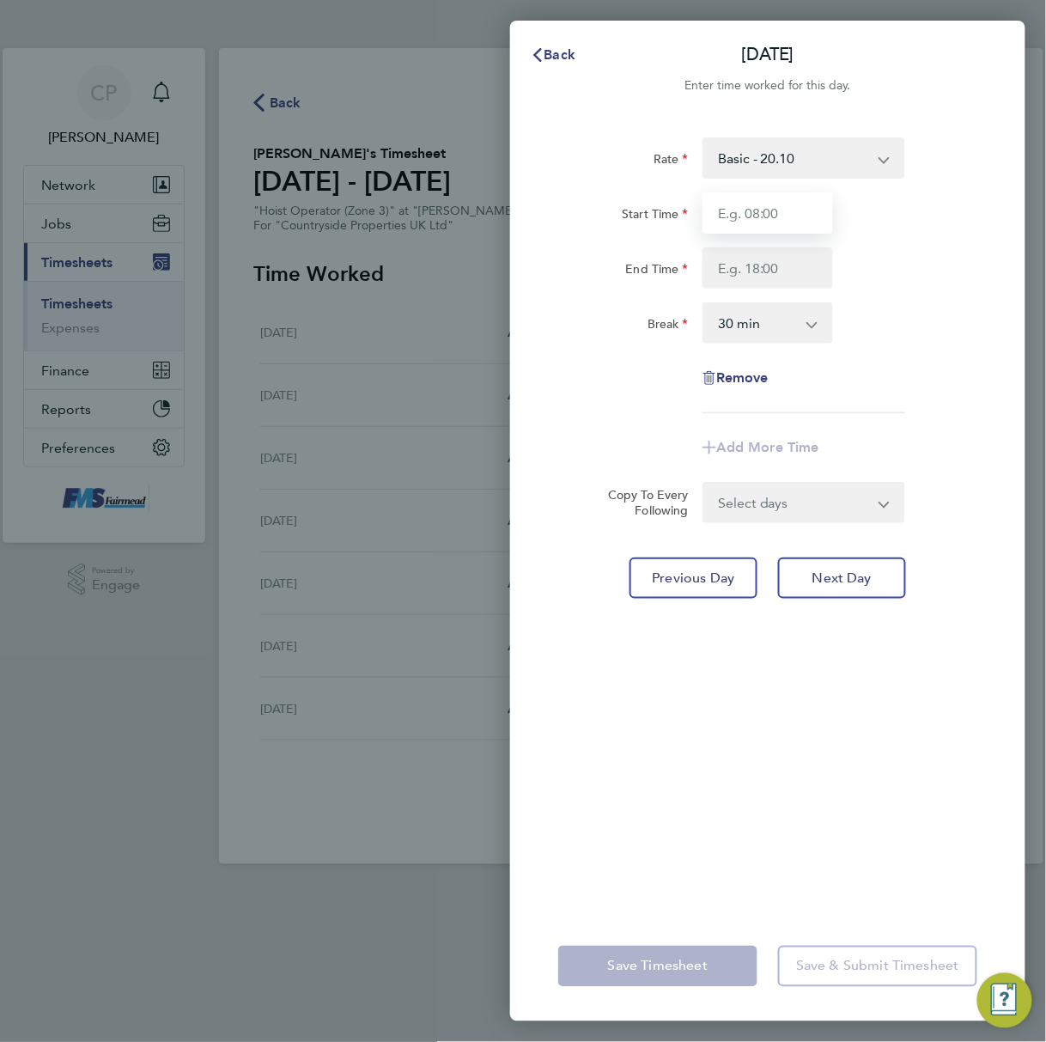
click at [735, 223] on input "Start Time" at bounding box center [767, 212] width 131 height 41
type input "07:30"
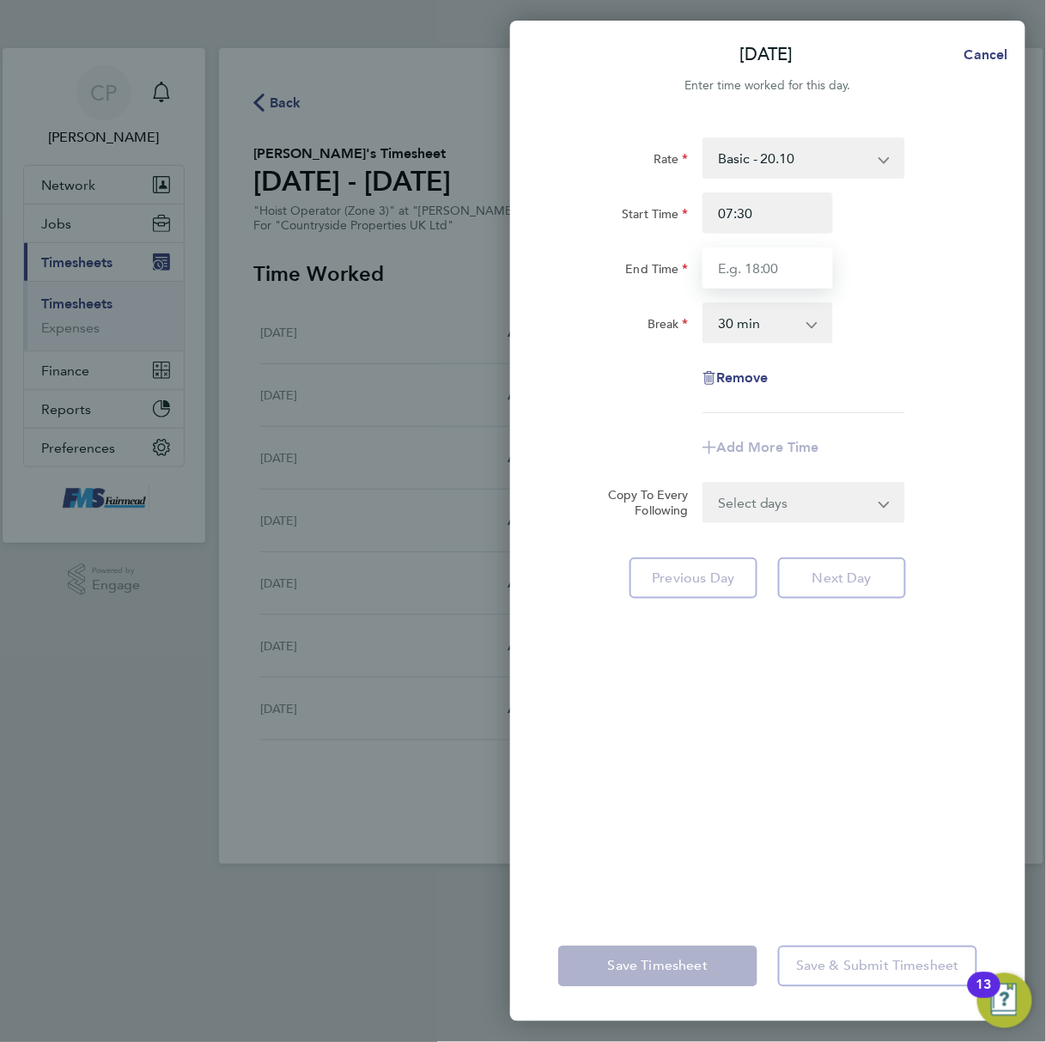
click at [771, 271] on input "End Time" at bounding box center [767, 267] width 131 height 41
type input "7"
type input "17:00"
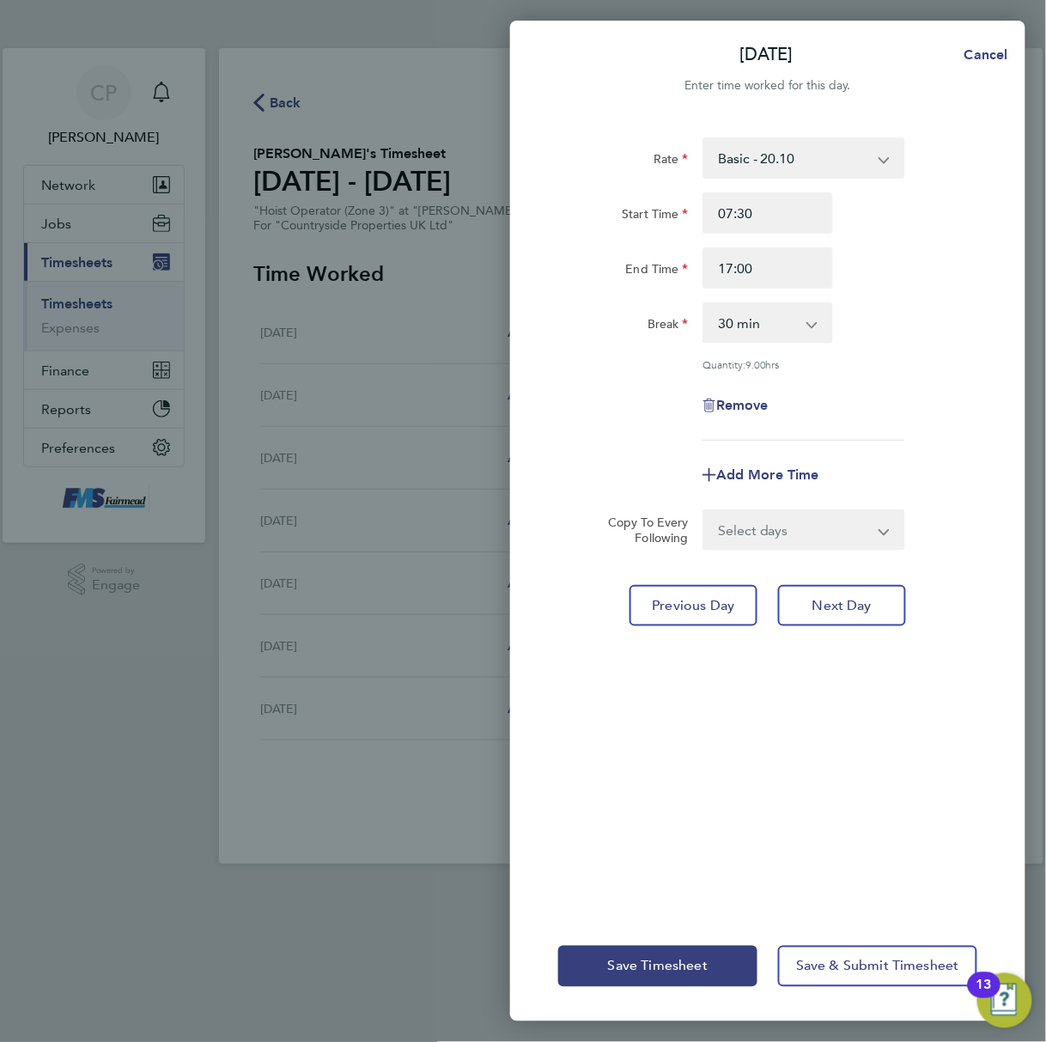
click at [904, 378] on div "Rate Basic - 20.10 Start Time 07:30 End Time 17:00 Break 0 min 15 min 30 min 45…" at bounding box center [767, 288] width 419 height 303
click at [884, 536] on div "Select days Day Weekday (Mon-Fri) Weekend (Sat-Sun) Wednesday Thursday Friday S…" at bounding box center [803, 529] width 203 height 41
click at [811, 513] on select "Select days Day Weekday (Mon-Fri) Weekend (Sat-Sun) Wednesday Thursday Friday S…" at bounding box center [794, 530] width 180 height 38
select select "WEEKDAY"
click at [704, 511] on select "Select days Day Weekday (Mon-Fri) Weekend (Sat-Sun) Wednesday Thursday Friday S…" at bounding box center [794, 530] width 180 height 38
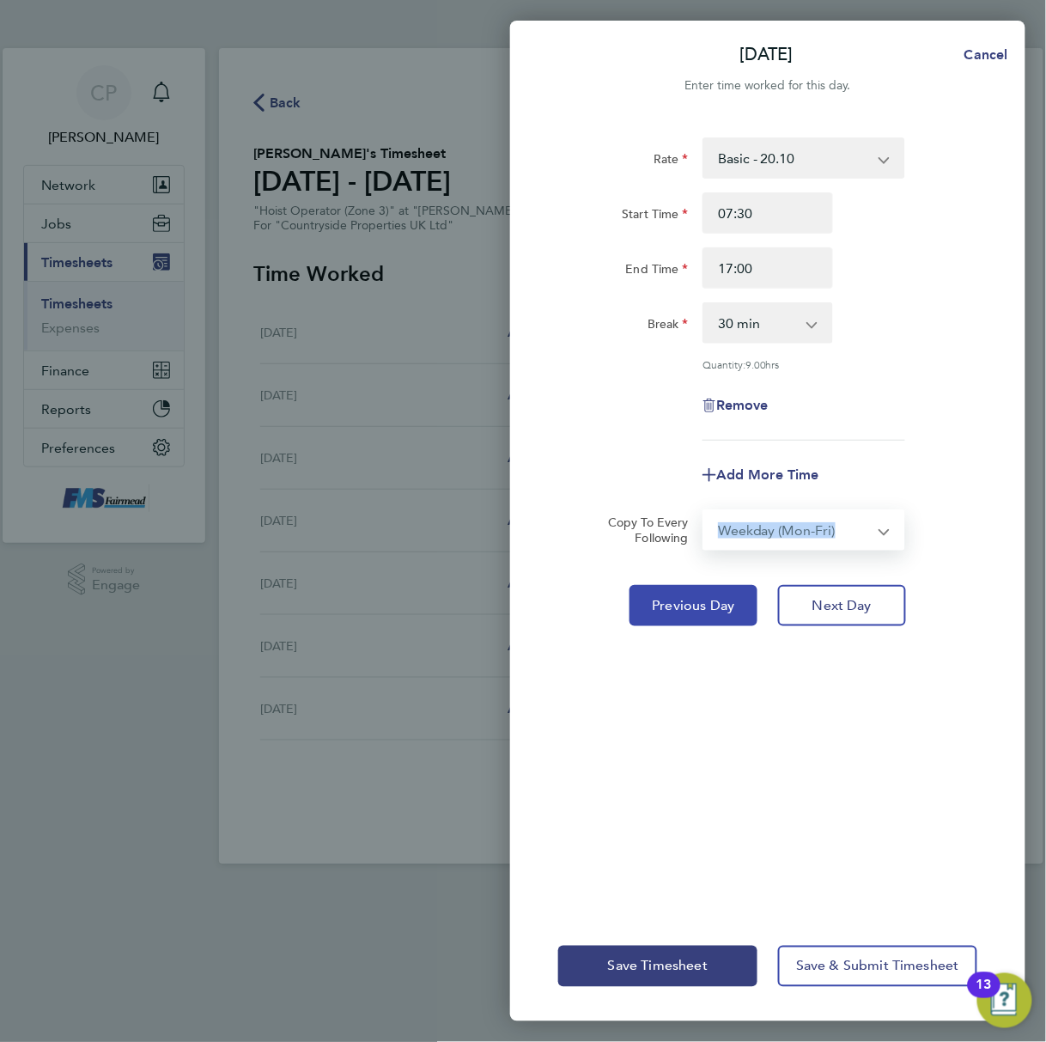
select select "2025-08-31"
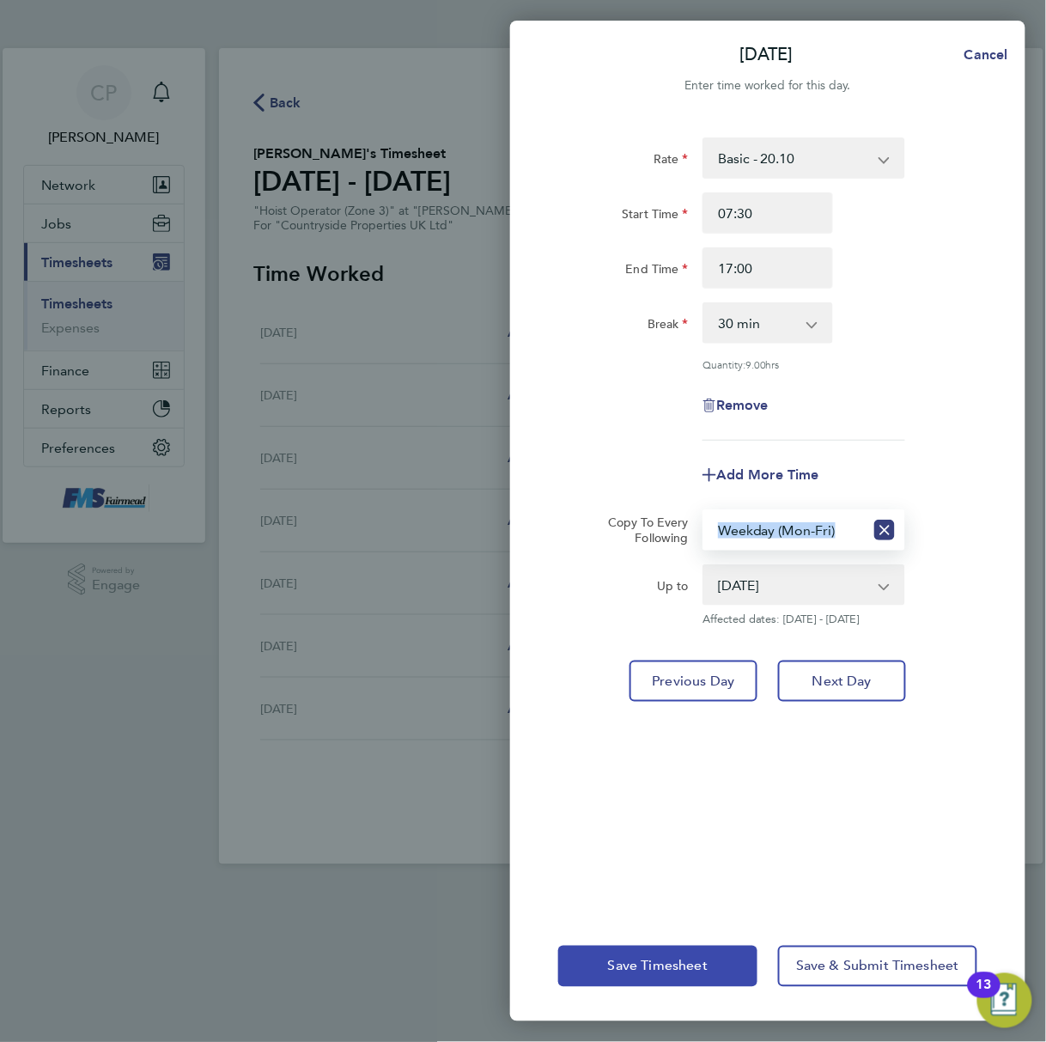
click at [651, 958] on span "Save Timesheet" at bounding box center [658, 965] width 100 height 17
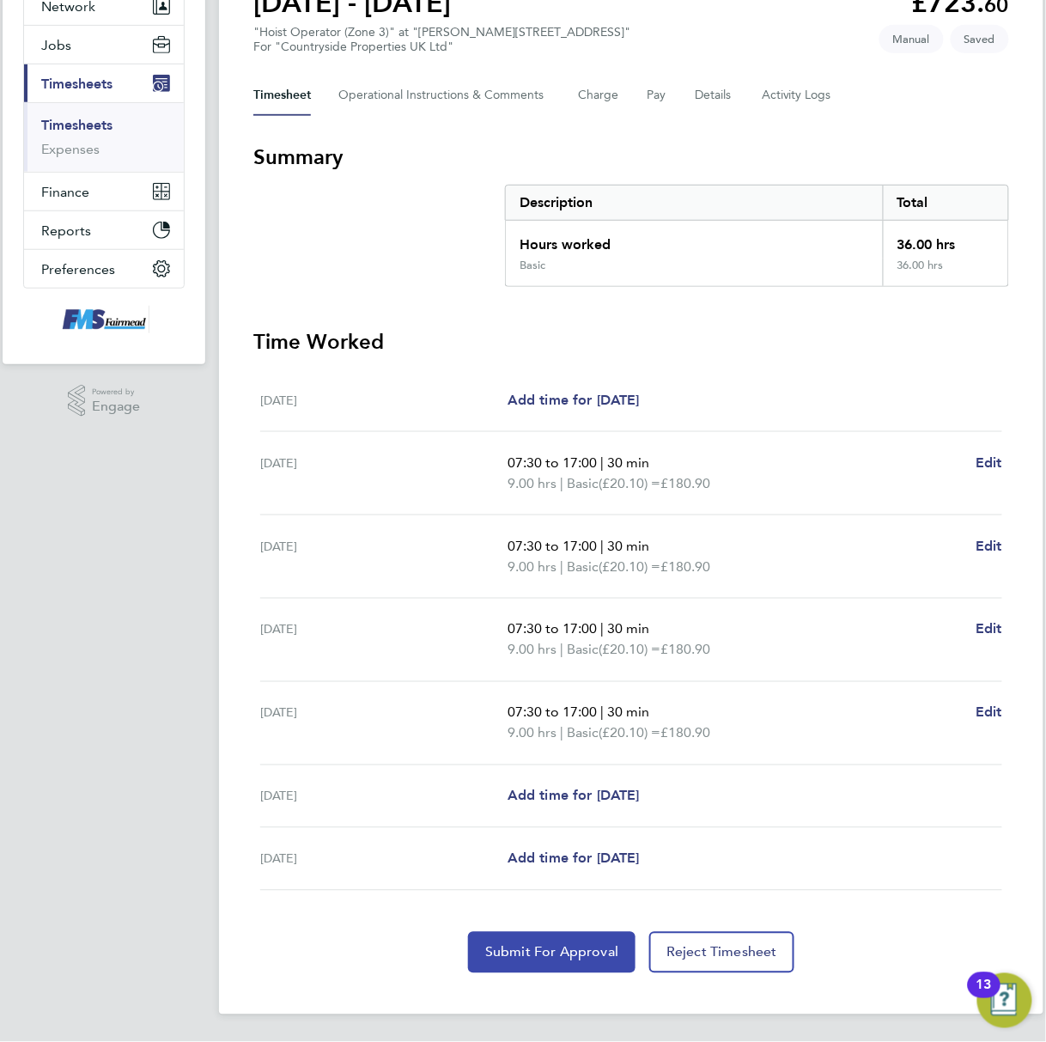
click at [547, 951] on span "Submit For Approval" at bounding box center [551, 952] width 133 height 17
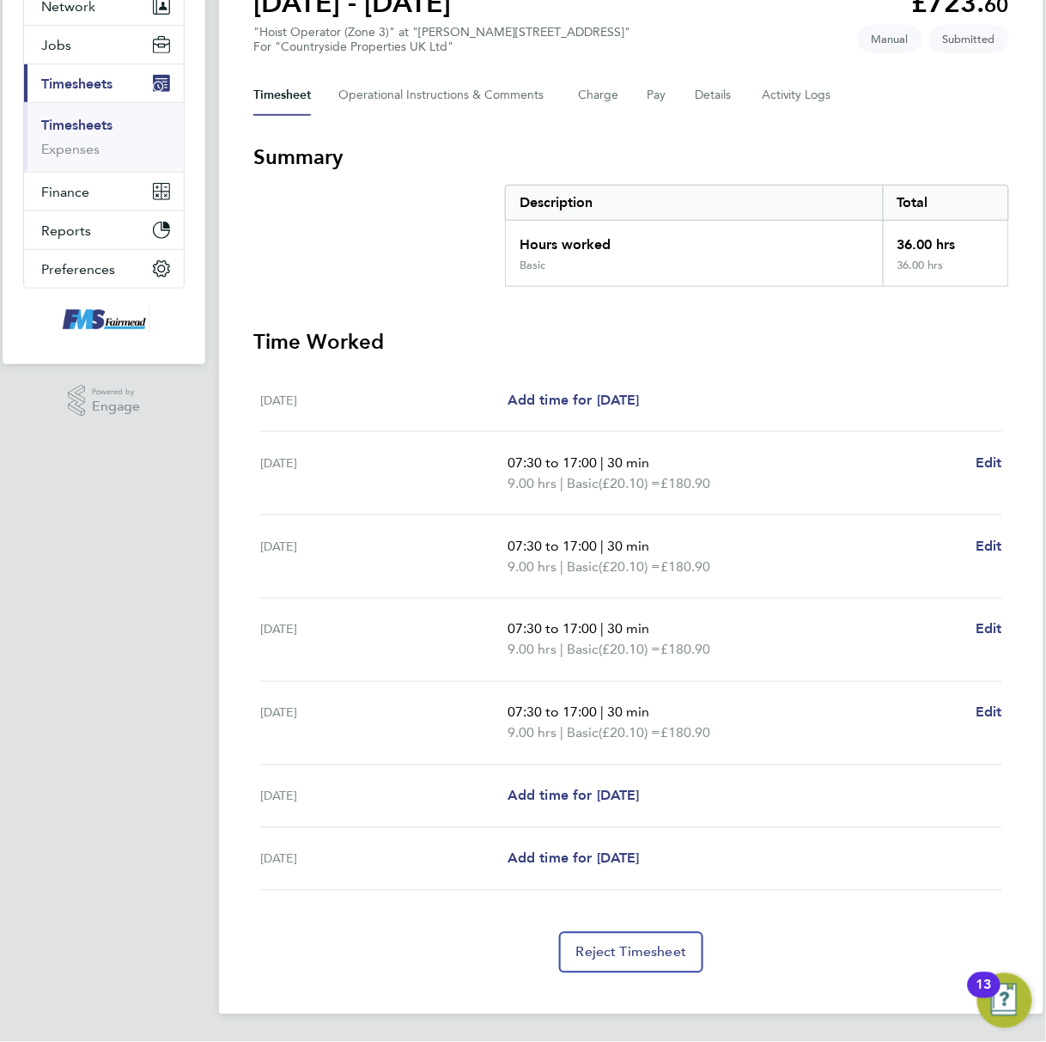
click at [89, 124] on link "Timesheets" at bounding box center [76, 125] width 71 height 16
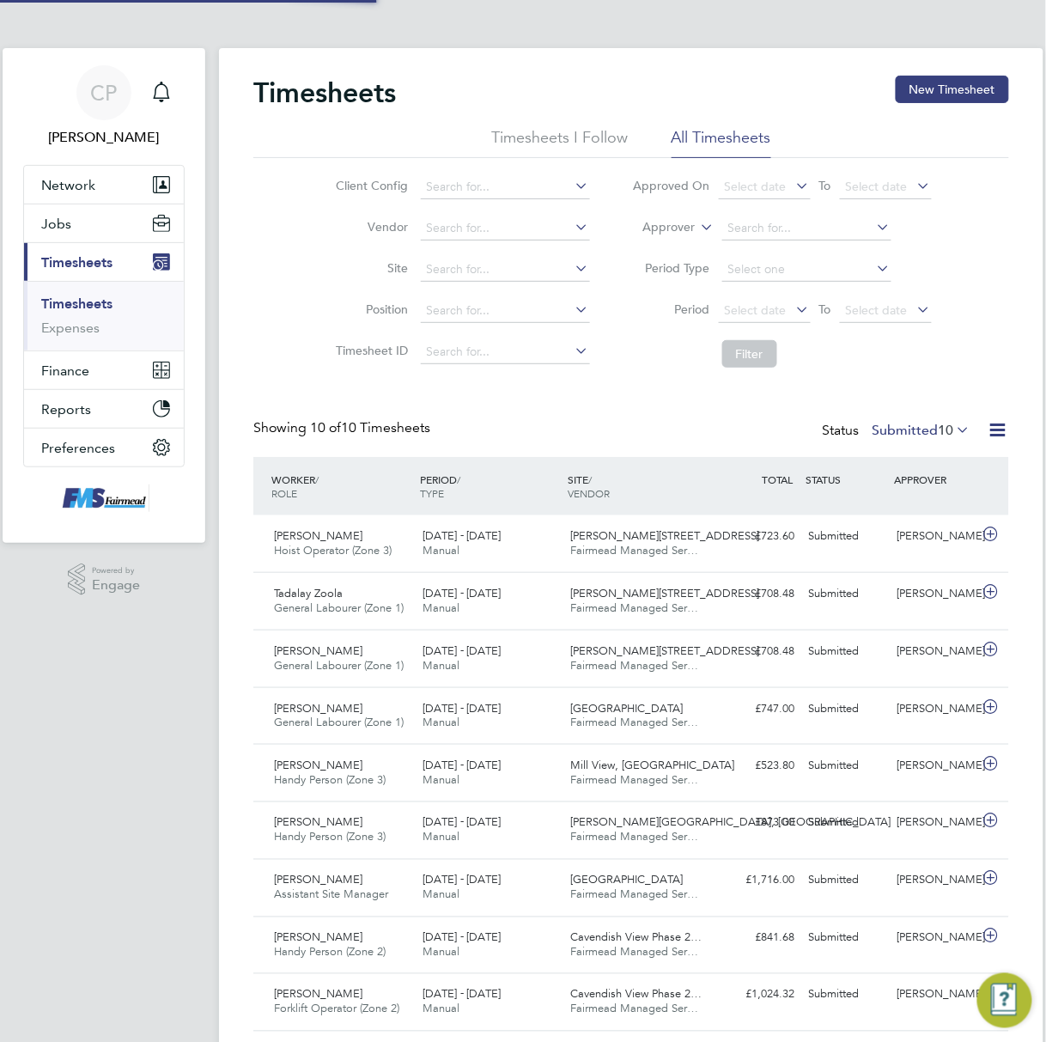
scroll to position [9, 9]
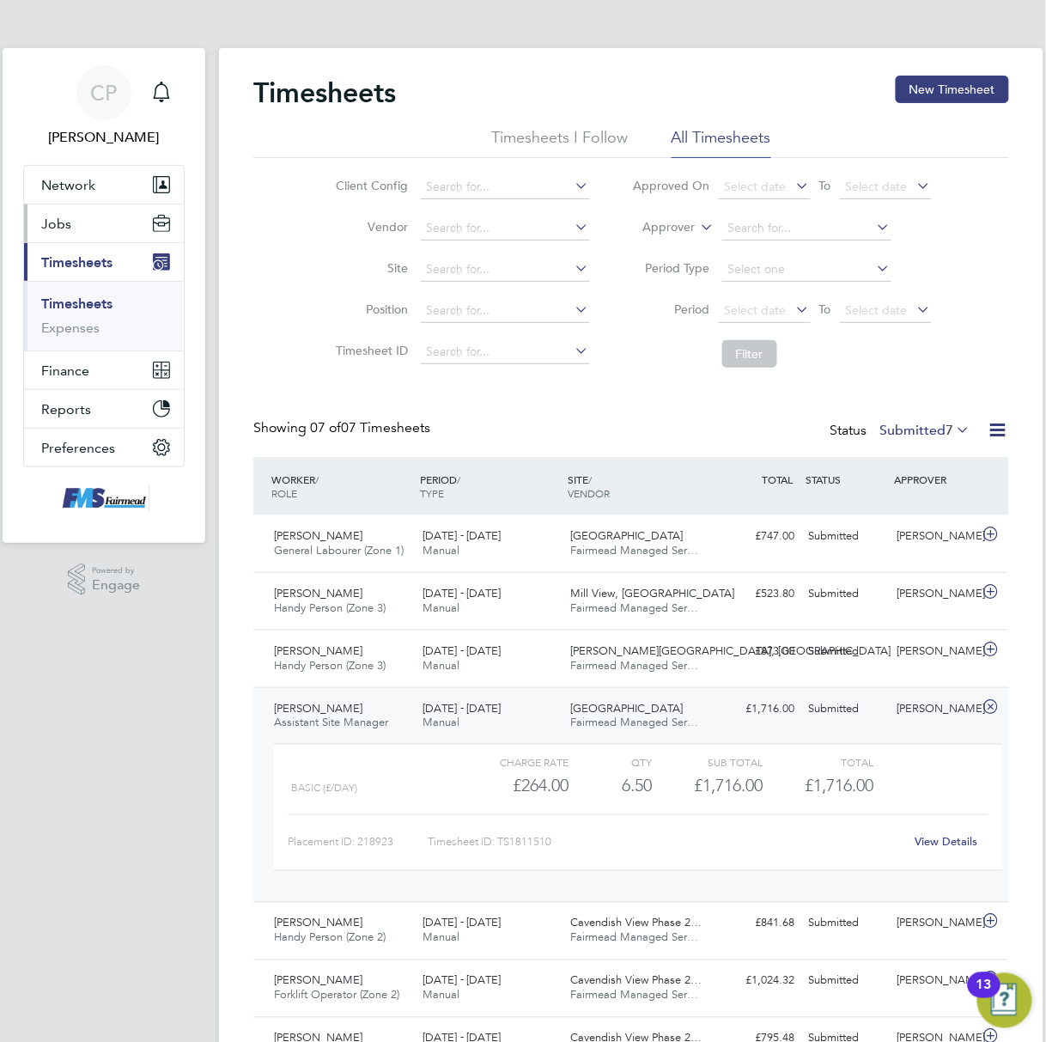
click at [65, 214] on button "Jobs" at bounding box center [104, 223] width 160 height 38
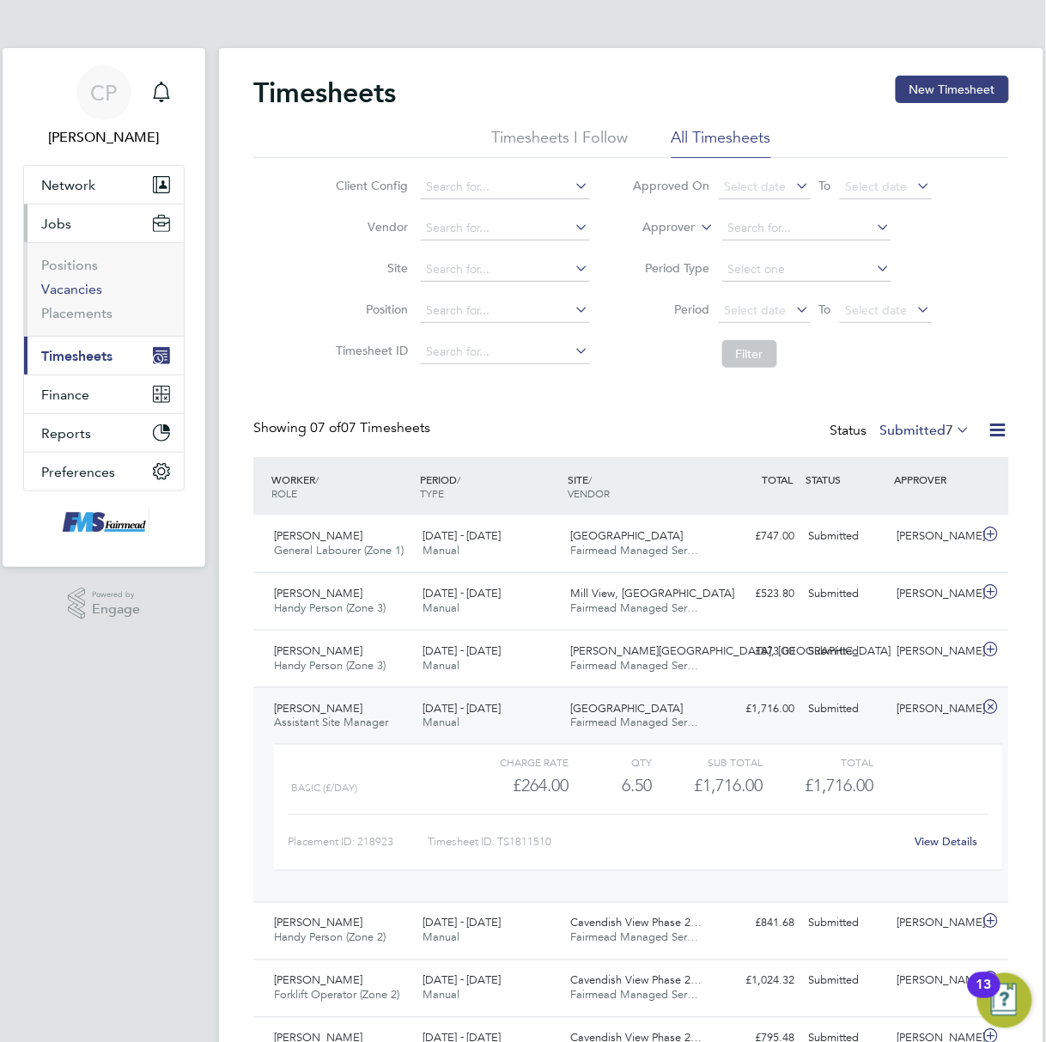
click at [76, 286] on link "Vacancies" at bounding box center [71, 289] width 61 height 16
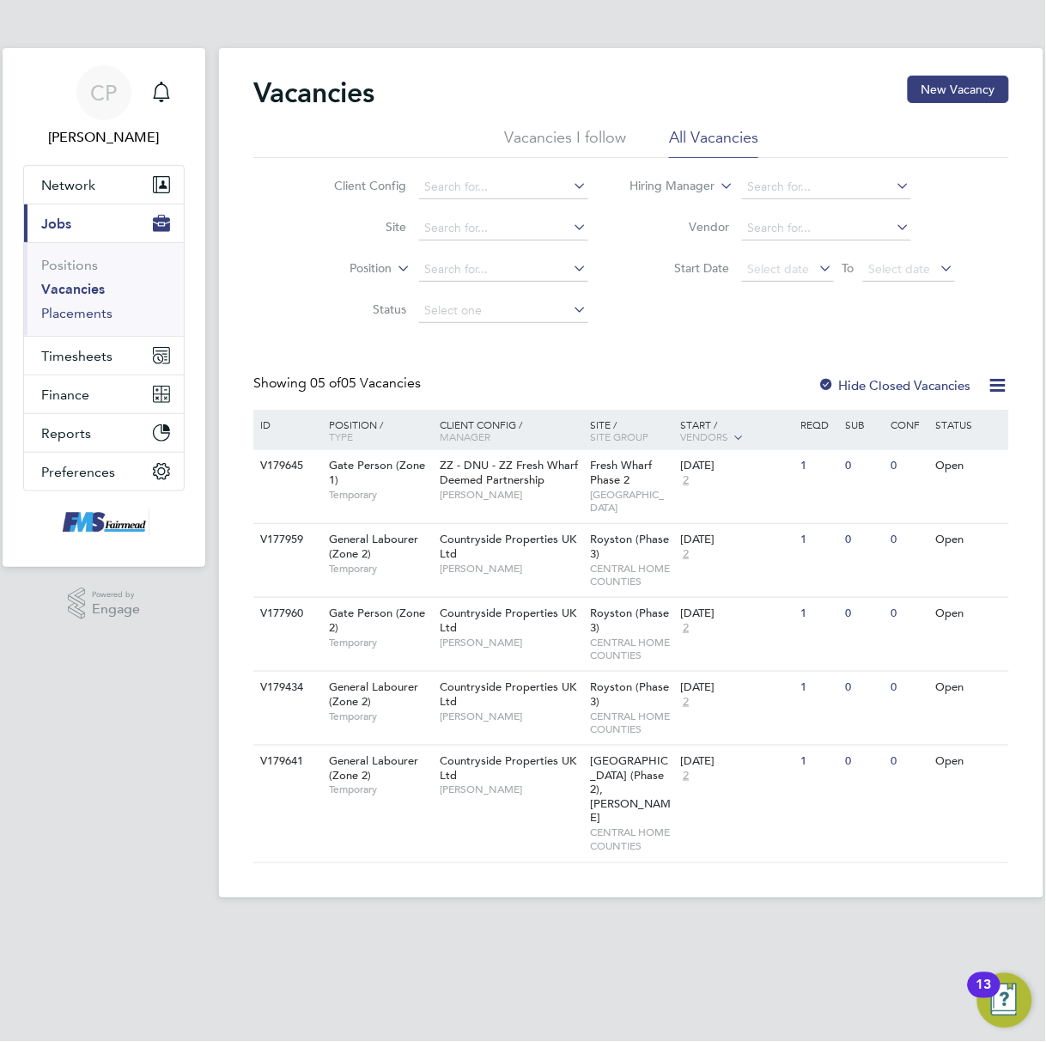
click at [89, 311] on link "Placements" at bounding box center [76, 313] width 71 height 16
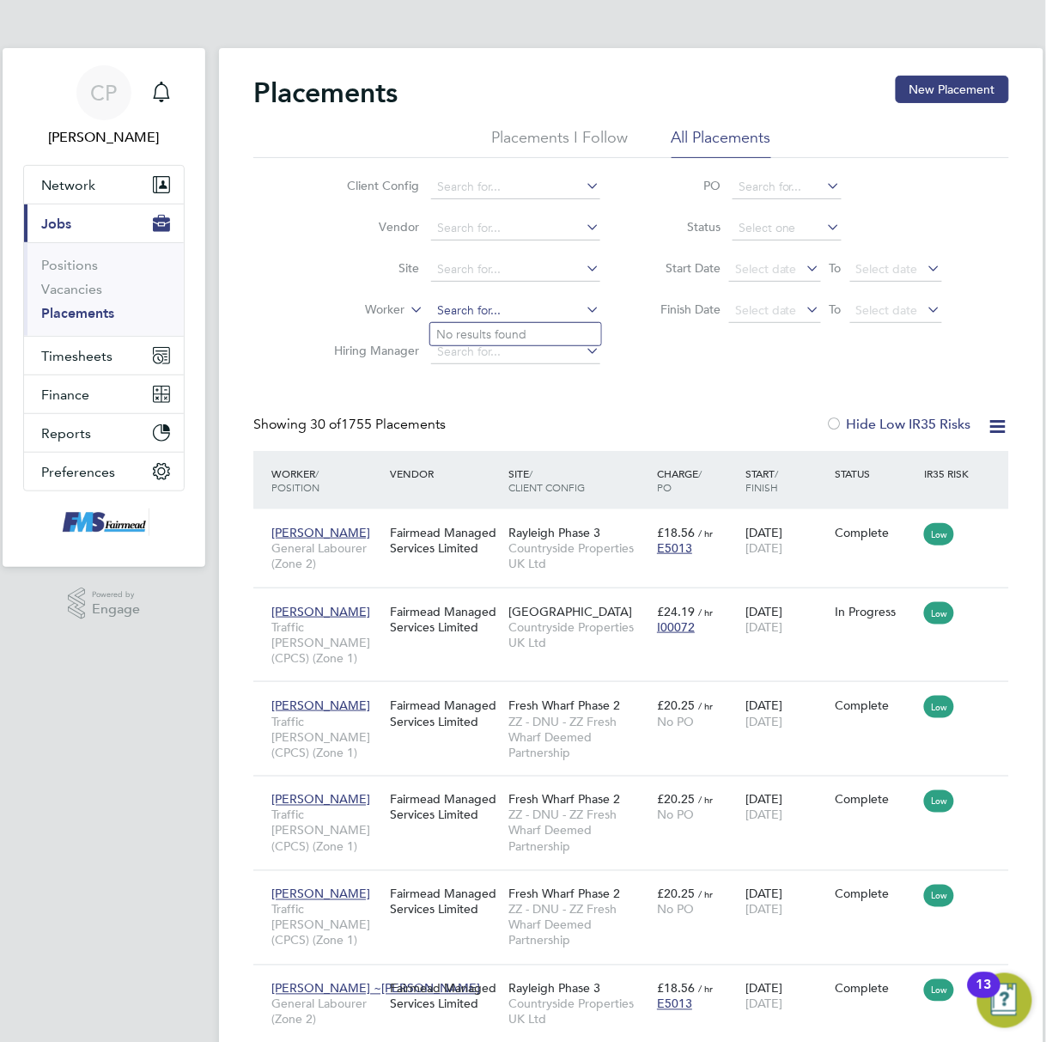
click at [468, 306] on input at bounding box center [515, 311] width 169 height 24
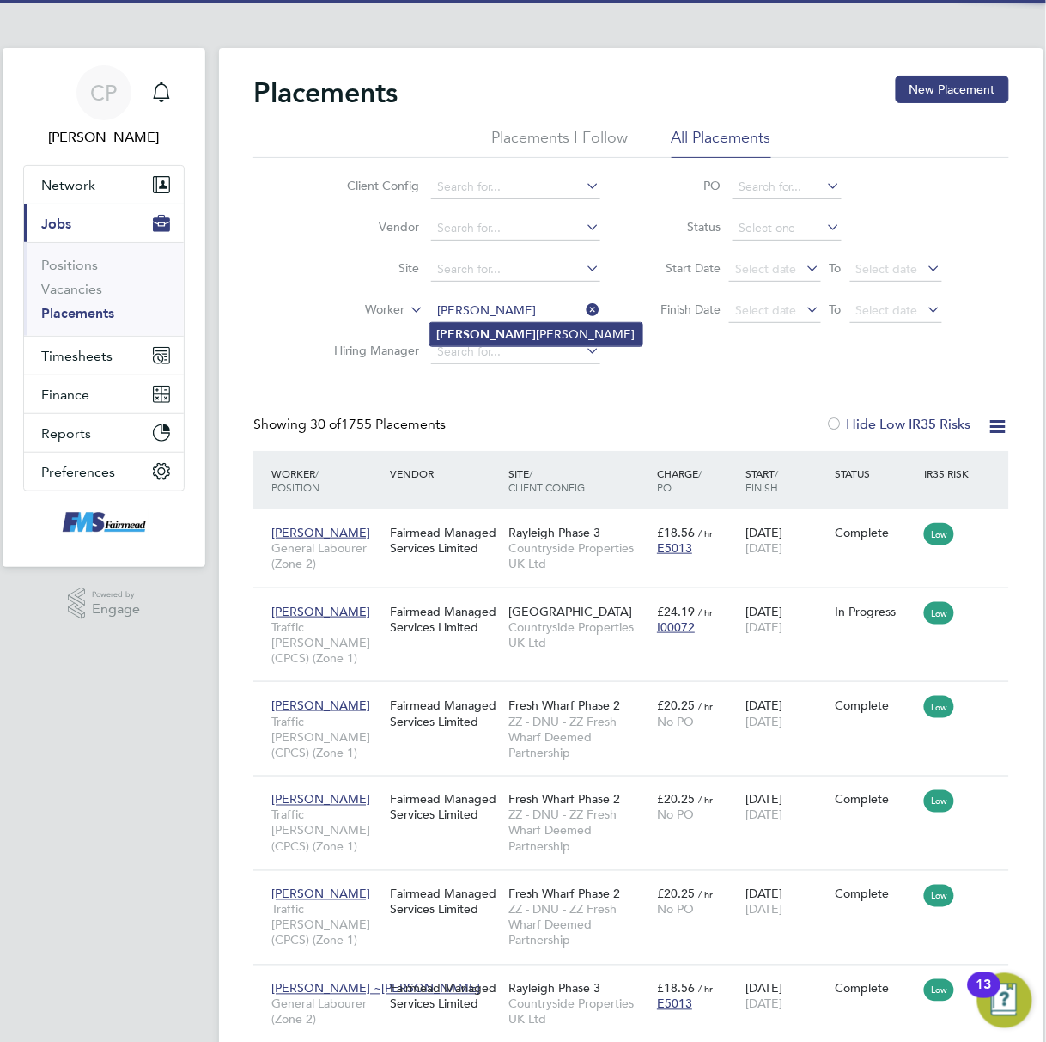
click at [510, 326] on li "Enzo Victoriano" at bounding box center [536, 334] width 212 height 23
type input "[PERSON_NAME]"
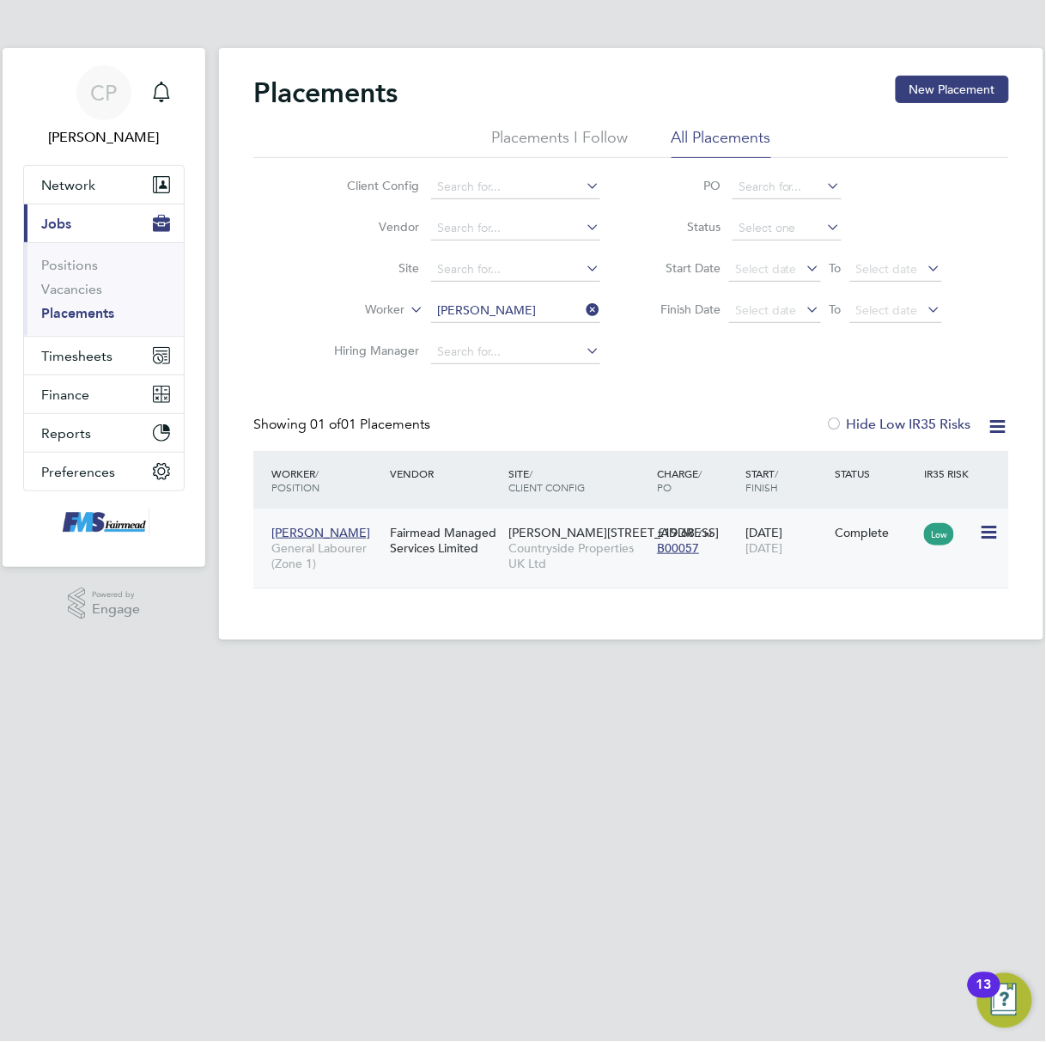
click at [742, 561] on div "18 Feb 2025 22 Aug 2025" at bounding box center [786, 540] width 89 height 48
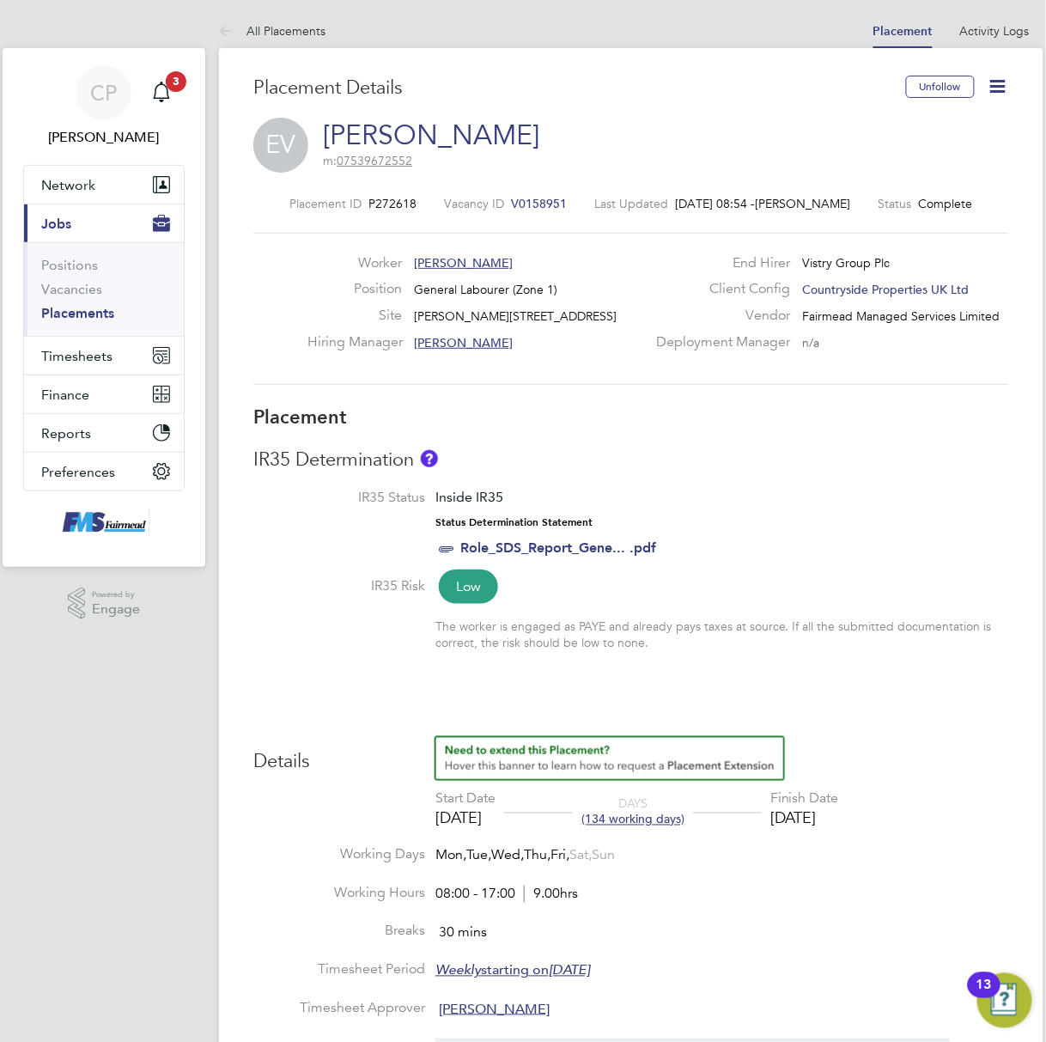
click at [24, 204] on button "Current page: Jobs" at bounding box center [104, 223] width 160 height 38
